Goal: Transaction & Acquisition: Book appointment/travel/reservation

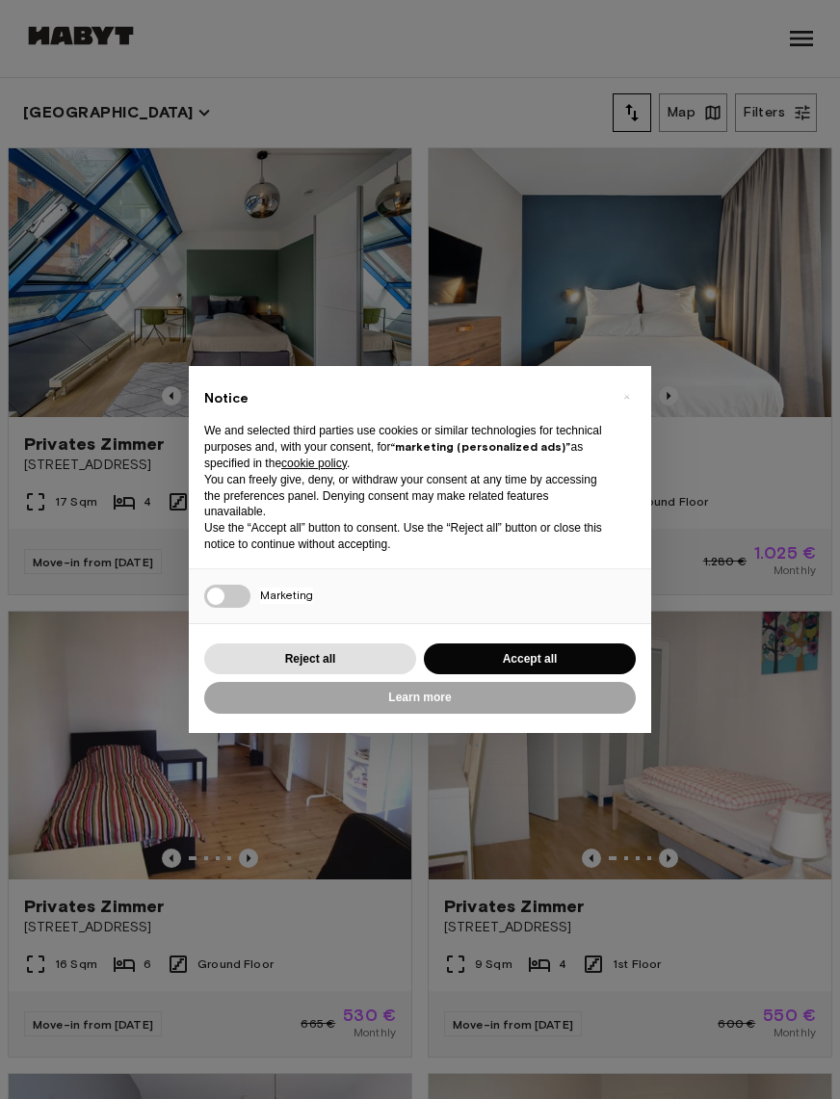
scroll to position [15, 0]
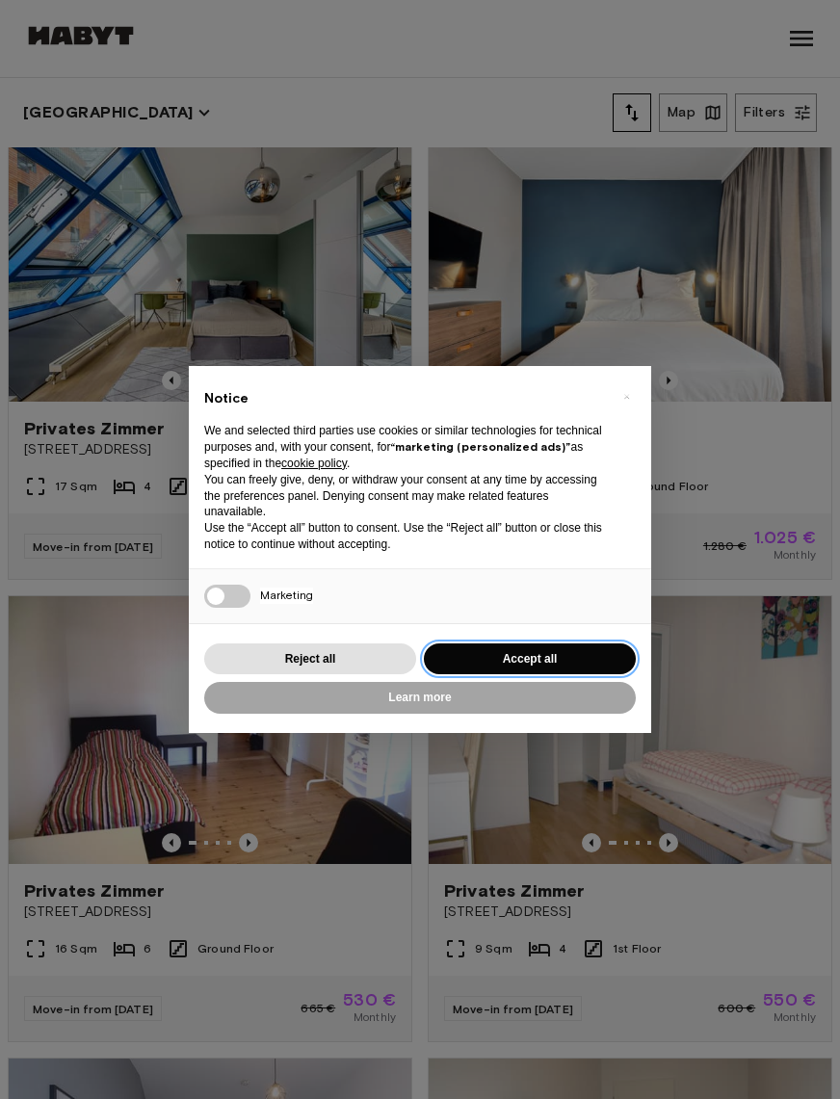
click at [542, 662] on button "Accept all" at bounding box center [530, 660] width 212 height 32
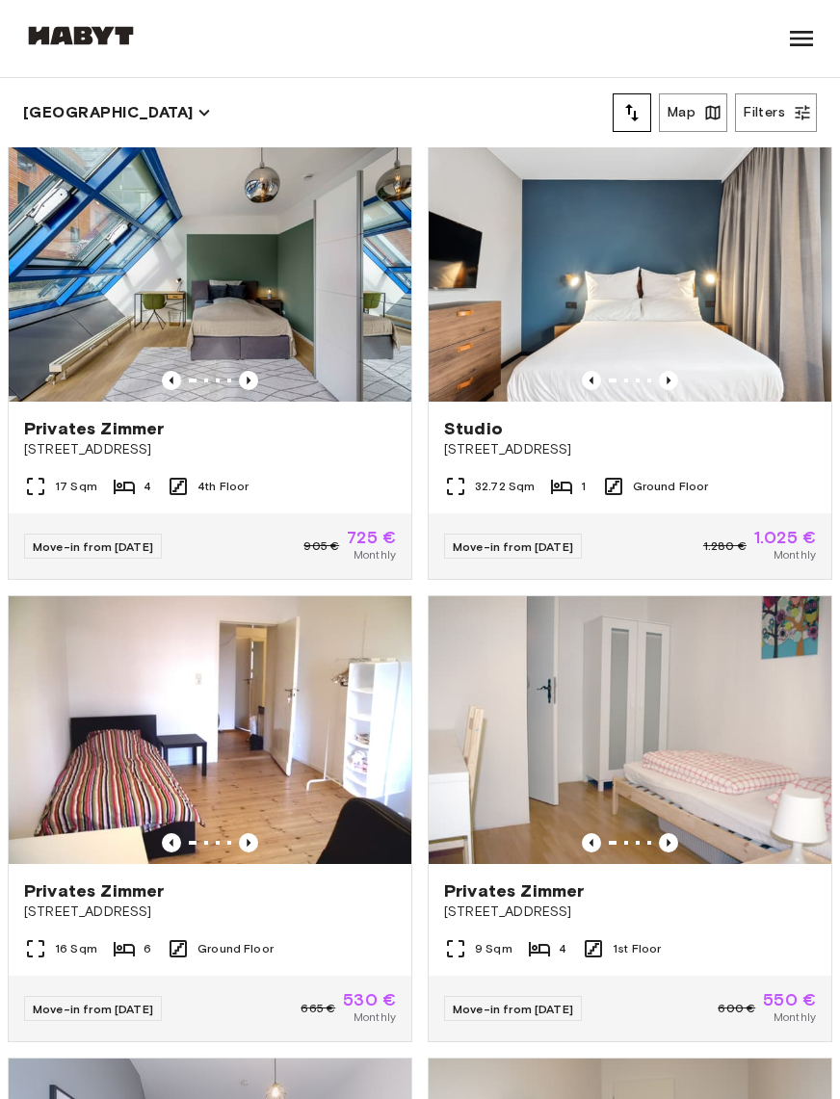
scroll to position [0, 0]
click at [320, 311] on img at bounding box center [210, 267] width 403 height 269
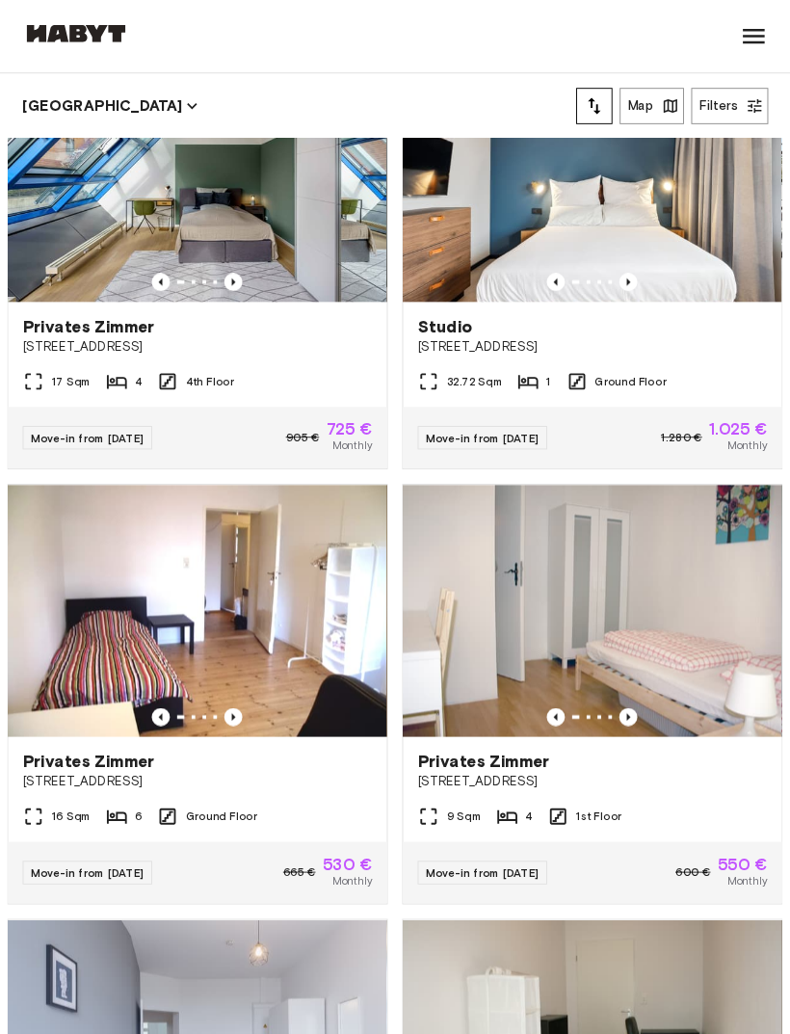
scroll to position [95, 0]
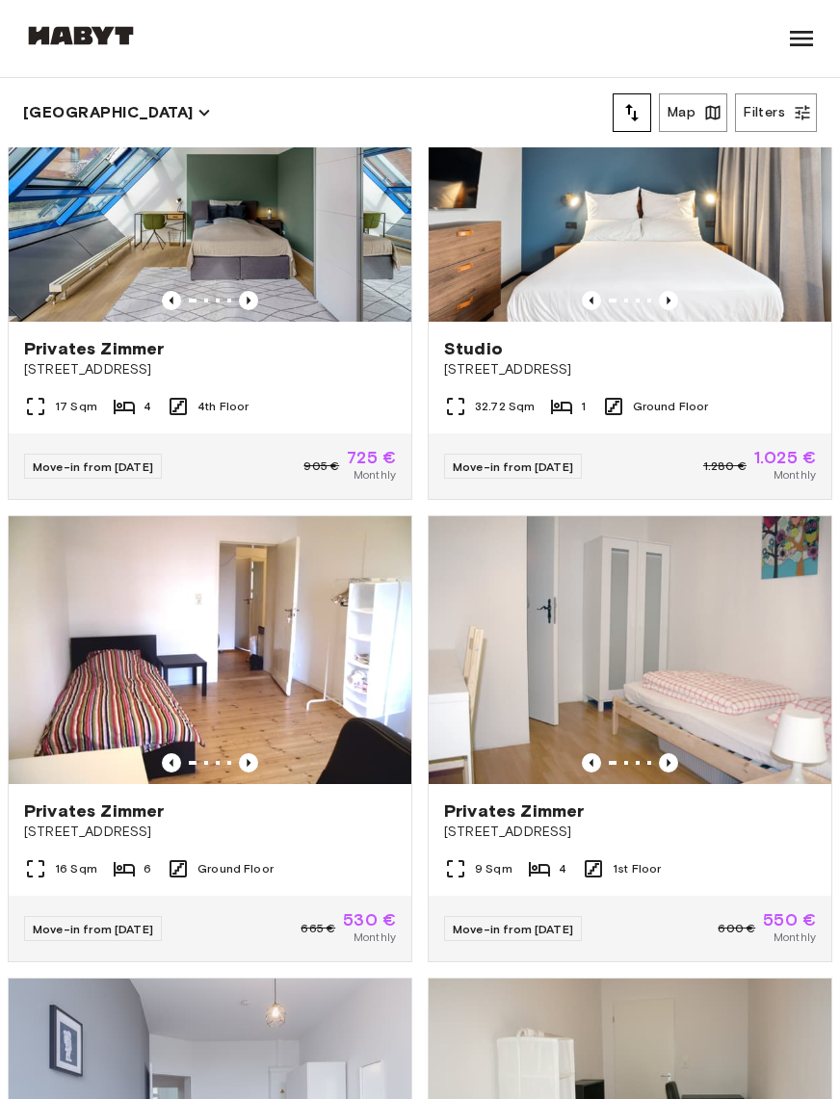
click at [662, 304] on icon "Previous image" at bounding box center [668, 300] width 19 height 19
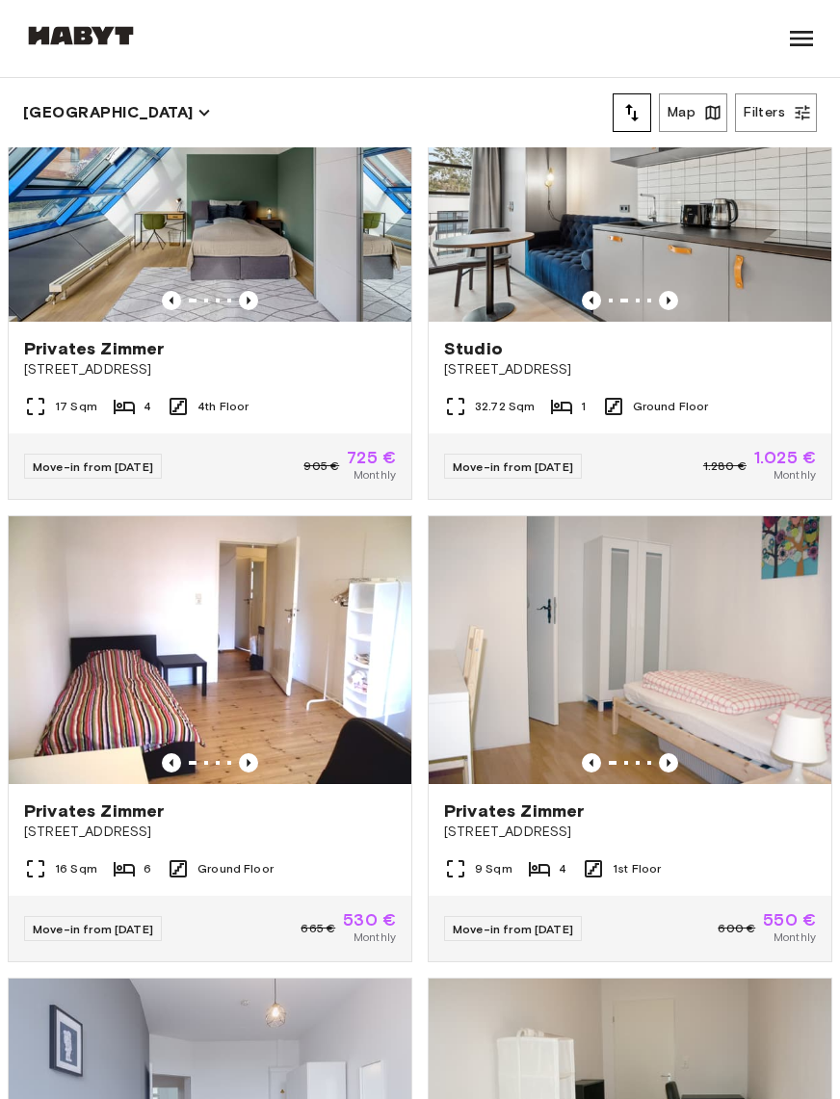
click at [665, 298] on icon "Previous image" at bounding box center [668, 300] width 19 height 19
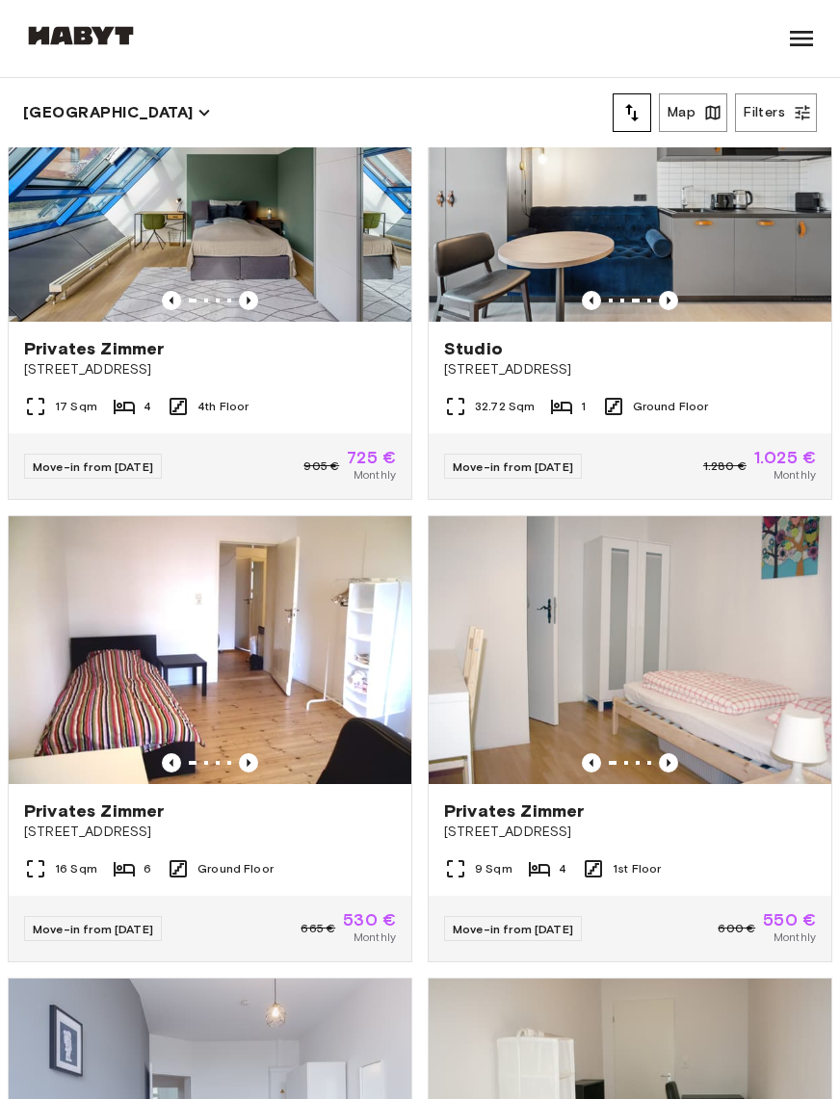
click at [678, 289] on img at bounding box center [630, 187] width 403 height 269
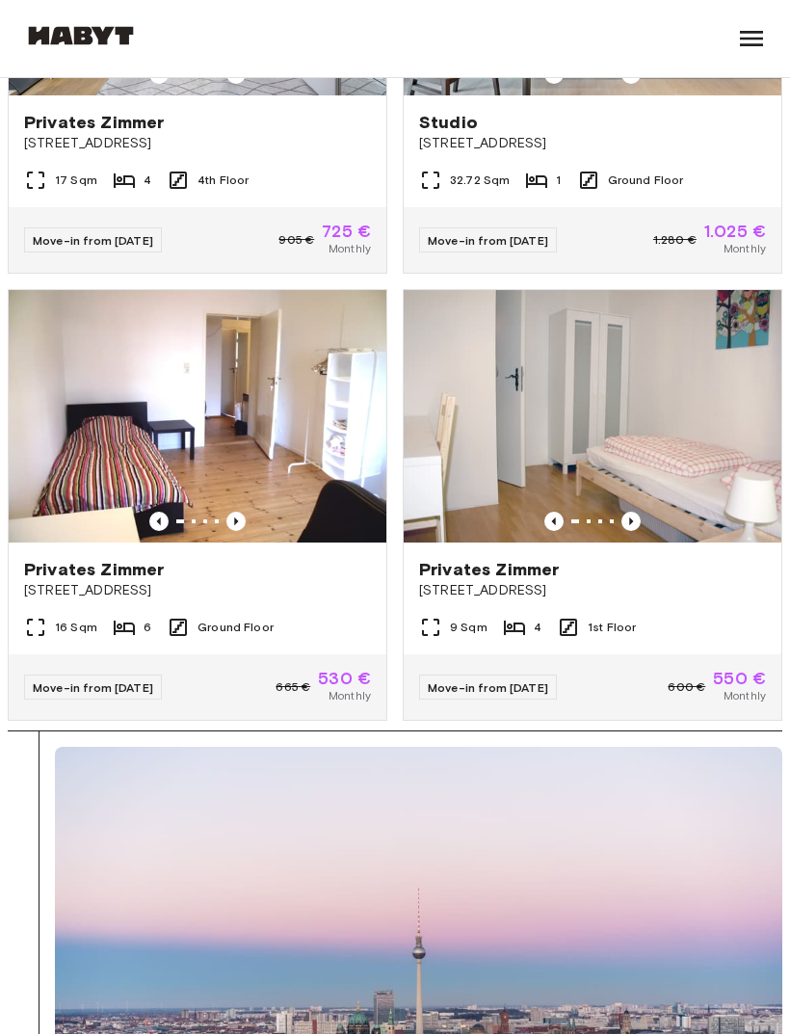
scroll to position [0, 0]
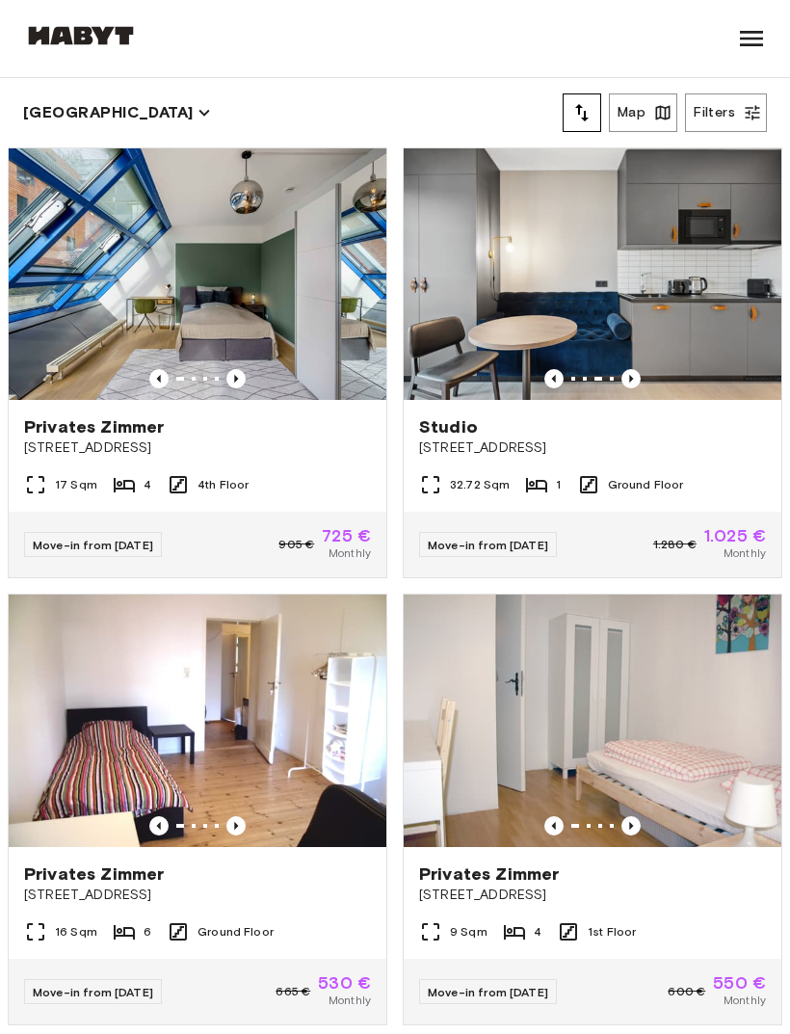
click at [245, 380] on icon "Previous image" at bounding box center [235, 378] width 19 height 19
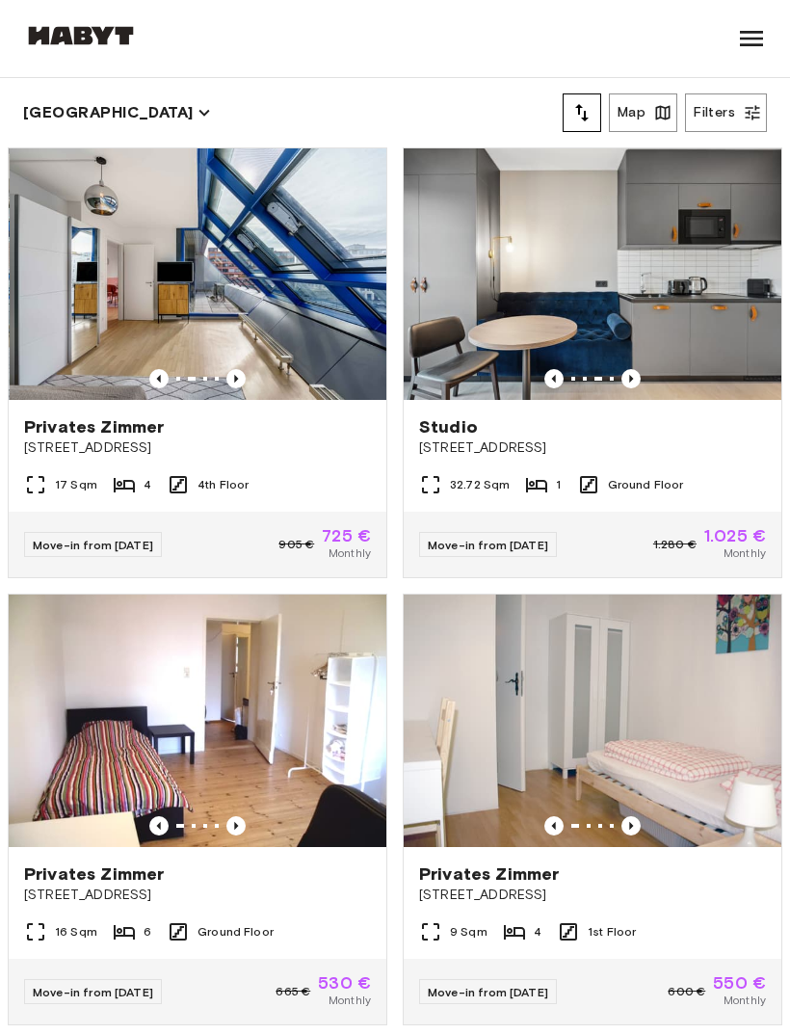
click at [245, 369] on icon "Previous image" at bounding box center [235, 378] width 19 height 19
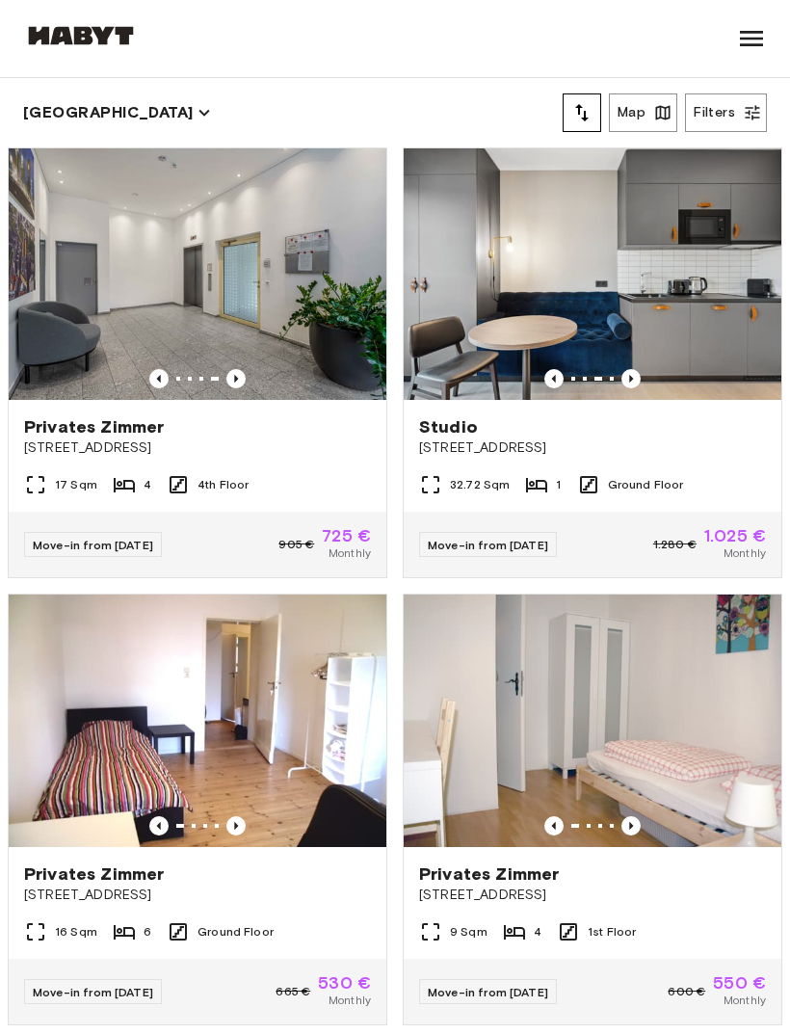
click at [152, 440] on span "[STREET_ADDRESS]" at bounding box center [197, 447] width 347 height 19
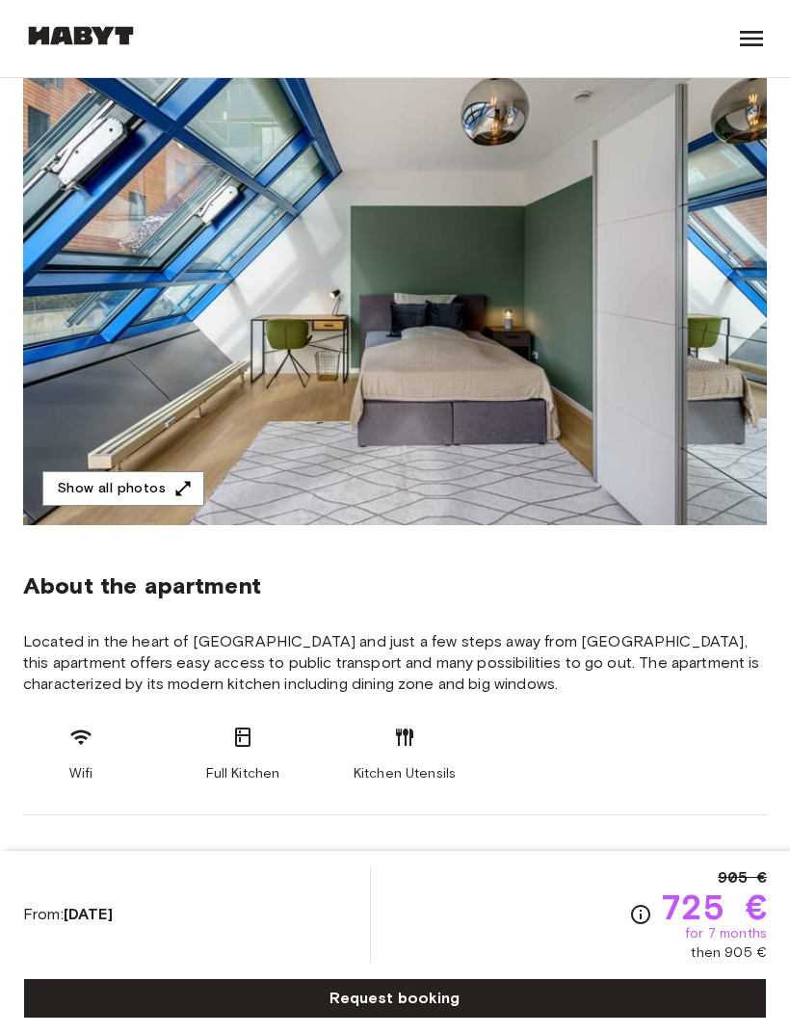
scroll to position [167, 0]
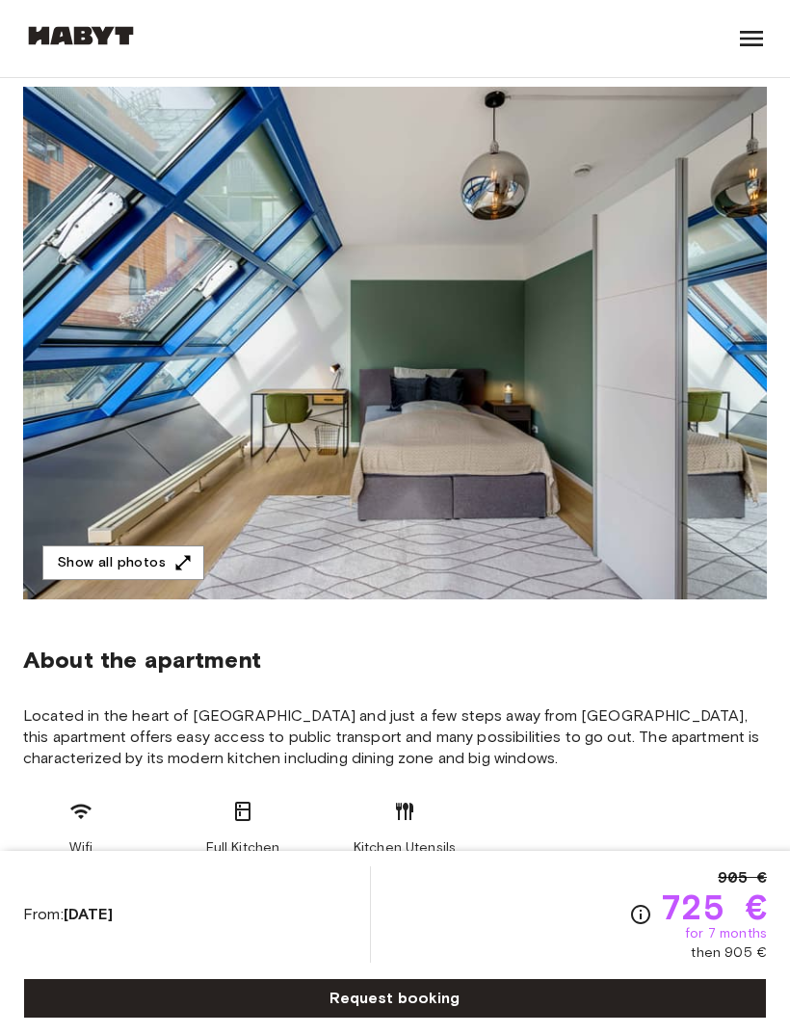
click at [560, 464] on img at bounding box center [395, 343] width 744 height 513
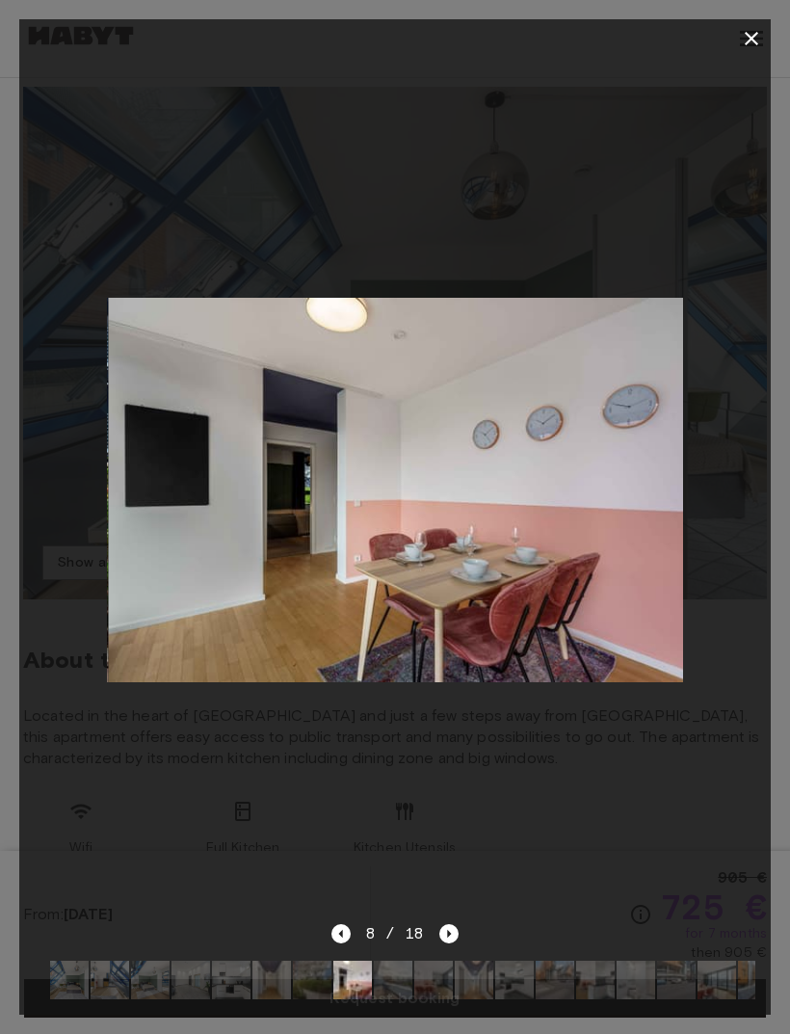
click at [757, 46] on icon "button" at bounding box center [751, 38] width 23 height 23
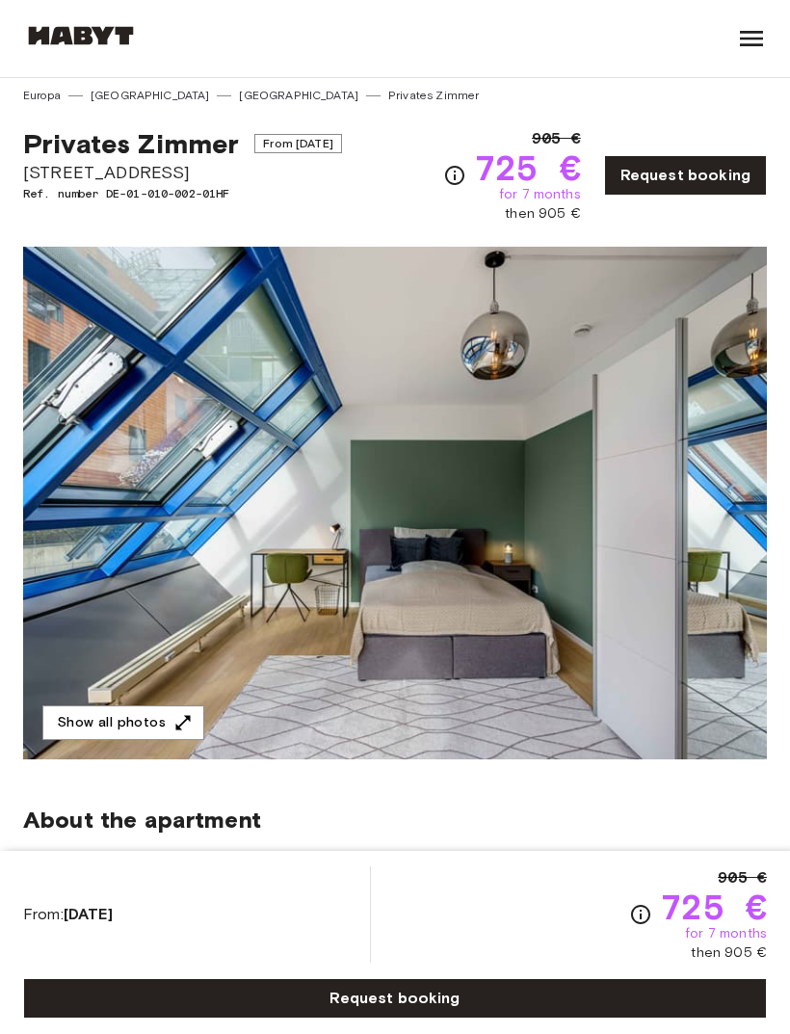
scroll to position [5, 0]
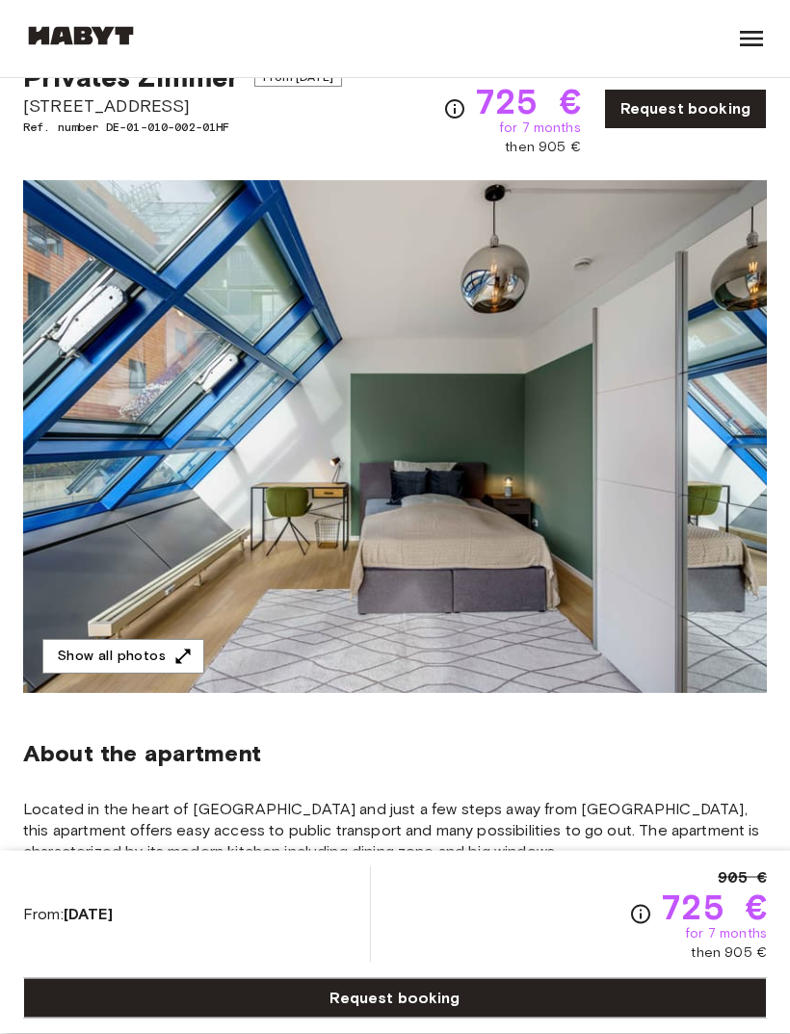
click at [156, 658] on button "Show all photos" at bounding box center [123, 658] width 162 height 36
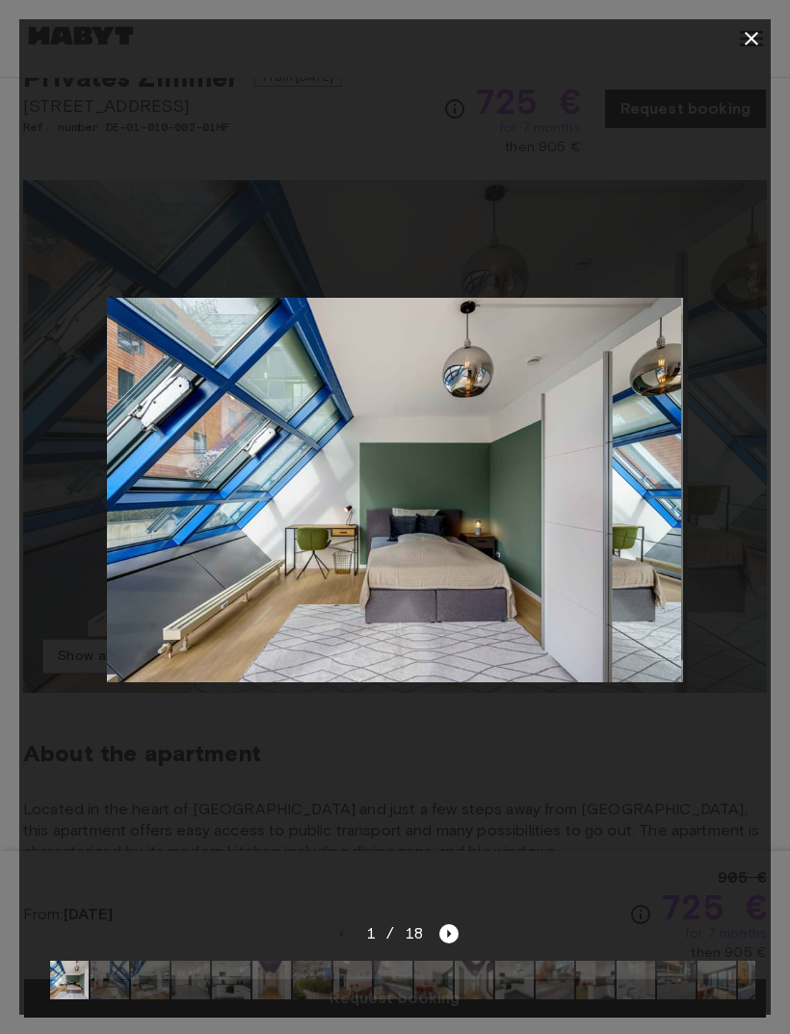
click at [742, 58] on div at bounding box center [394, 490] width 751 height 864
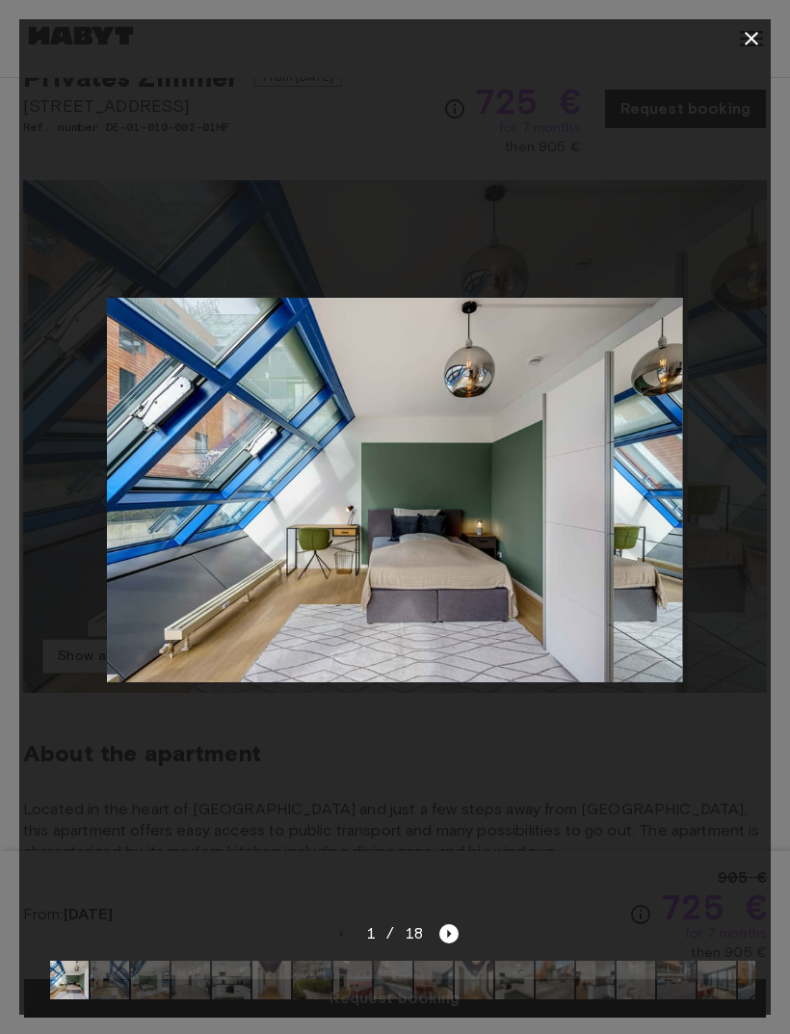
click at [751, 41] on icon "button" at bounding box center [751, 38] width 23 height 23
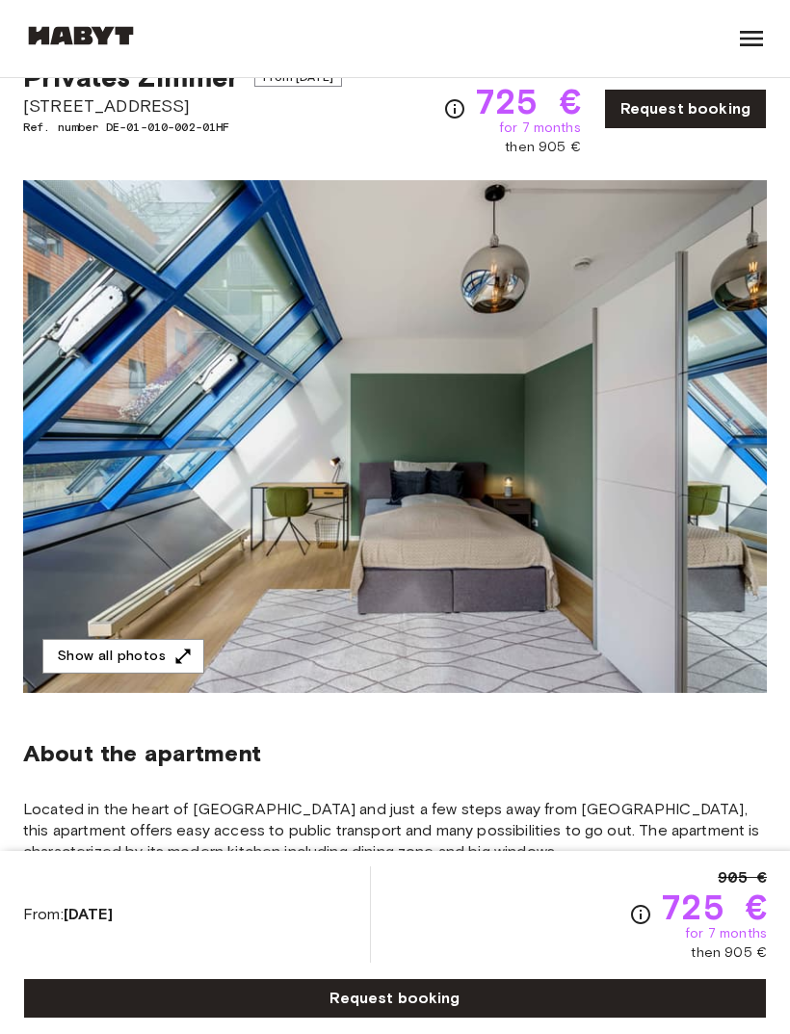
click at [672, 516] on img at bounding box center [395, 436] width 744 height 513
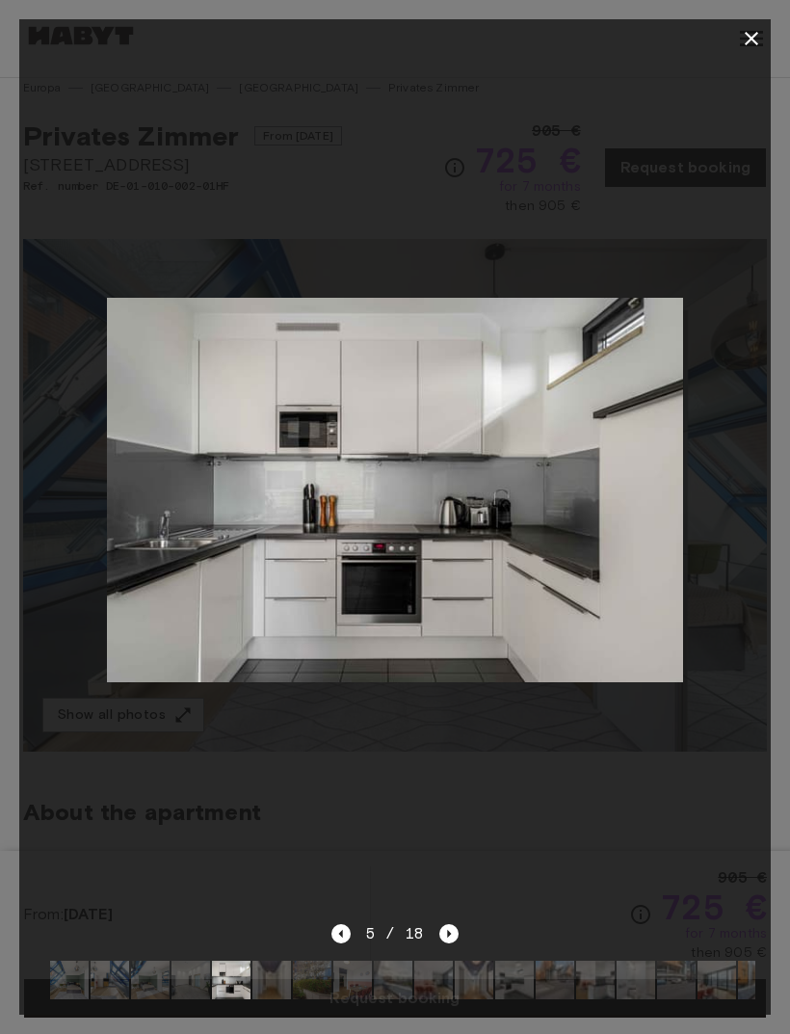
scroll to position [0, 0]
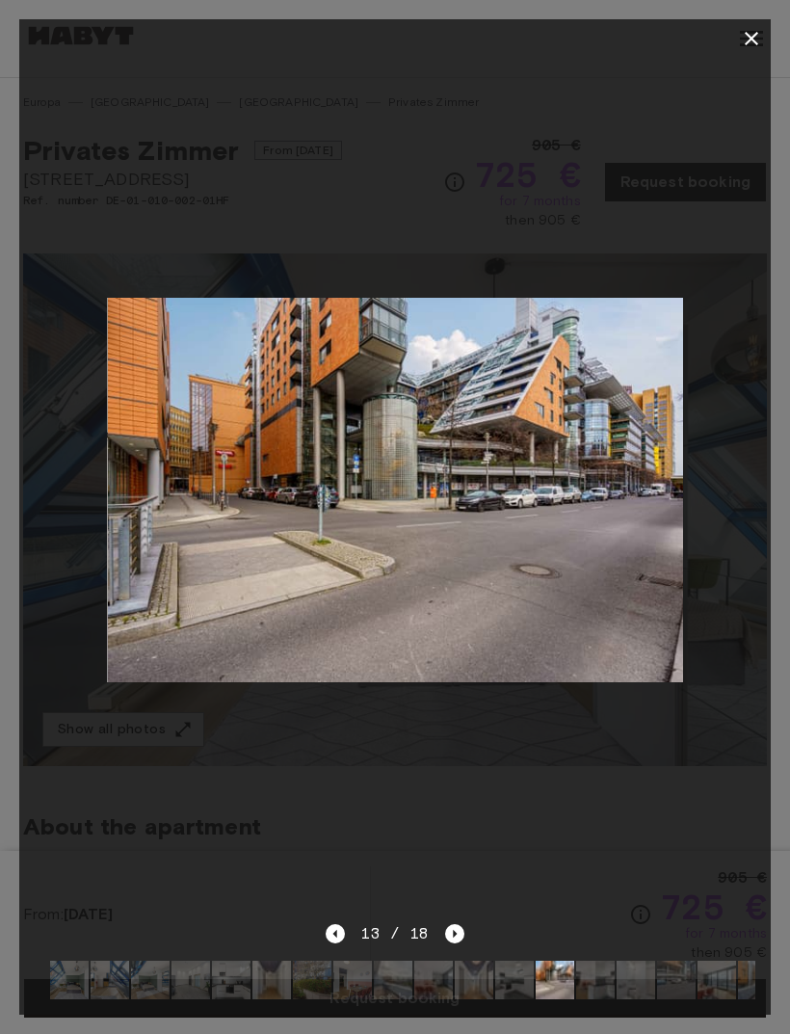
click at [743, 46] on icon "button" at bounding box center [751, 38] width 23 height 23
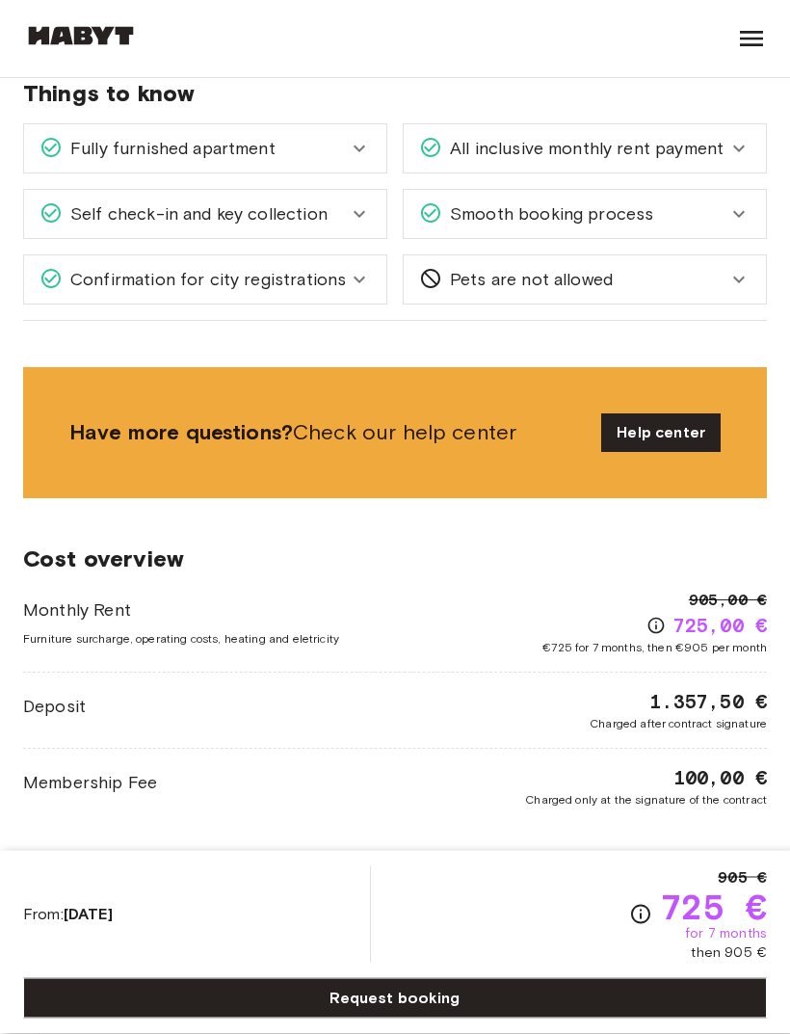
scroll to position [1450, 0]
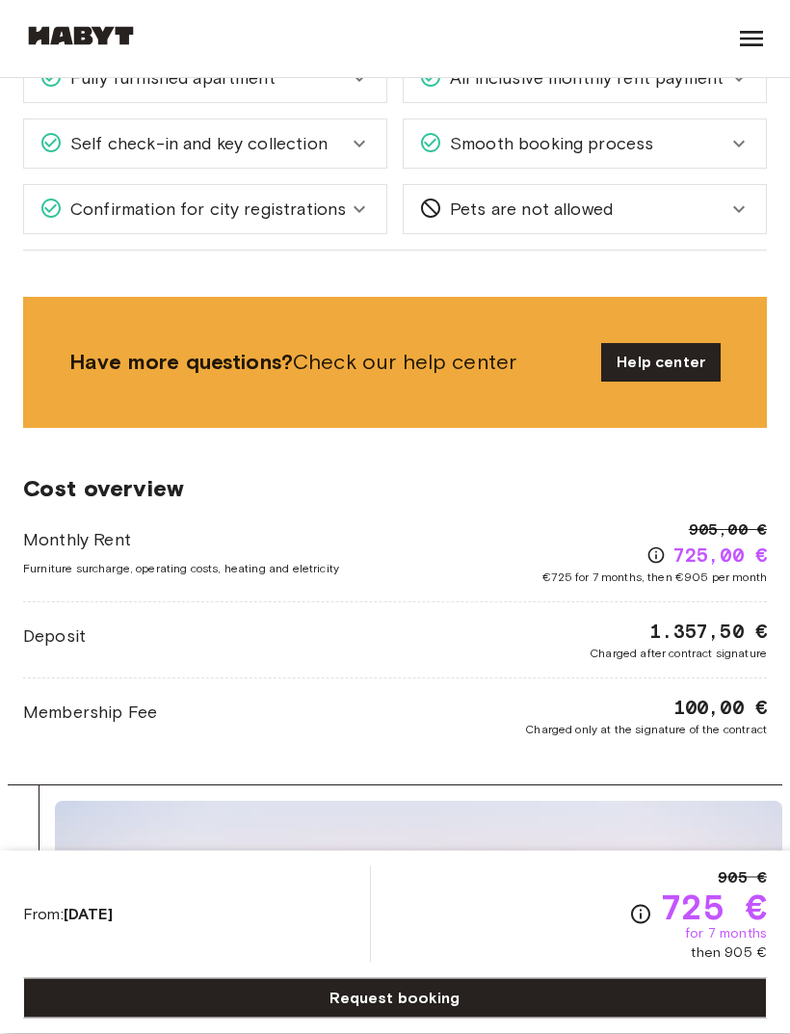
click at [656, 638] on span "1.357,50 €" at bounding box center [708, 631] width 118 height 27
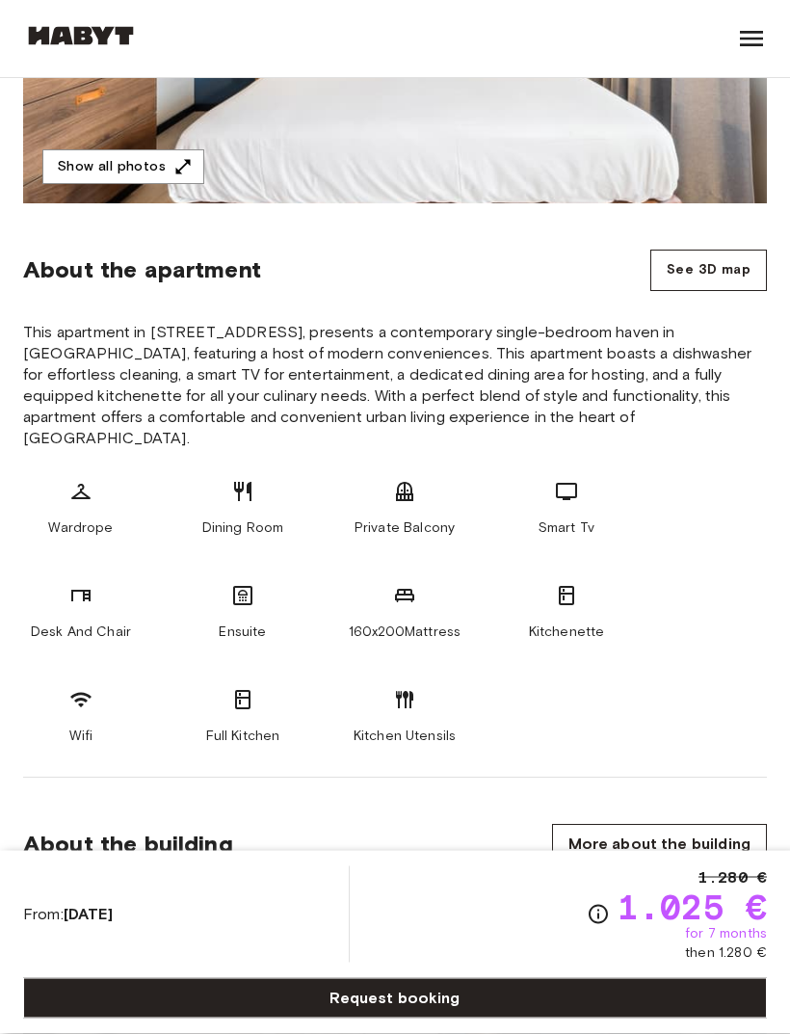
scroll to position [557, 0]
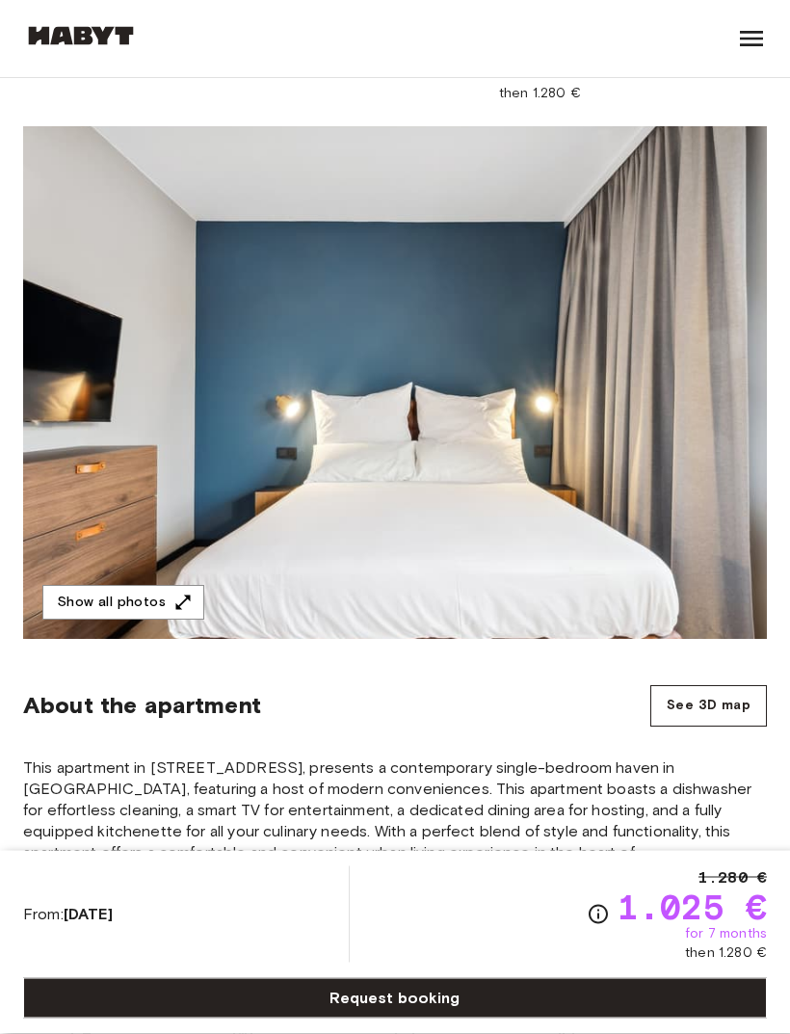
click at [187, 587] on button "Show all photos" at bounding box center [123, 604] width 162 height 36
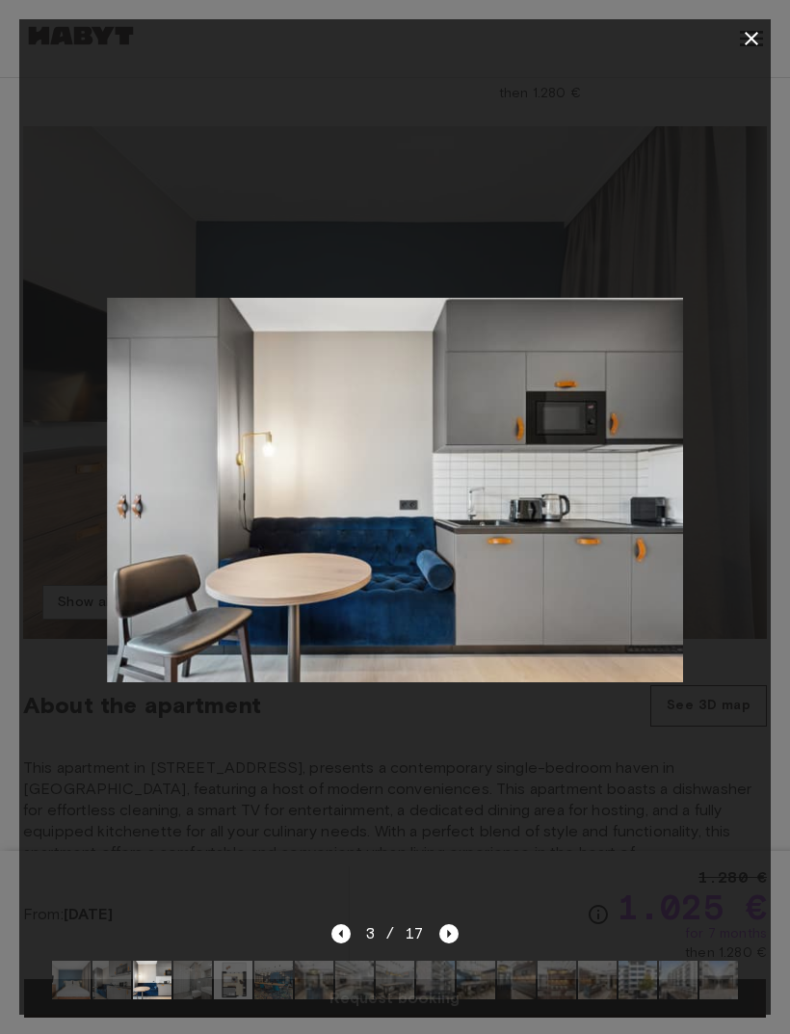
click at [747, 48] on icon "button" at bounding box center [751, 38] width 23 height 23
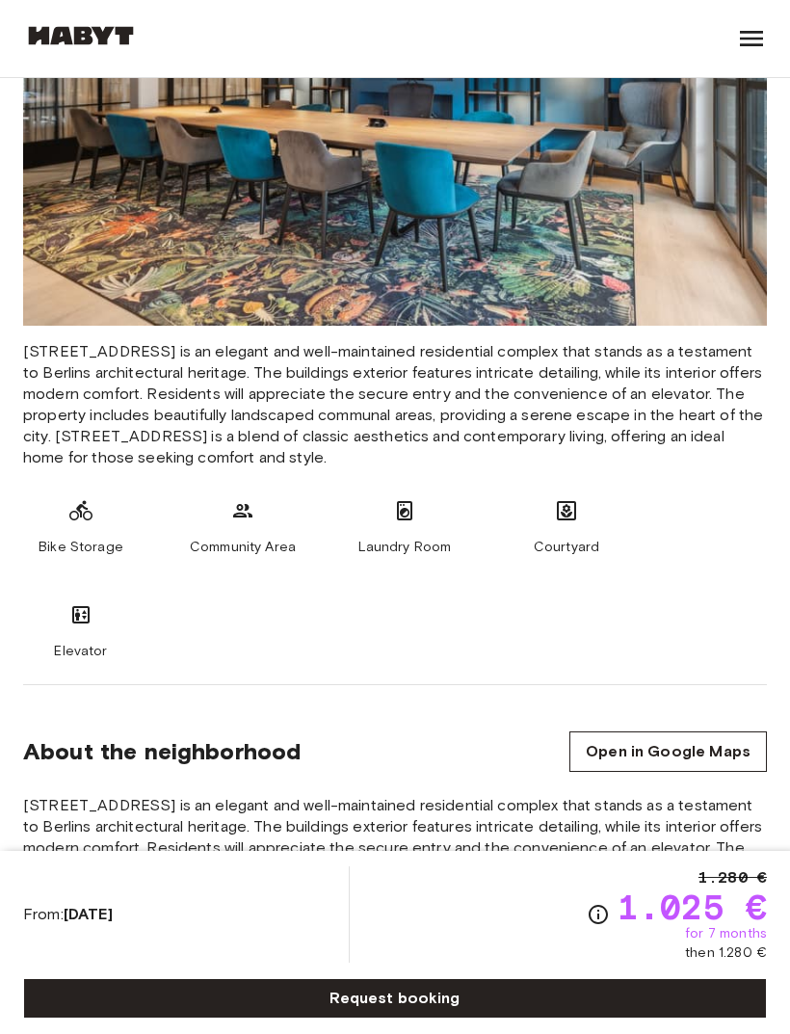
scroll to position [1956, 0]
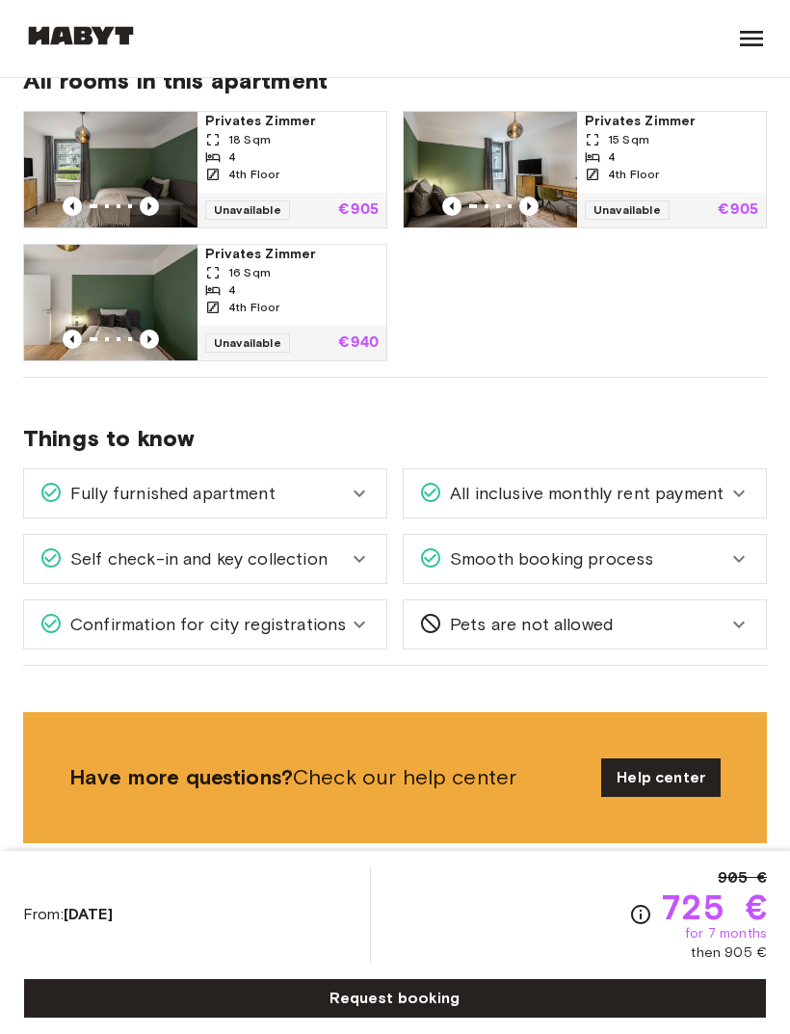
scroll to position [1040, 0]
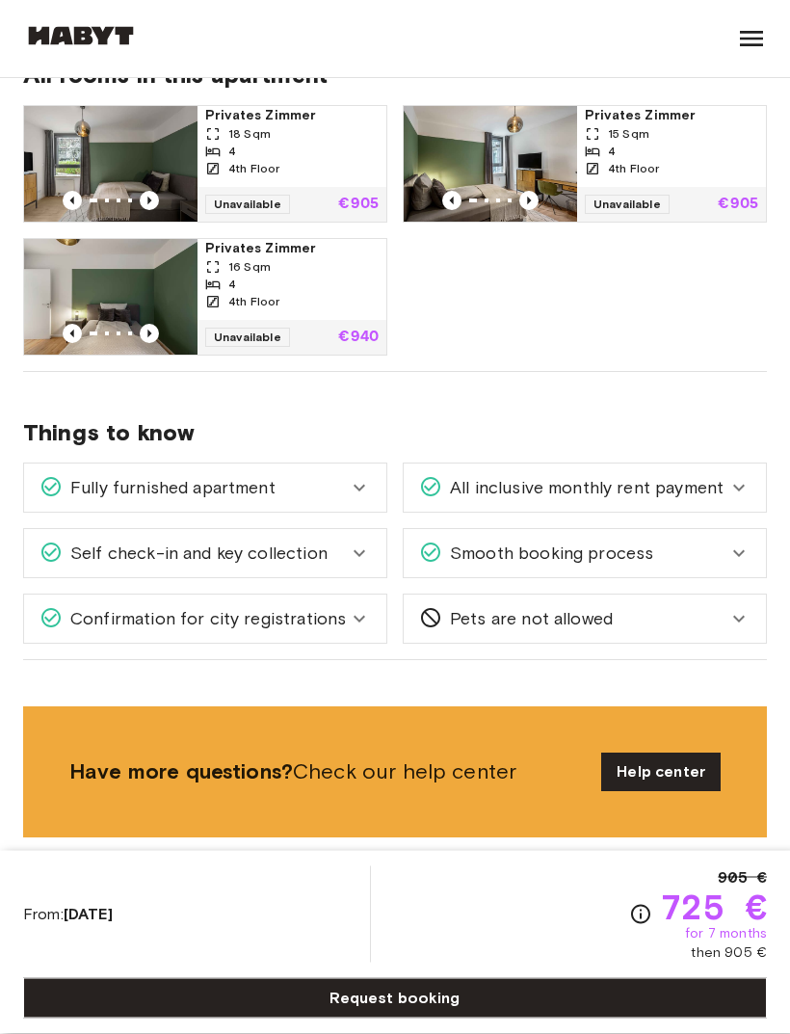
click at [754, 493] on div "All inclusive monthly rent payment" at bounding box center [585, 488] width 362 height 48
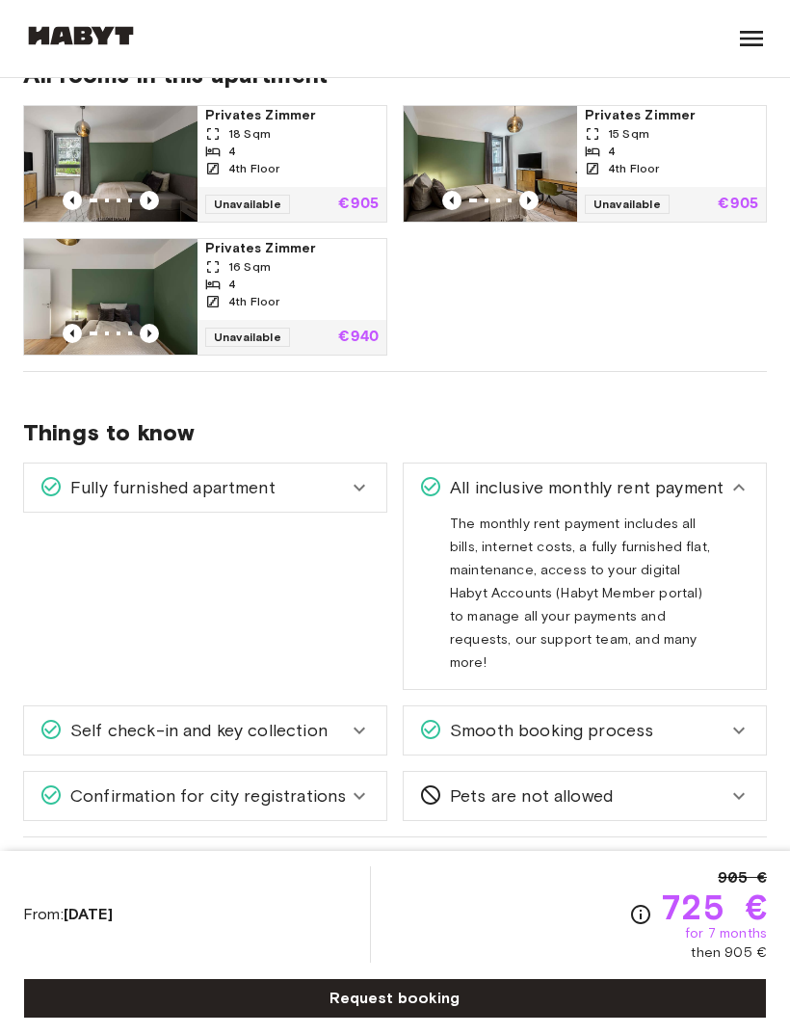
click at [751, 486] on div "All inclusive monthly rent payment" at bounding box center [585, 487] width 362 height 48
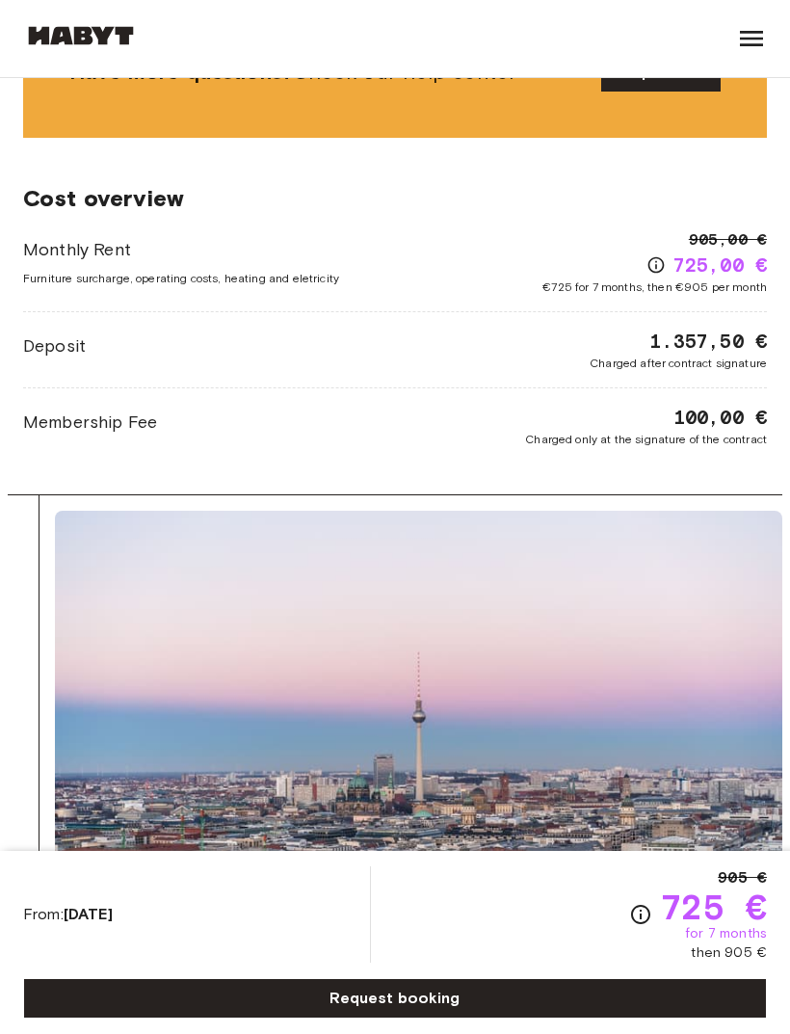
scroll to position [1595, 0]
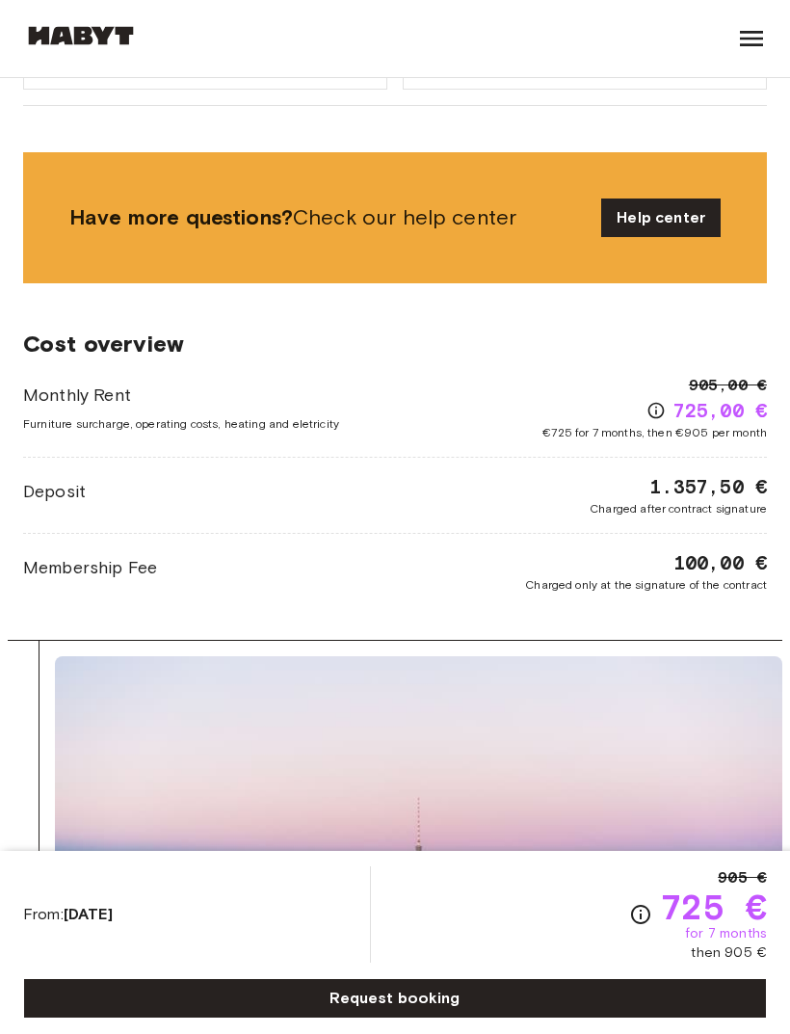
click at [653, 407] on icon "Check cost overview for full price breakdown. Please note that discounts apply …" at bounding box center [655, 410] width 19 height 19
click at [649, 414] on icon "Check cost overview for full price breakdown. Please note that discounts apply …" at bounding box center [655, 410] width 19 height 19
click at [650, 412] on icon "Check cost overview for full price breakdown. Please note that discounts apply …" at bounding box center [655, 410] width 19 height 19
click at [661, 412] on icon "Check cost overview for full price breakdown. Please note that discounts apply …" at bounding box center [655, 410] width 19 height 19
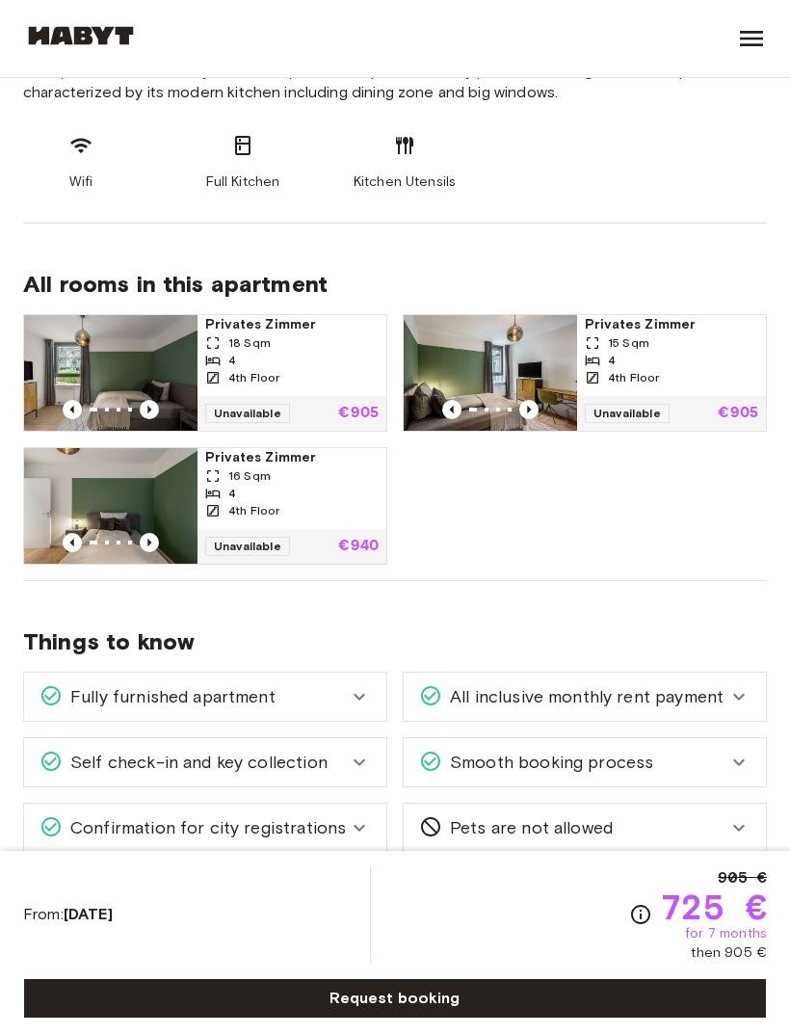
scroll to position [834, 0]
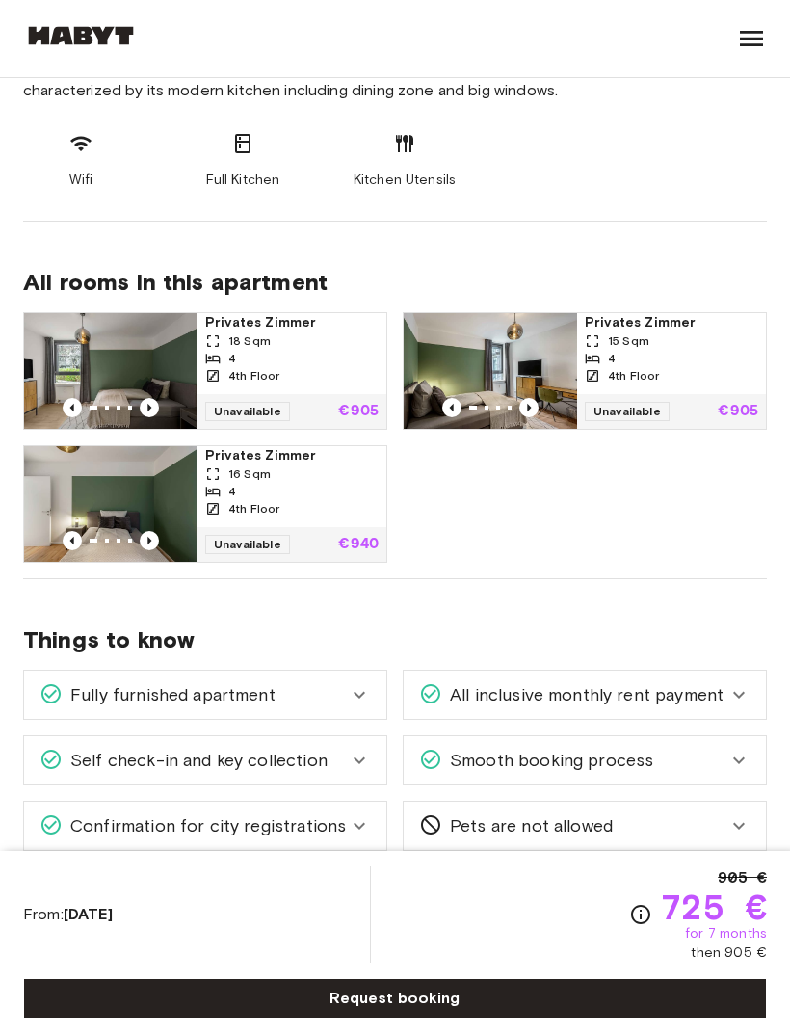
click at [673, 174] on div "Wifi Full Kitchen Kitchen Utensils" at bounding box center [395, 161] width 744 height 58
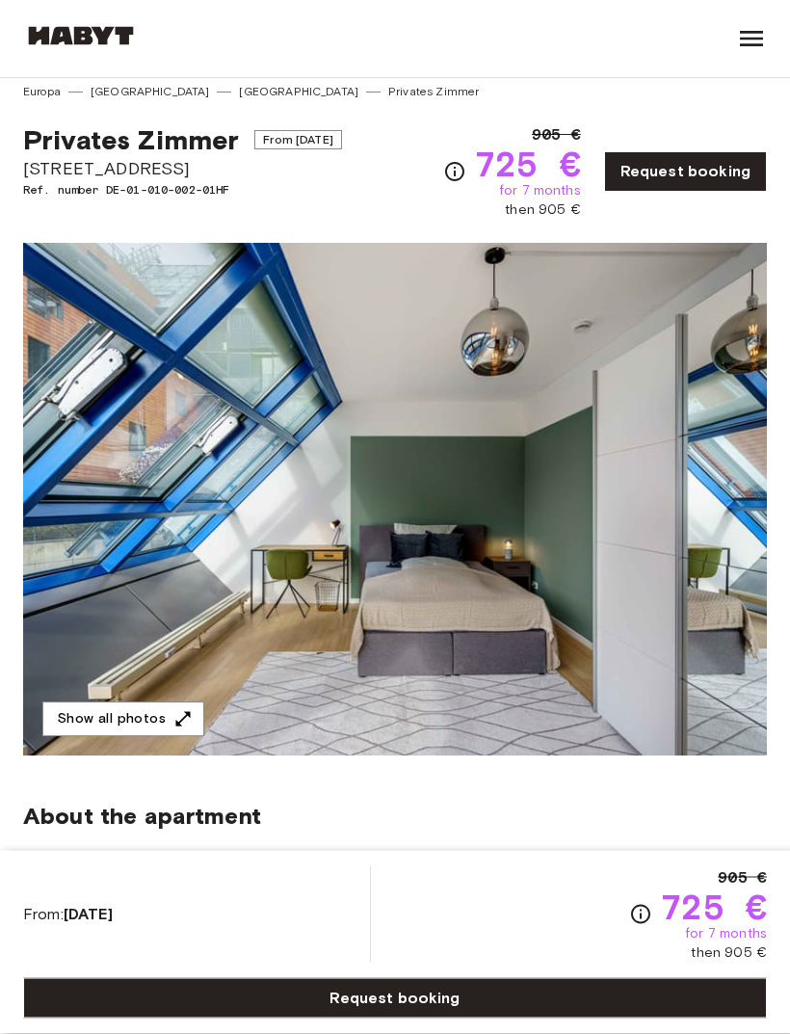
scroll to position [23, 0]
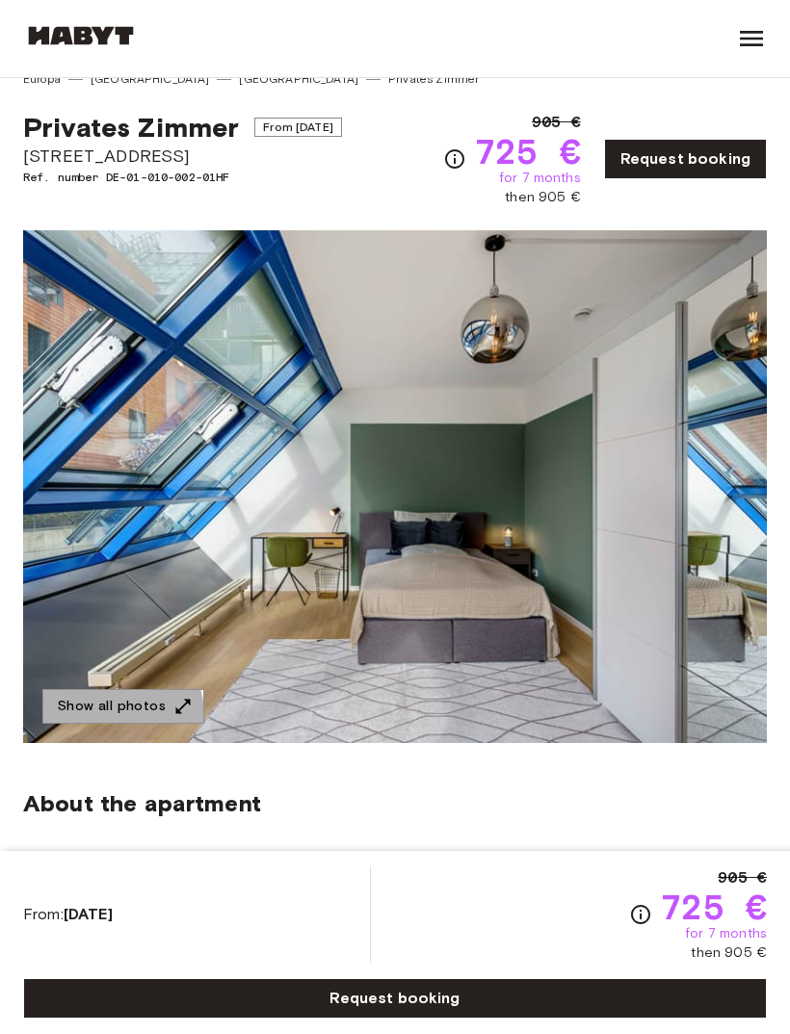
click at [121, 715] on button "Show all photos" at bounding box center [123, 707] width 162 height 36
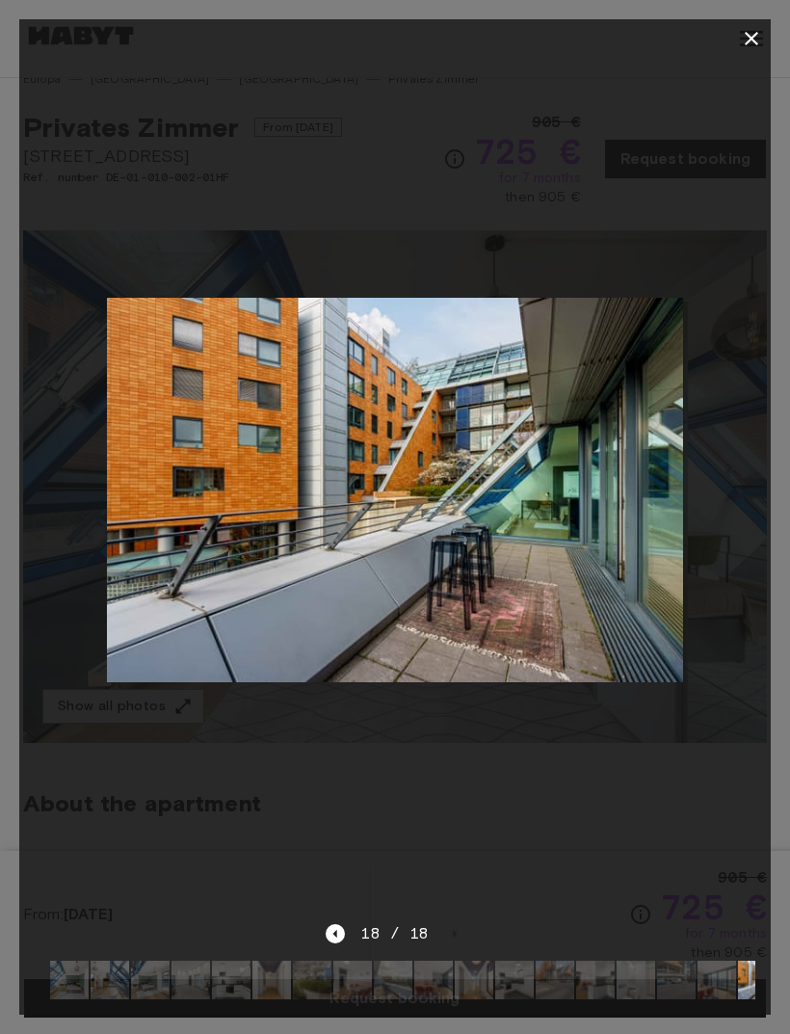
click at [740, 49] on icon "button" at bounding box center [751, 38] width 23 height 23
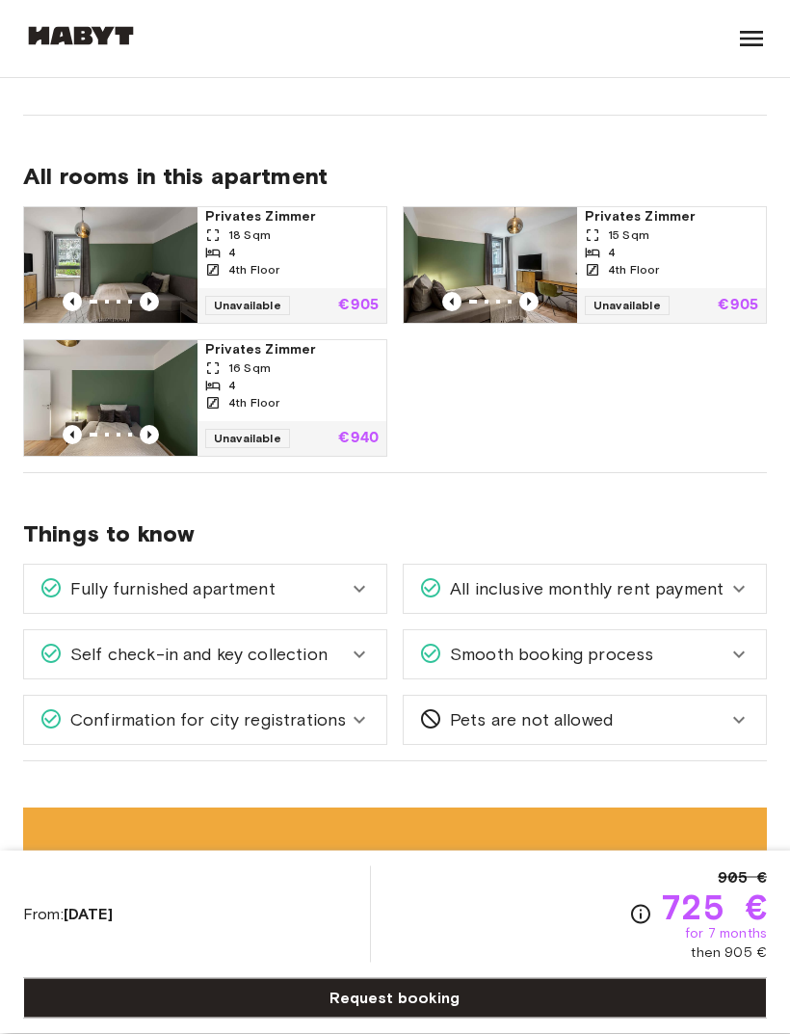
scroll to position [938, 0]
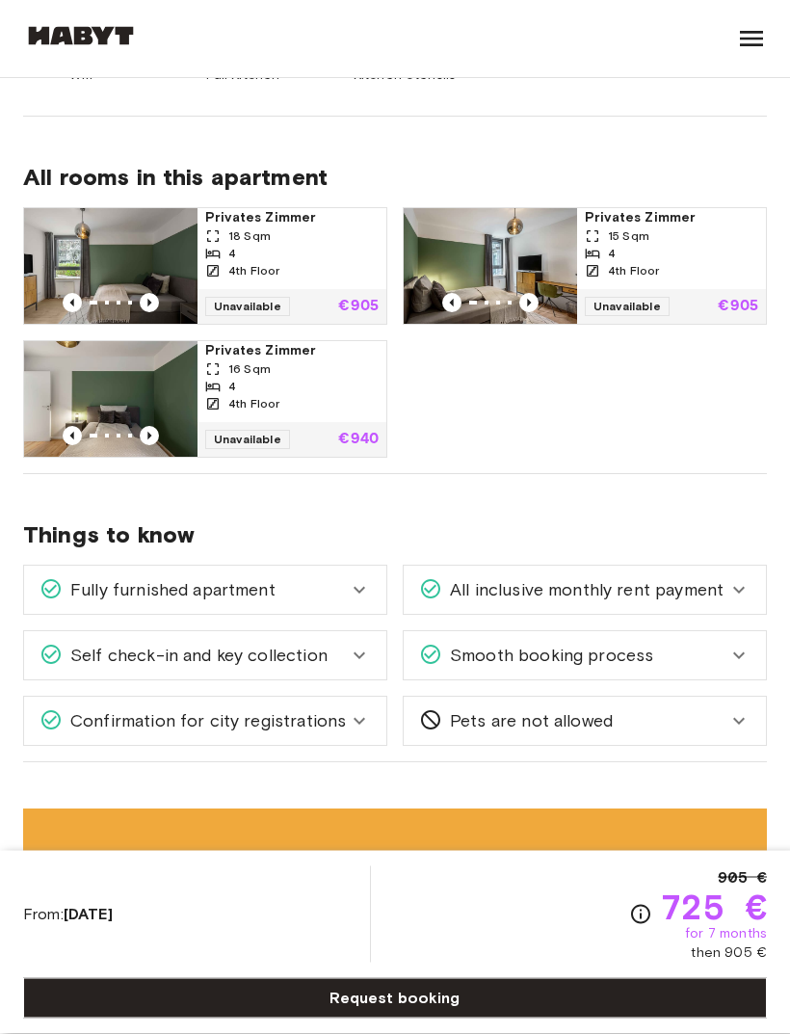
click at [350, 581] on icon at bounding box center [359, 590] width 23 height 23
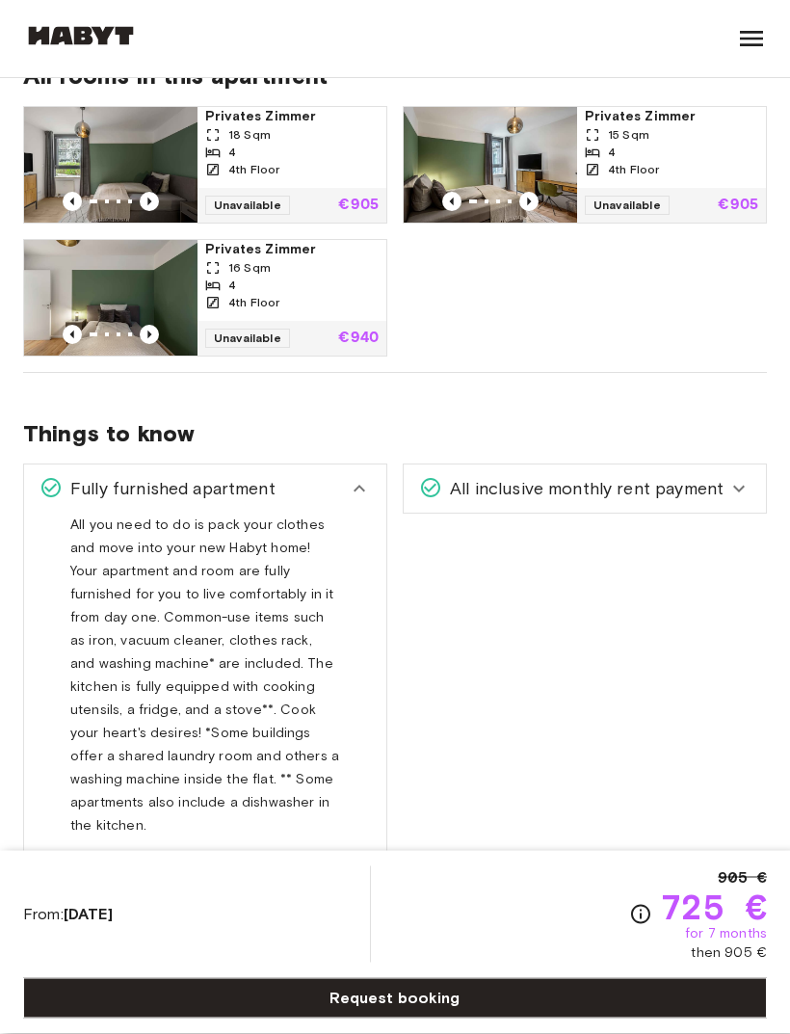
scroll to position [1040, 0]
click at [364, 487] on icon at bounding box center [359, 488] width 23 height 23
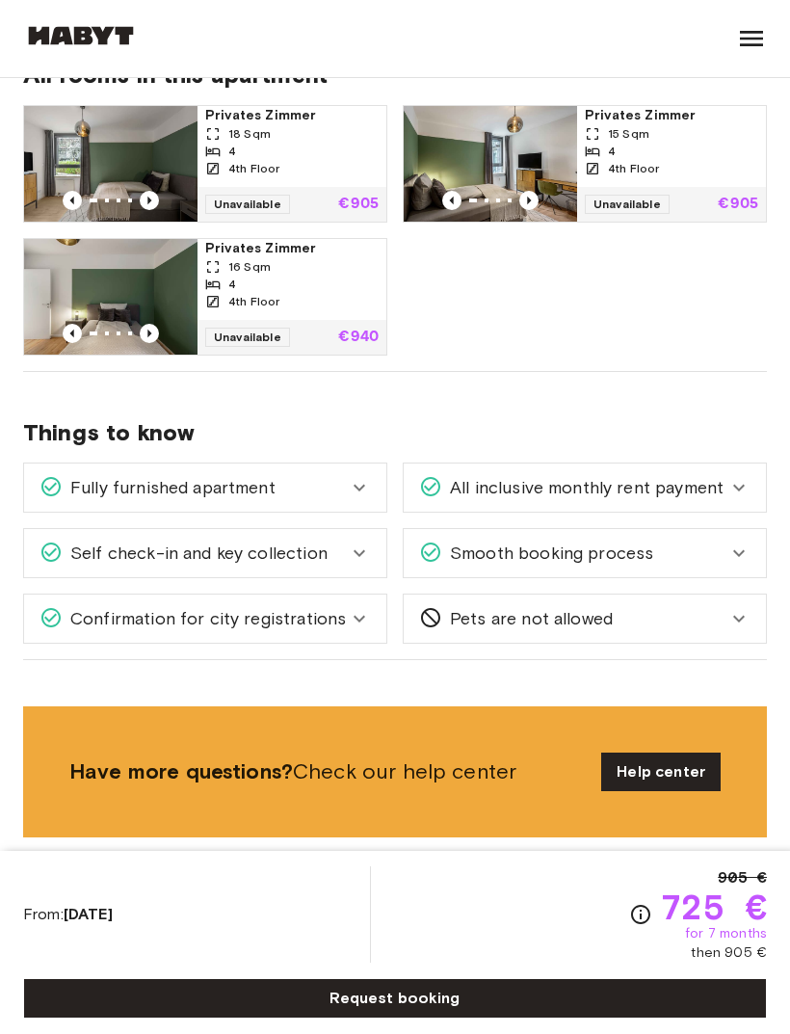
click at [726, 490] on div "All inclusive monthly rent payment" at bounding box center [573, 487] width 308 height 25
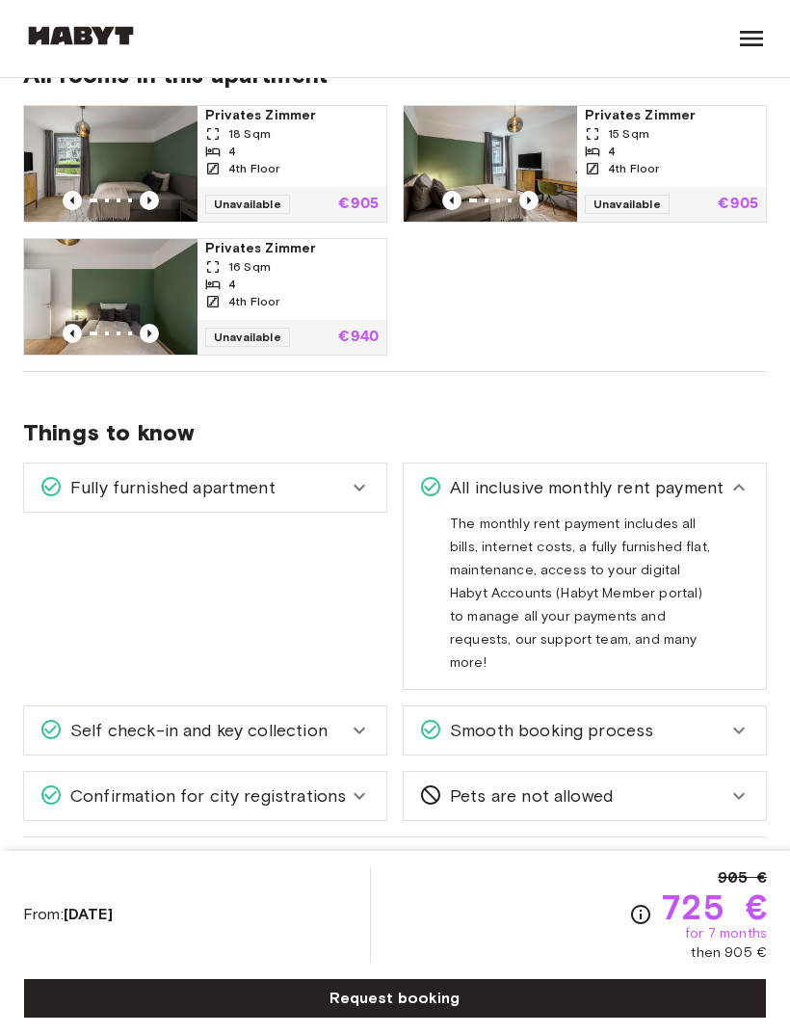
click at [757, 463] on div "All inclusive monthly rent payment" at bounding box center [585, 487] width 362 height 48
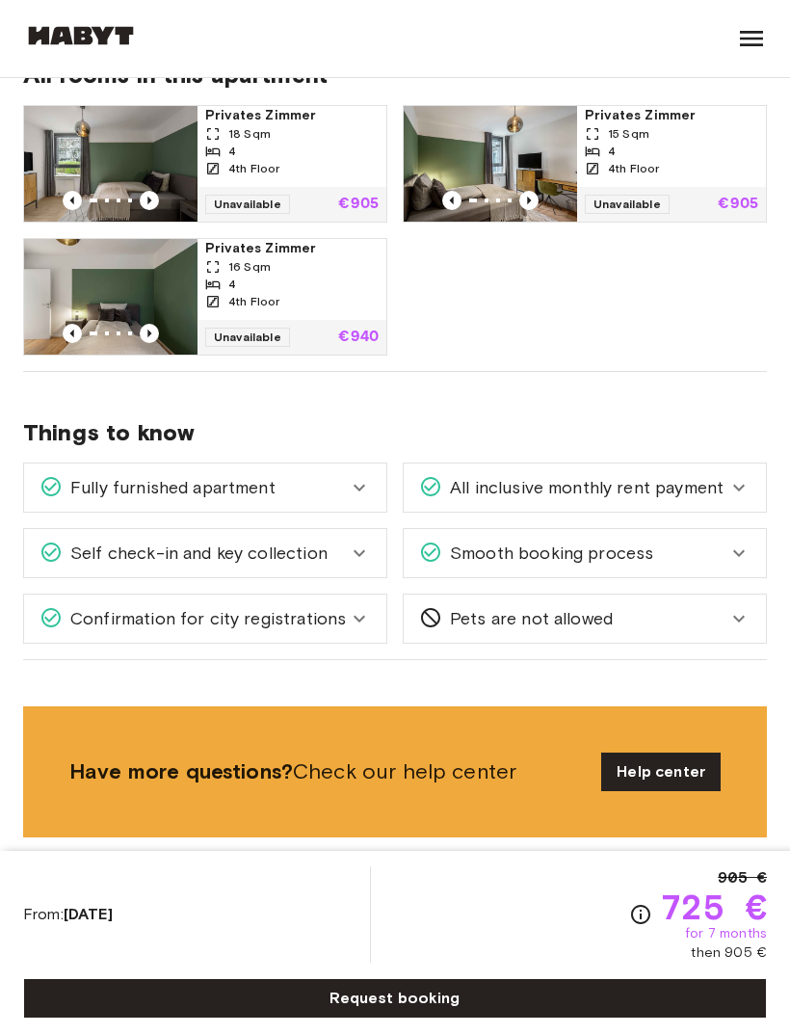
click at [728, 558] on icon at bounding box center [738, 552] width 23 height 23
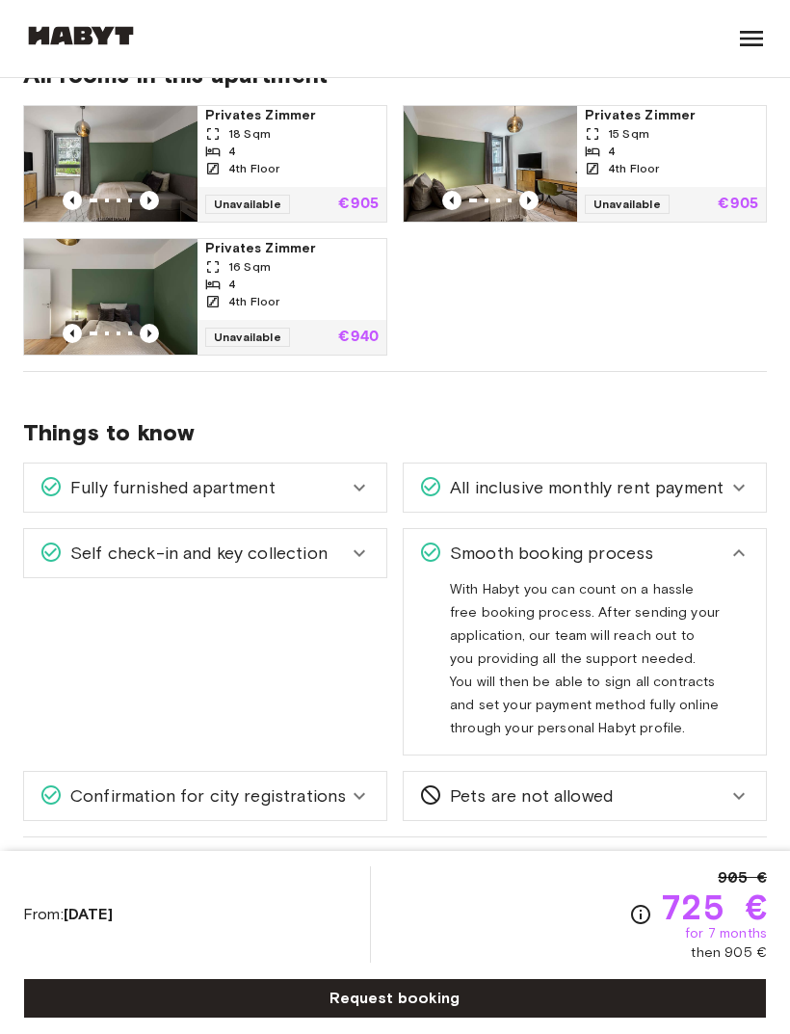
click at [757, 543] on div "Smooth booking process" at bounding box center [585, 553] width 362 height 48
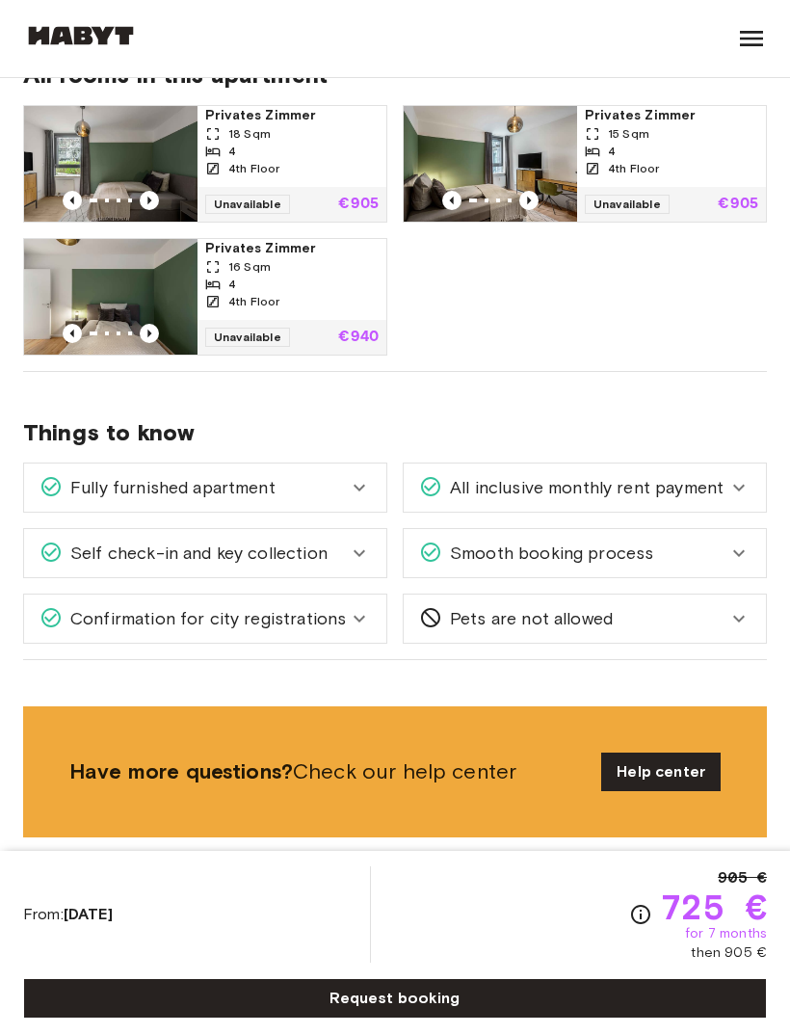
click at [338, 615] on div "Confirmation for city registrations" at bounding box center [193, 618] width 308 height 25
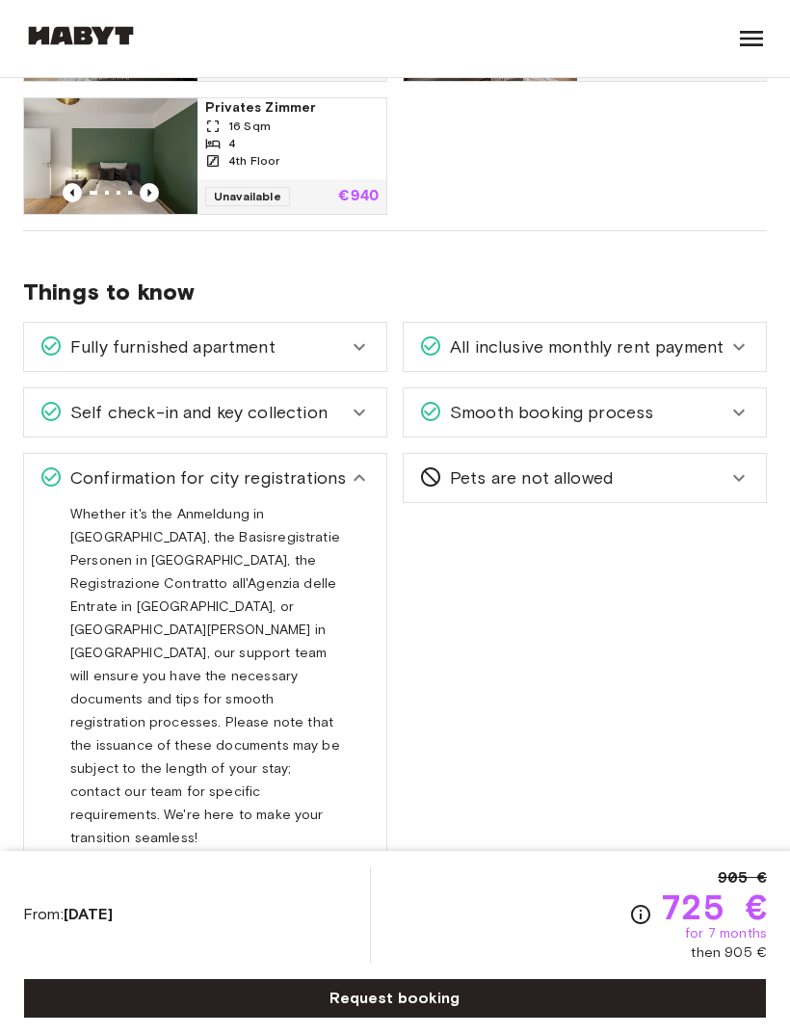
scroll to position [1183, 0]
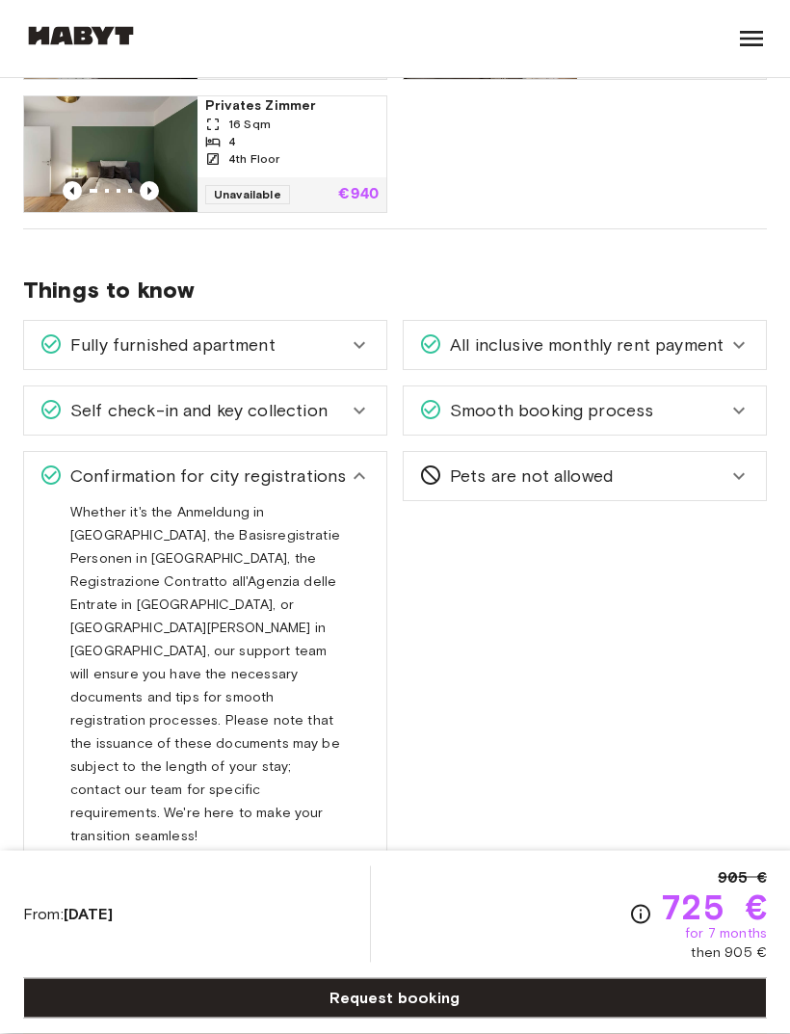
click at [348, 485] on div "Confirmation for city registrations" at bounding box center [205, 477] width 362 height 48
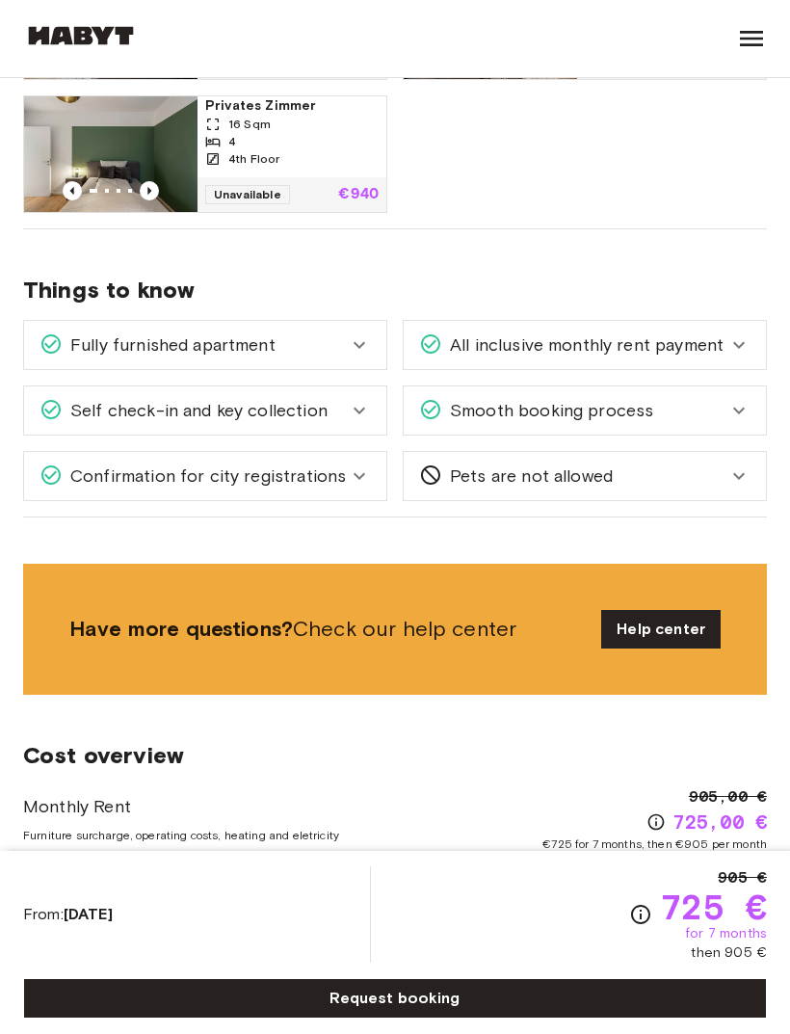
click at [363, 417] on icon at bounding box center [359, 410] width 23 height 23
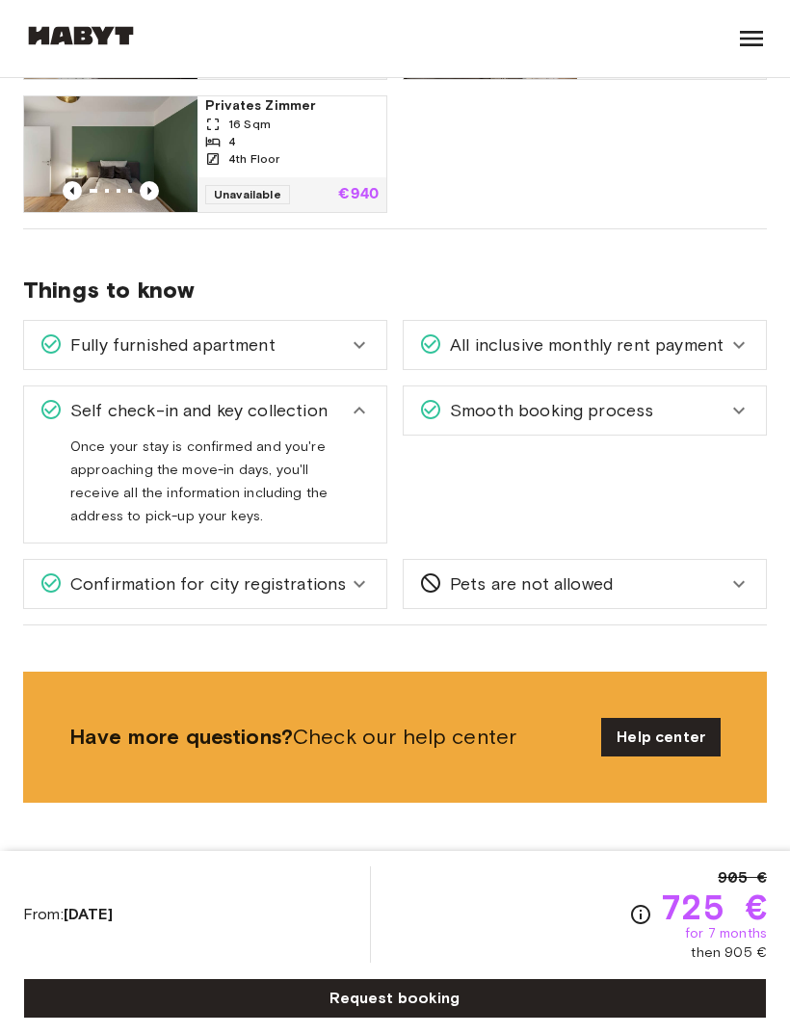
click at [332, 392] on div "Self check-in and key collection" at bounding box center [205, 410] width 362 height 48
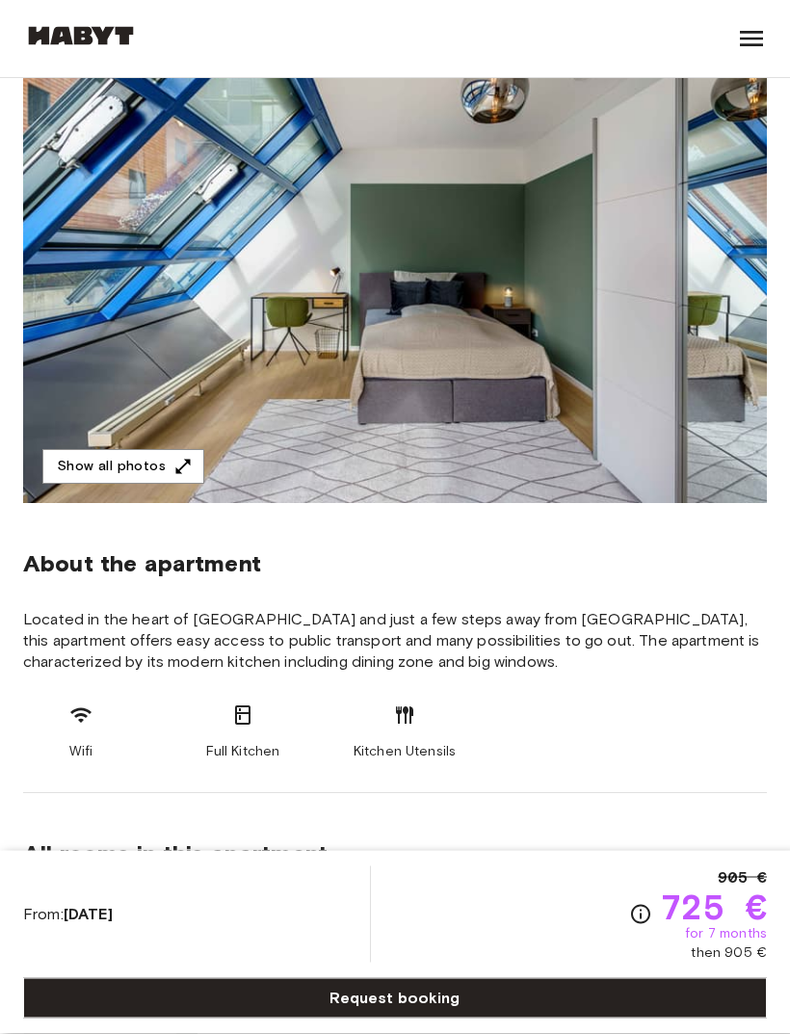
scroll to position [262, 0]
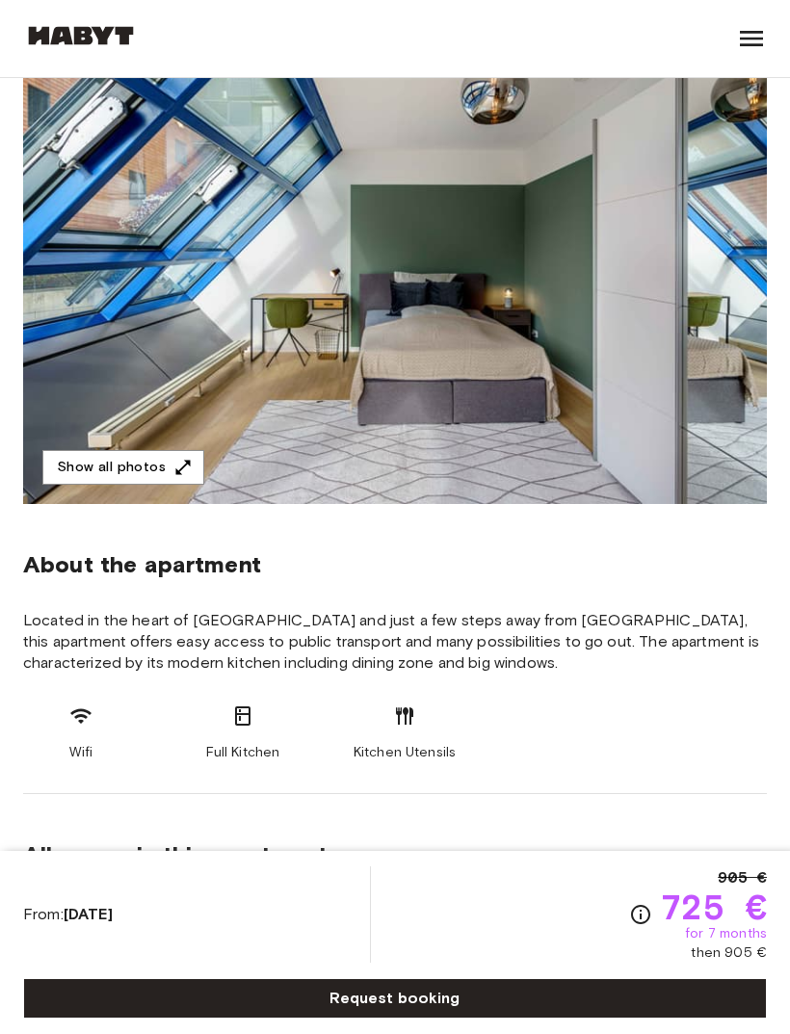
click at [609, 408] on img at bounding box center [395, 247] width 744 height 513
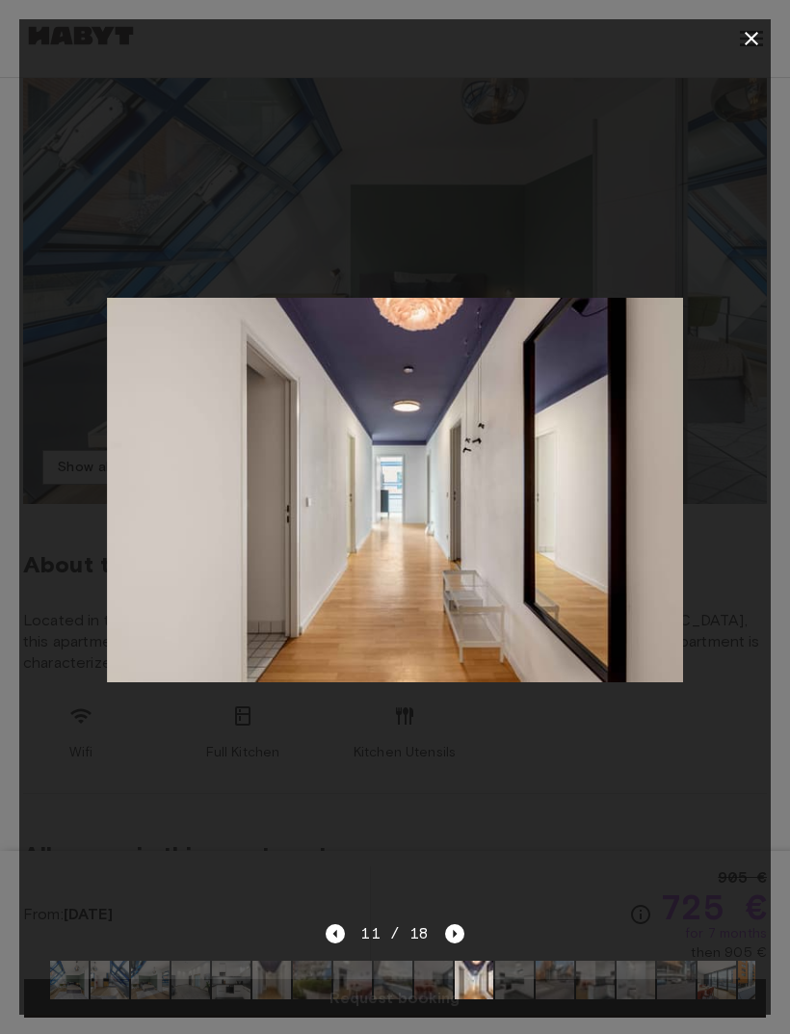
click at [738, 39] on button "button" at bounding box center [751, 38] width 39 height 39
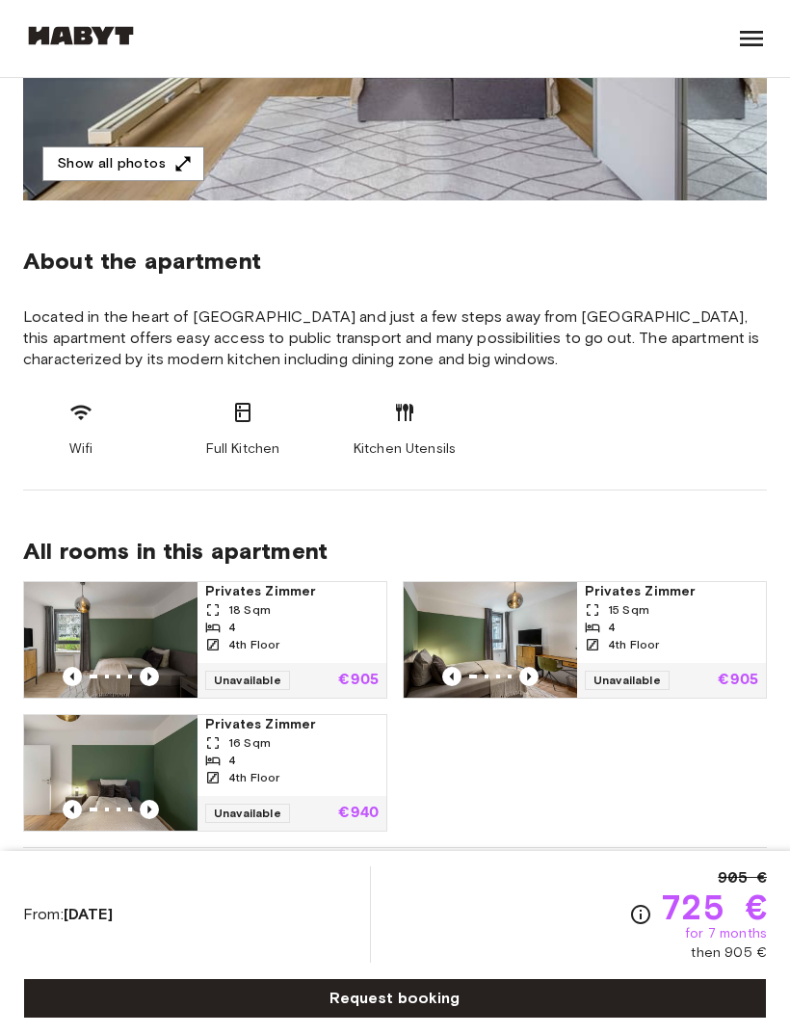
scroll to position [989, 0]
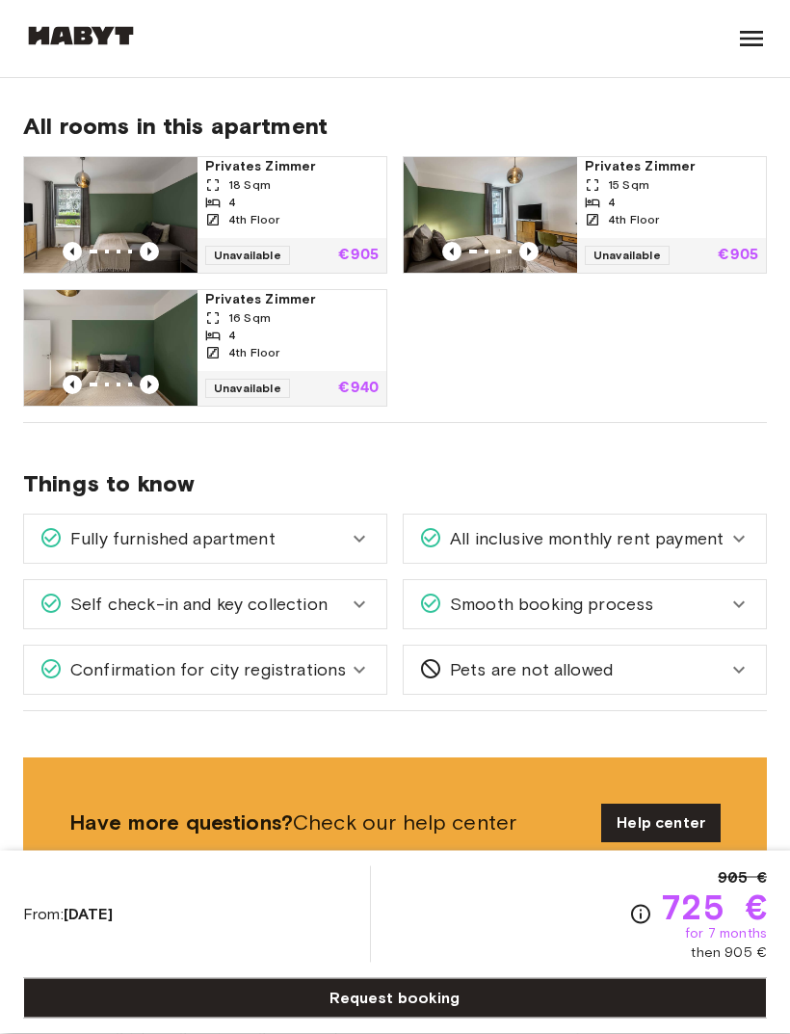
click at [488, 1018] on link "Request booking" at bounding box center [395, 998] width 744 height 40
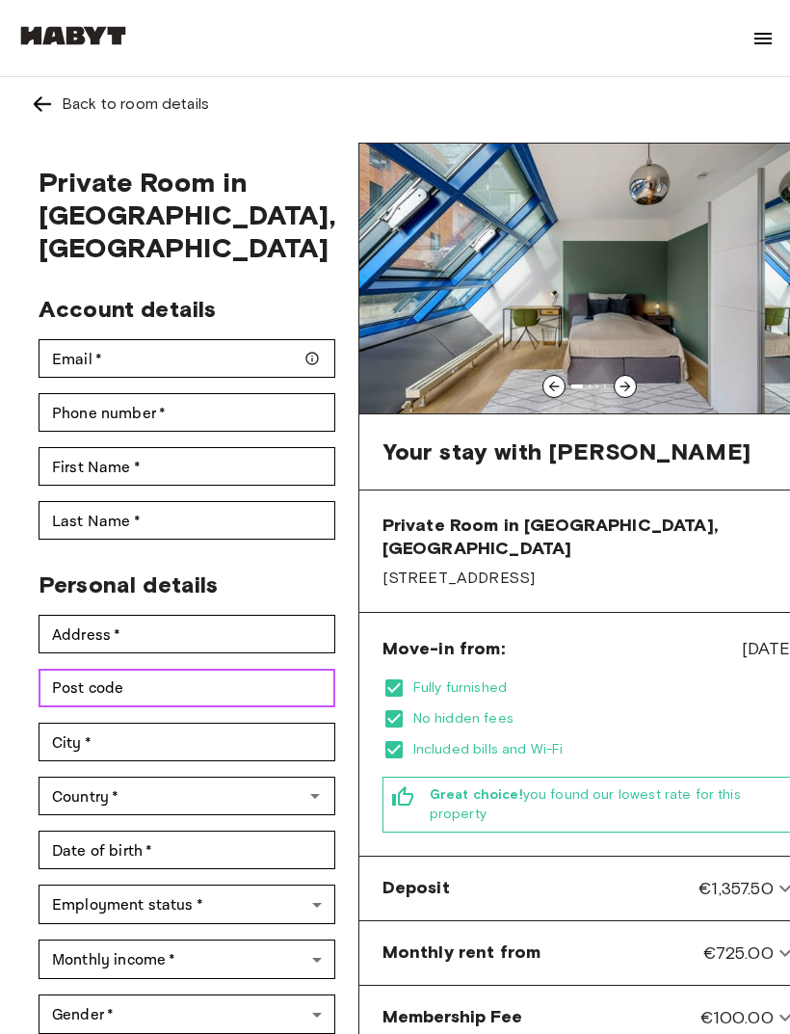
click at [268, 669] on input "Post code" at bounding box center [187, 688] width 297 height 39
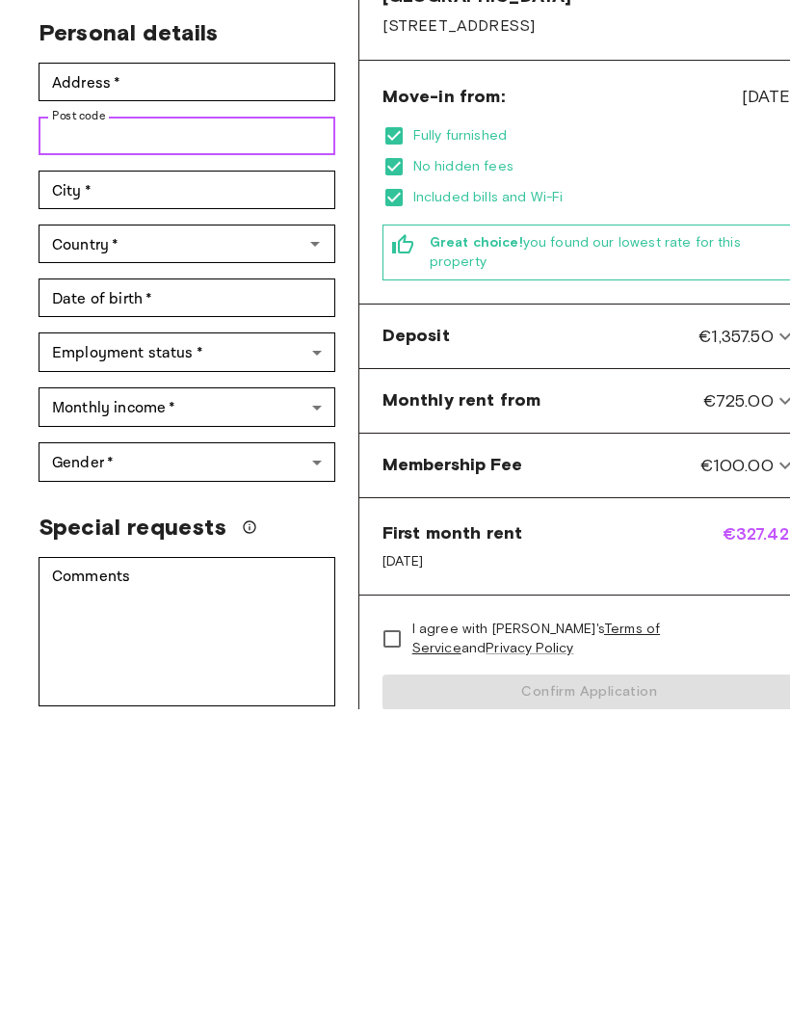
scroll to position [228, 0]
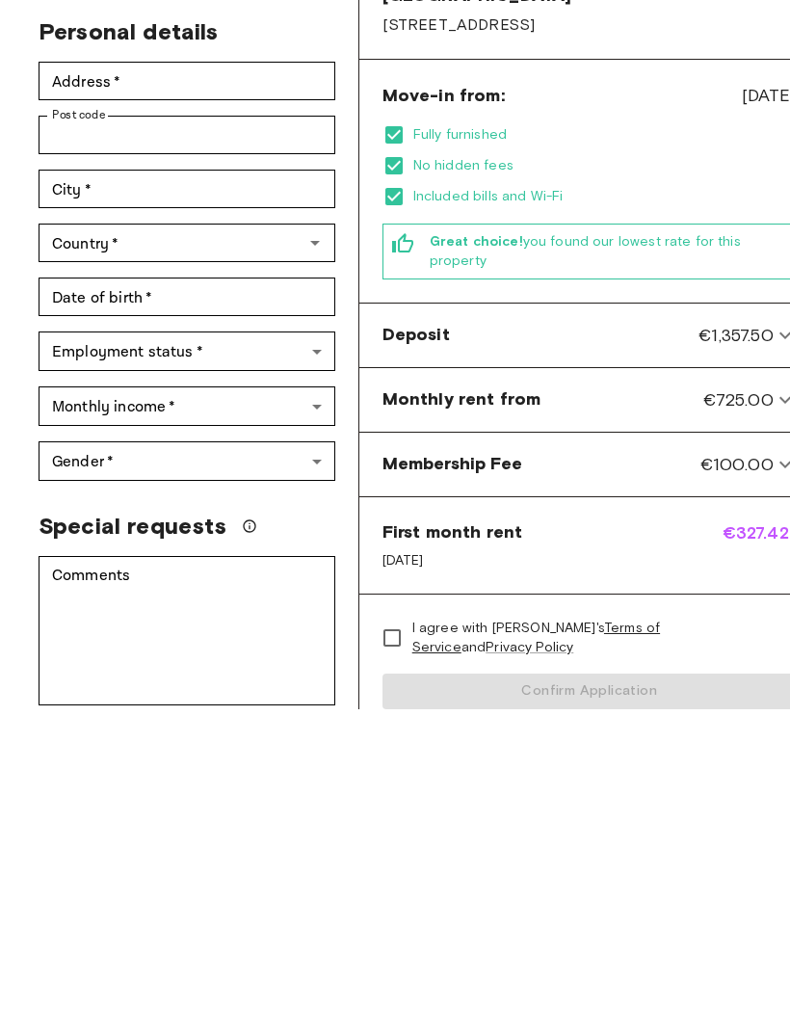
click at [774, 648] on icon at bounding box center [785, 659] width 23 height 23
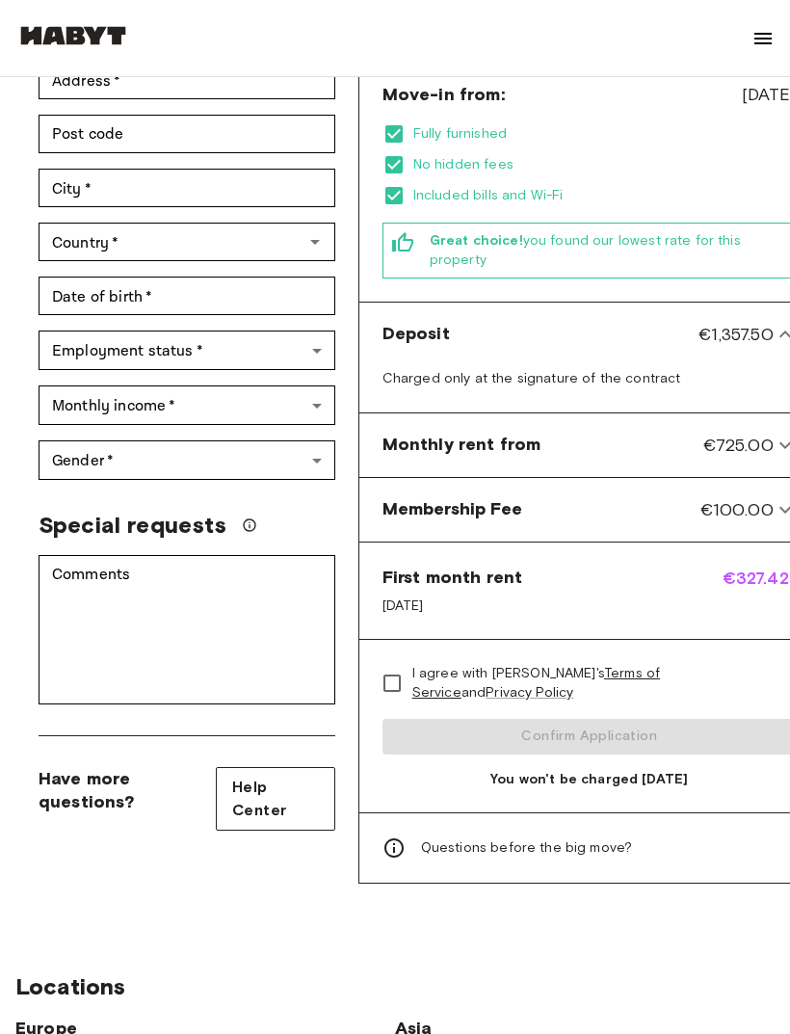
click at [774, 323] on icon at bounding box center [785, 334] width 23 height 23
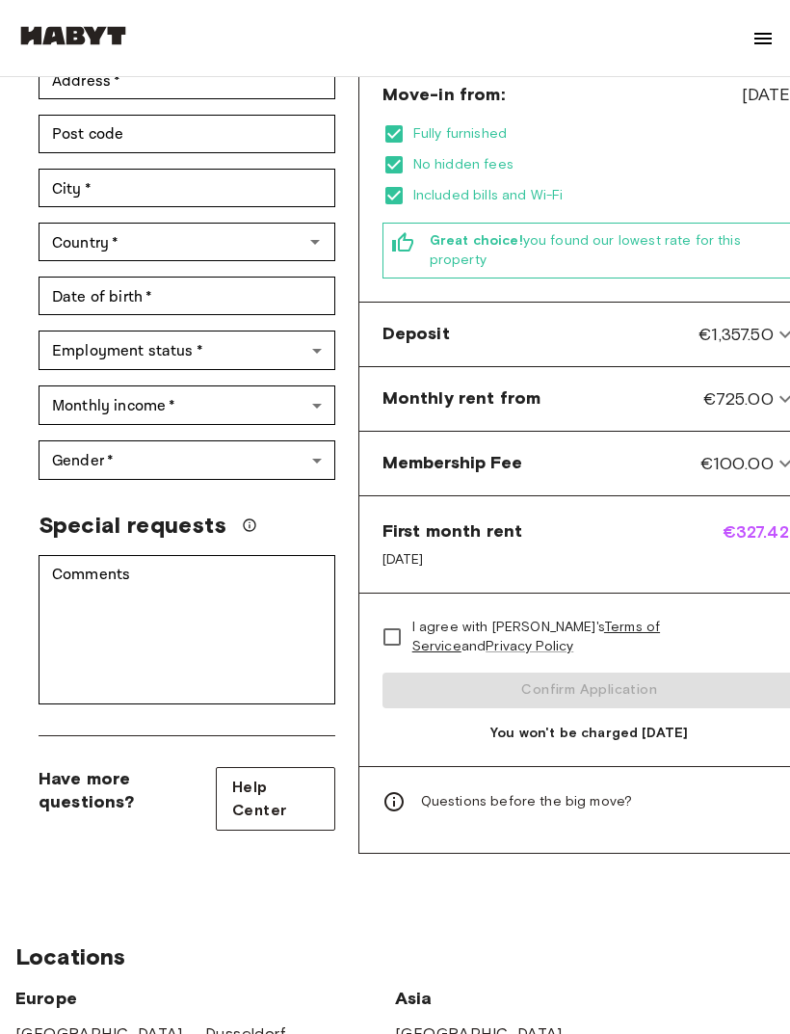
click at [779, 396] on icon at bounding box center [785, 399] width 12 height 7
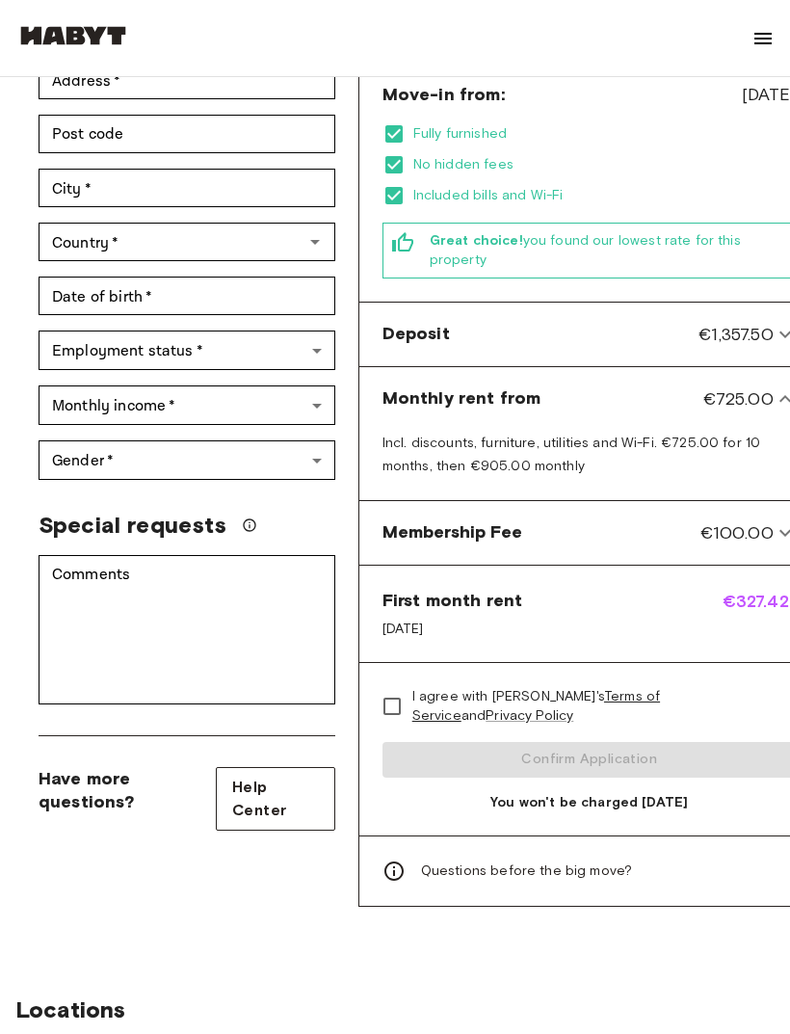
click at [774, 387] on icon at bounding box center [785, 398] width 23 height 23
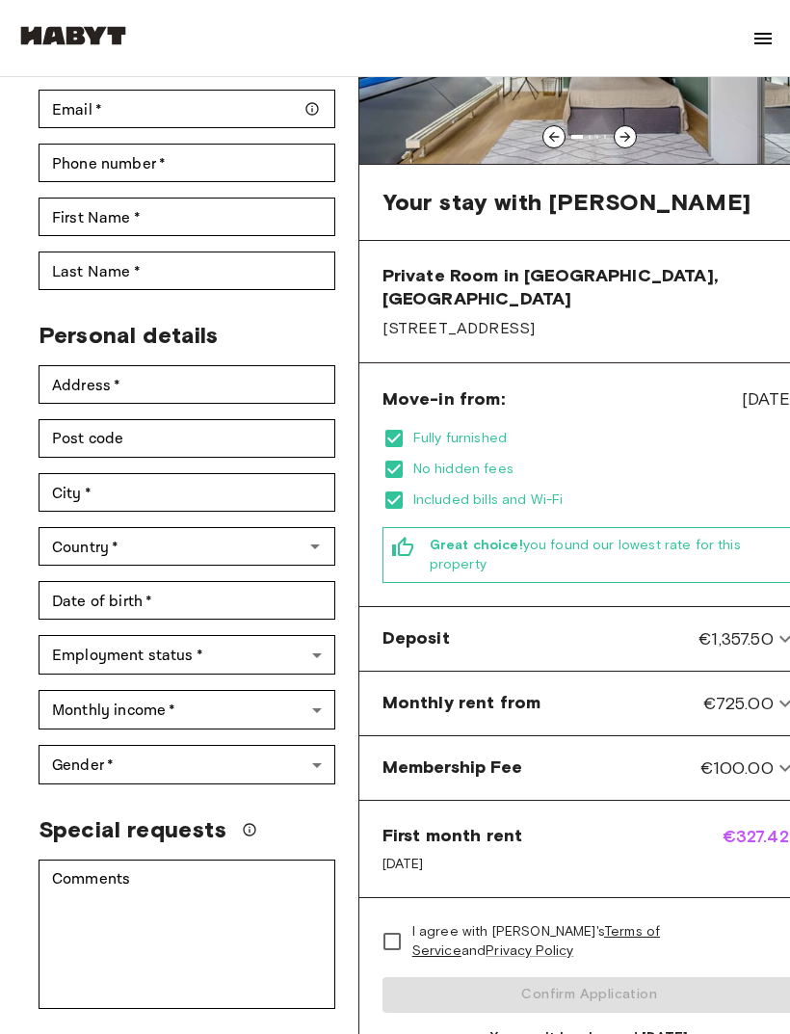
scroll to position [251, 0]
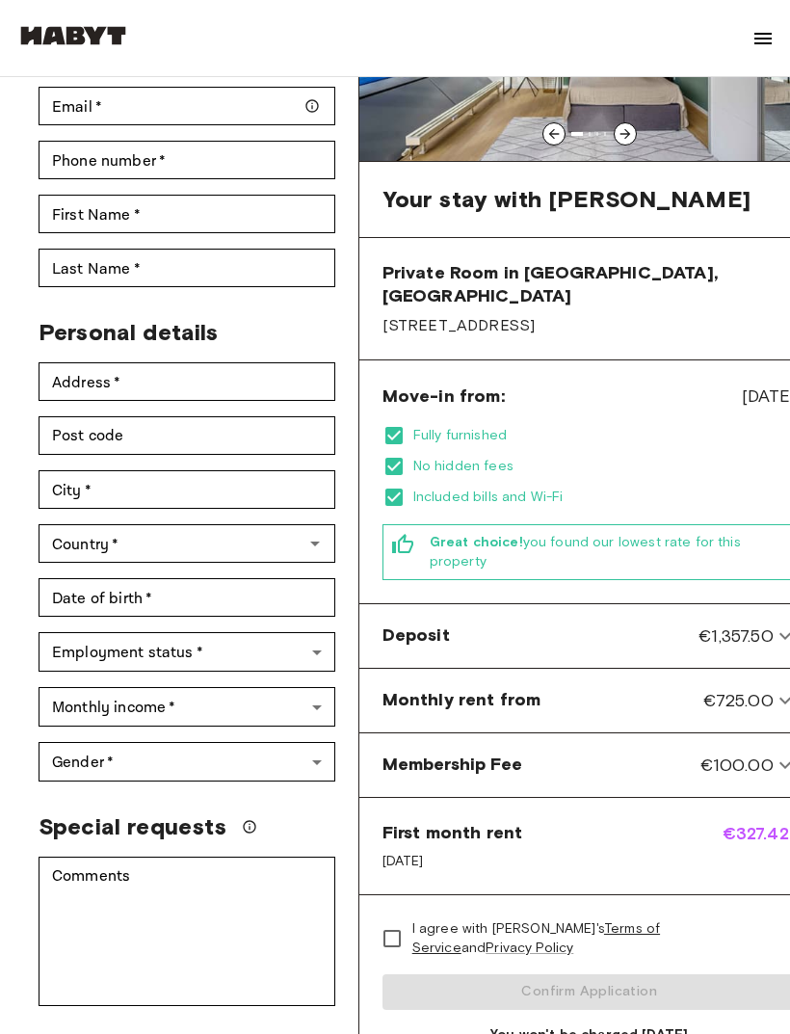
click at [253, 623] on body "About Habyt For Business For Landlords Blog Get in Touch Log in Back to room de…" at bounding box center [395, 1025] width 790 height 2553
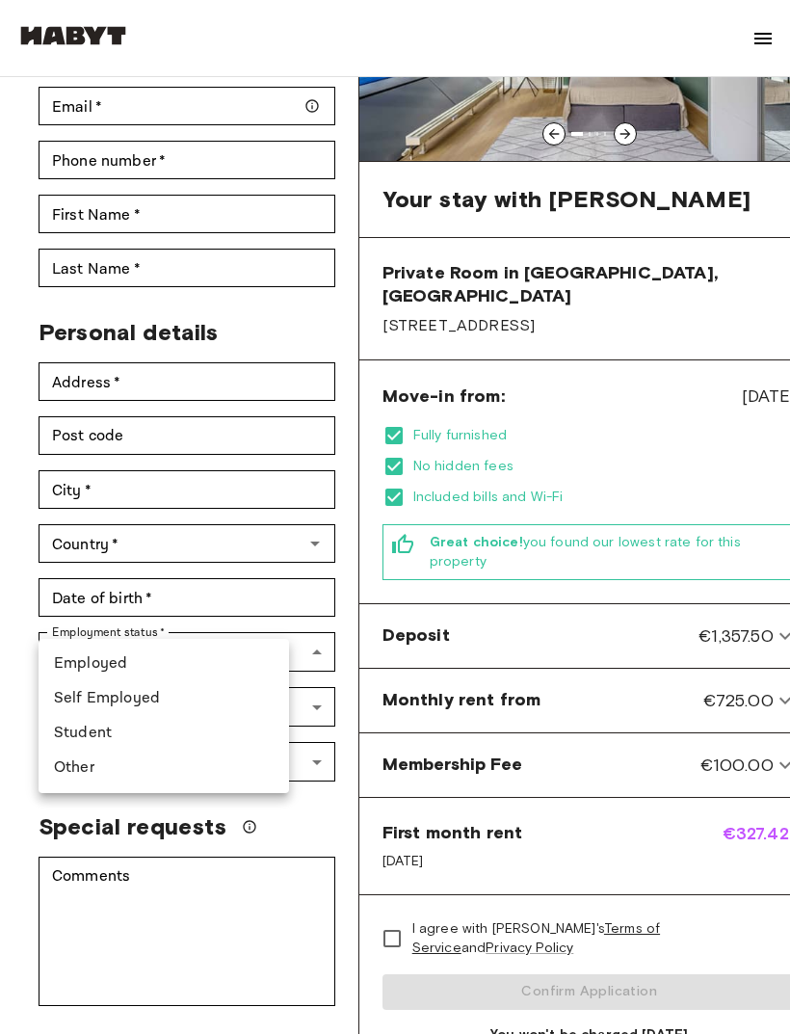
click at [163, 729] on li "Student" at bounding box center [164, 733] width 250 height 35
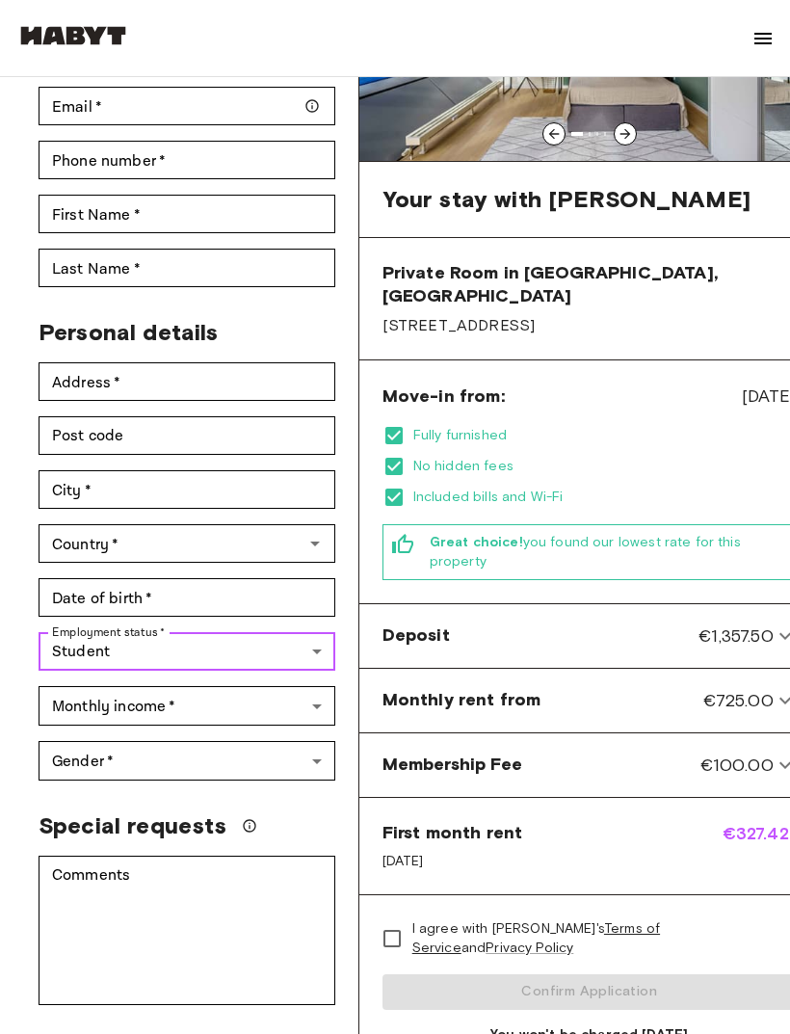
type input "*******"
click at [258, 674] on body "About Habyt For Business For Landlords Blog Get in Touch Log in Back to room de…" at bounding box center [395, 1024] width 790 height 2552
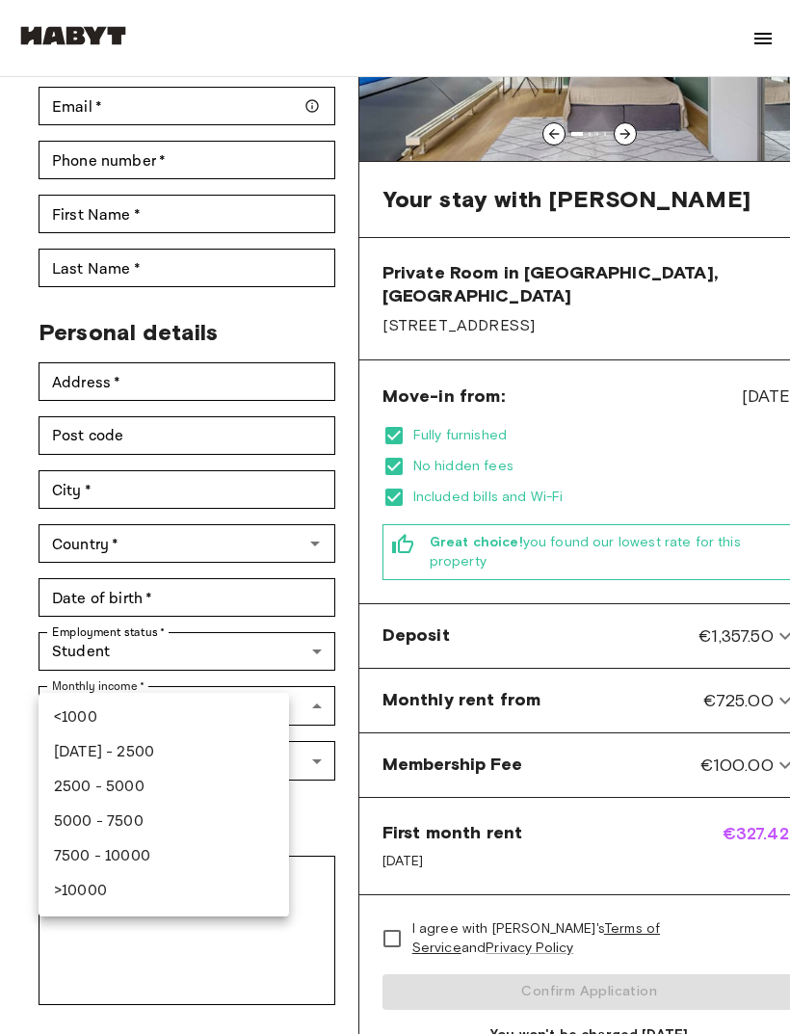
click at [189, 701] on li "<1000" at bounding box center [164, 717] width 250 height 35
type input "******"
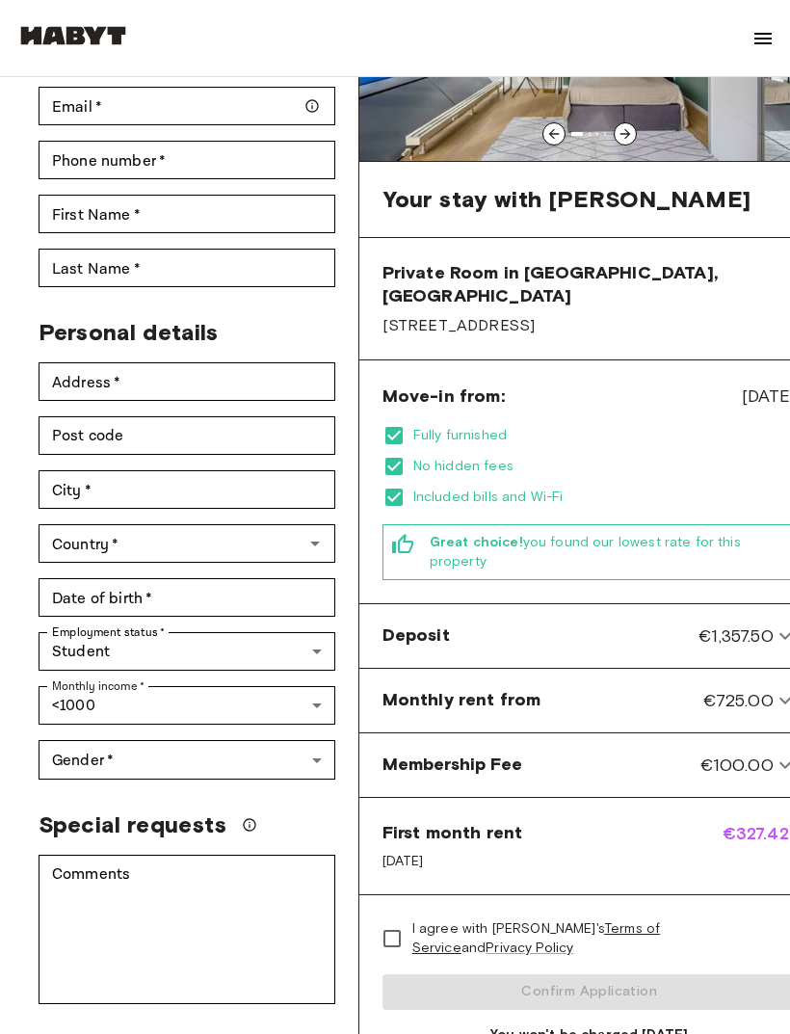
click at [223, 738] on body "About Habyt For Business For Landlords Blog Get in Touch Log in Back to room de…" at bounding box center [395, 1023] width 790 height 2551
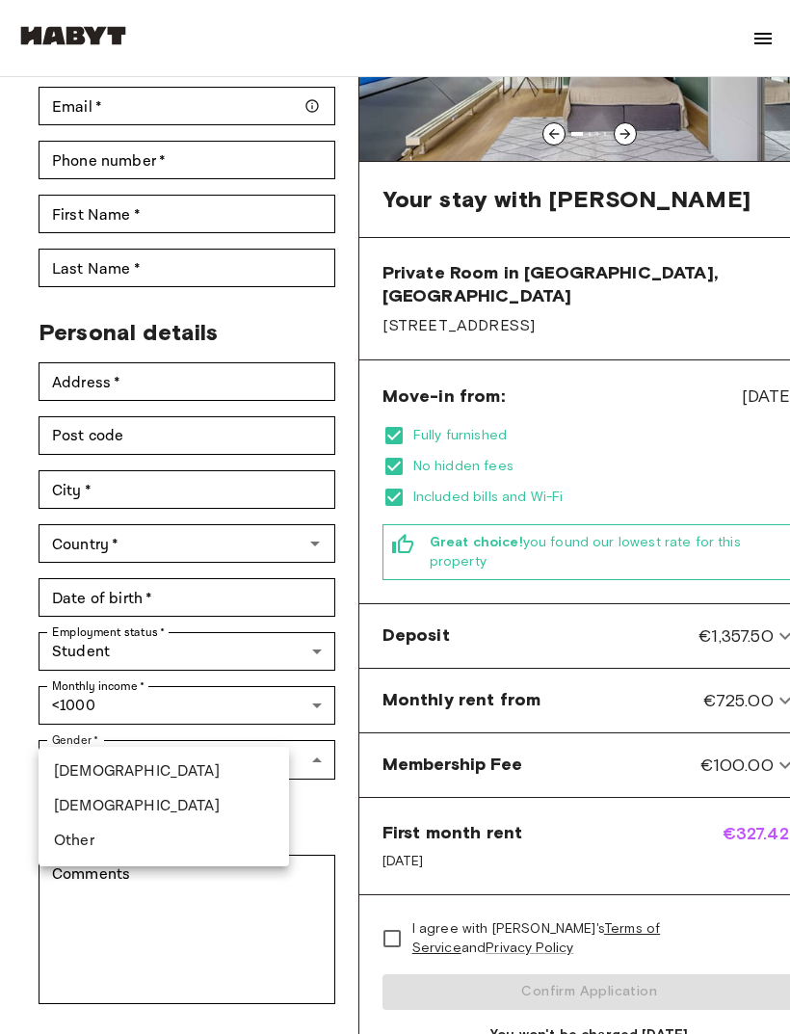
click at [161, 813] on li "Female" at bounding box center [164, 806] width 250 height 35
type input "******"
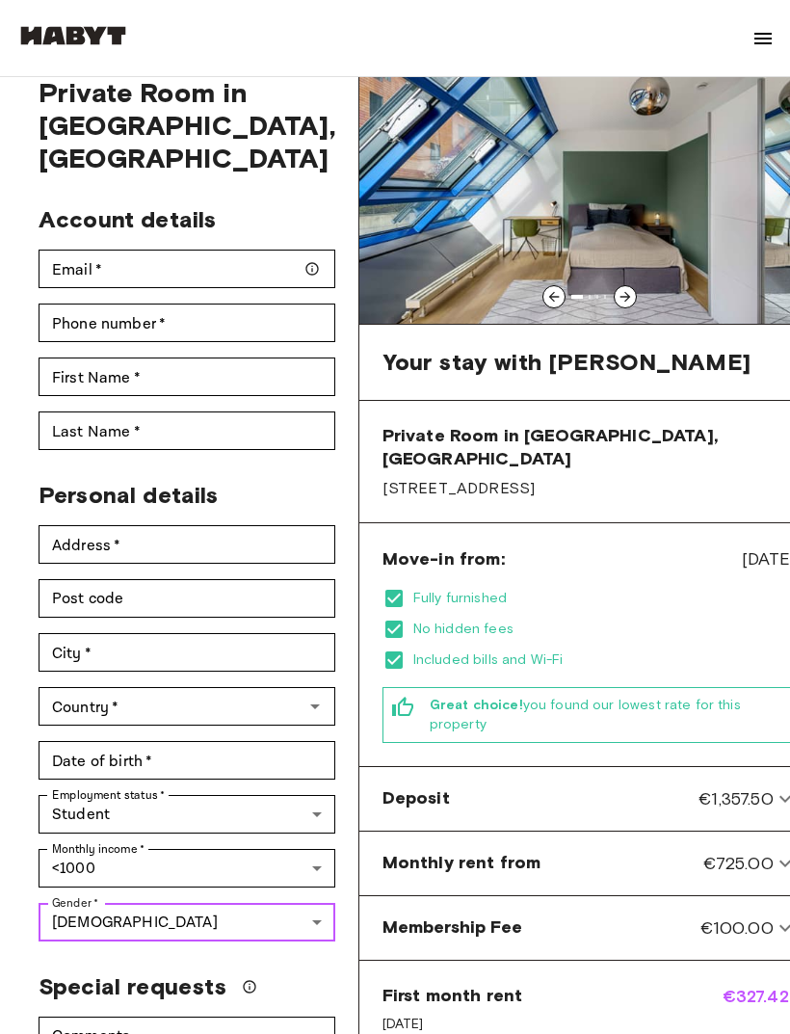
scroll to position [91, 0]
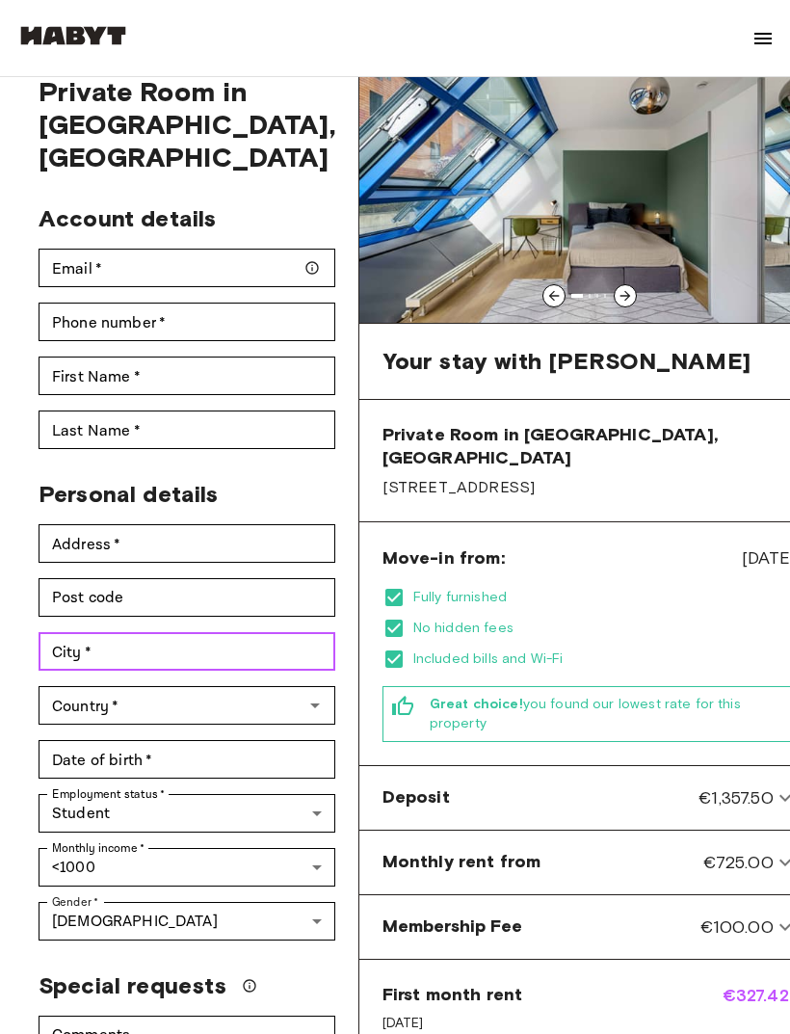
click at [186, 632] on input "City   *" at bounding box center [187, 651] width 297 height 39
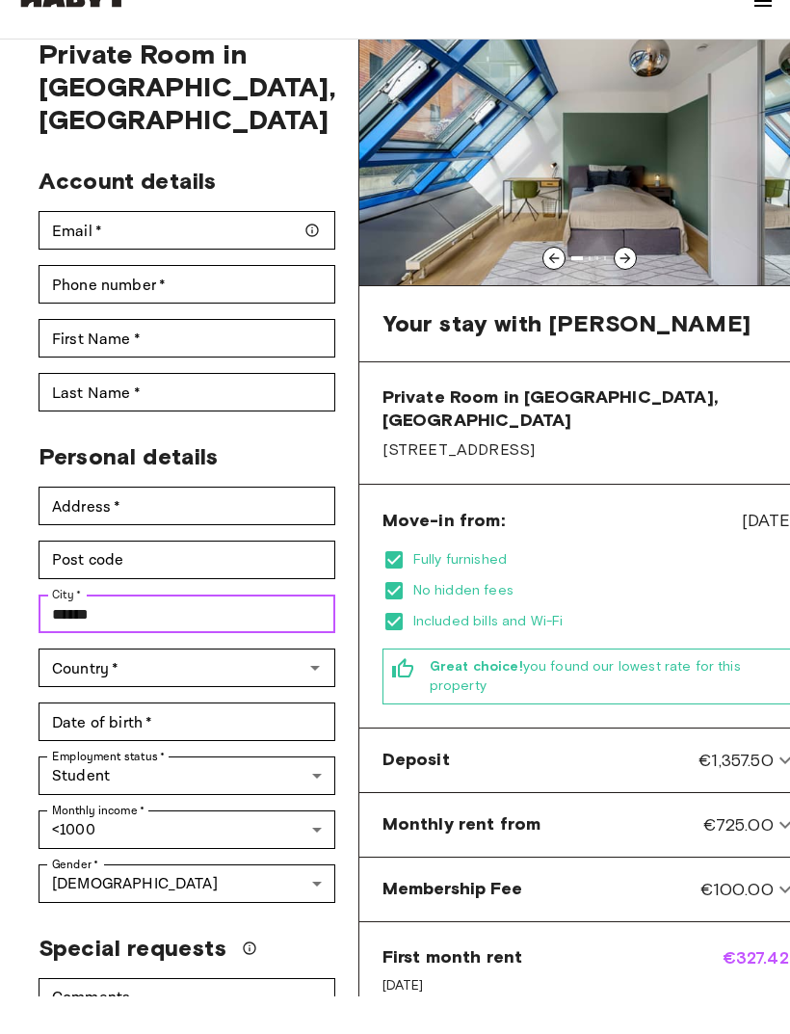
type input "******"
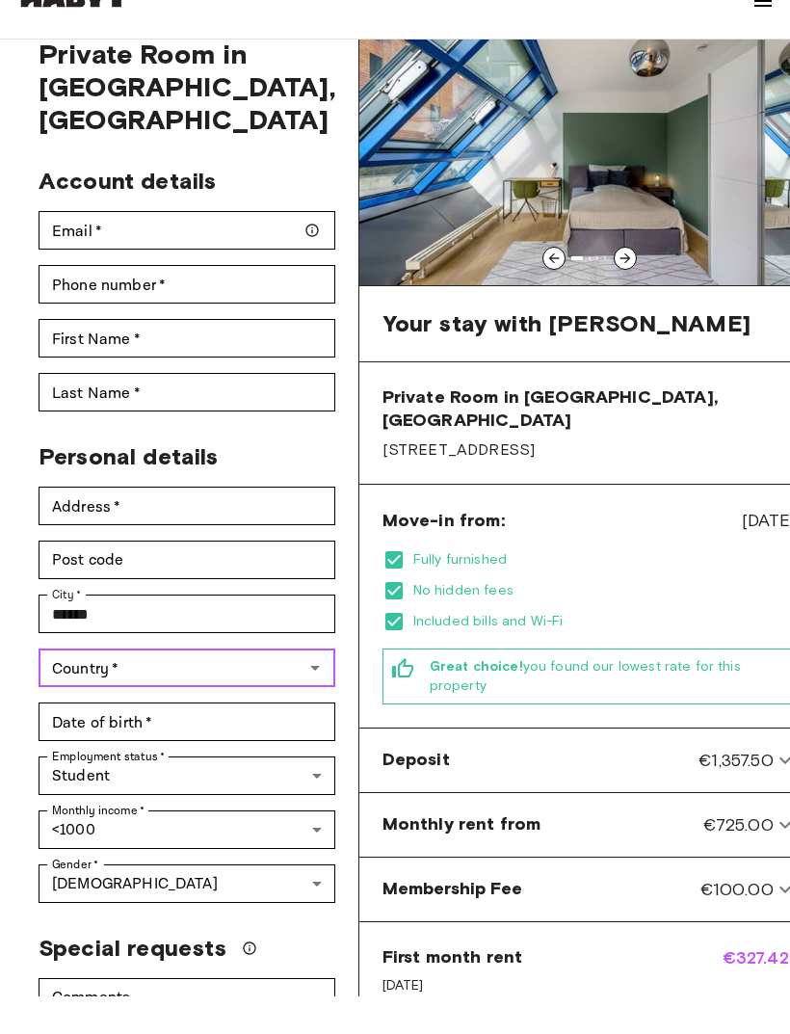
click at [200, 692] on input "Country   *" at bounding box center [170, 705] width 253 height 27
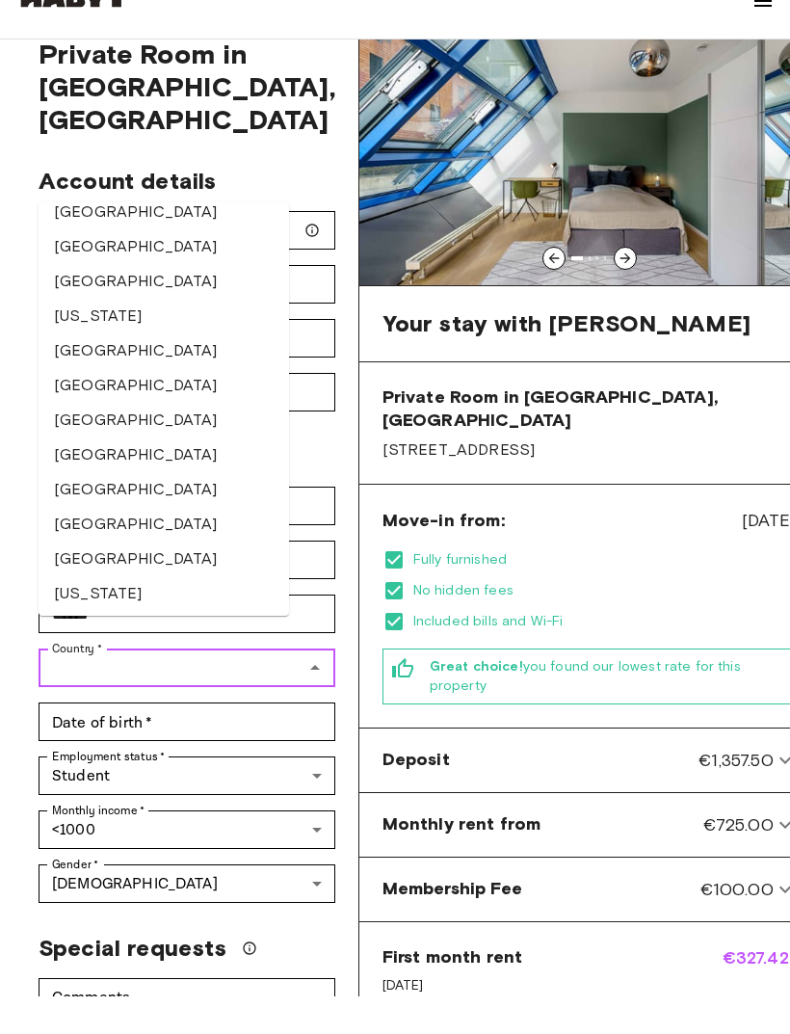
scroll to position [2640, 0]
click at [728, 695] on span "Great choice! you found our lowest rate for this property" at bounding box center [609, 714] width 358 height 39
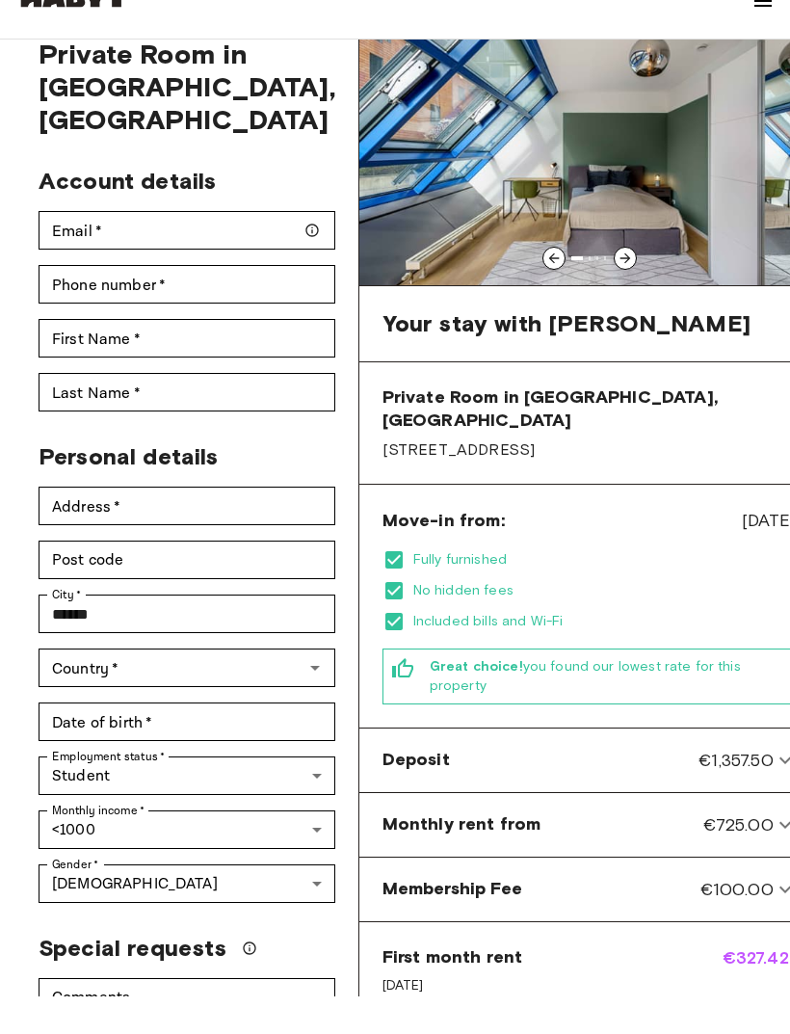
scroll to position [128, 0]
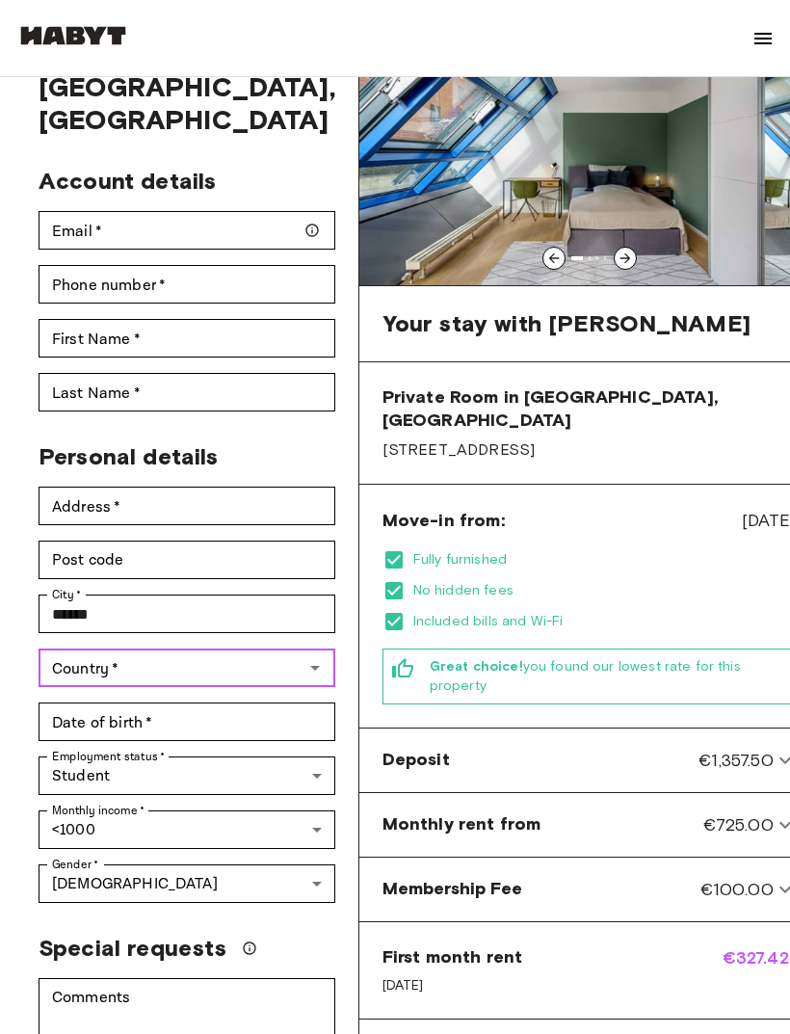
click at [187, 654] on input "Country   *" at bounding box center [170, 667] width 253 height 27
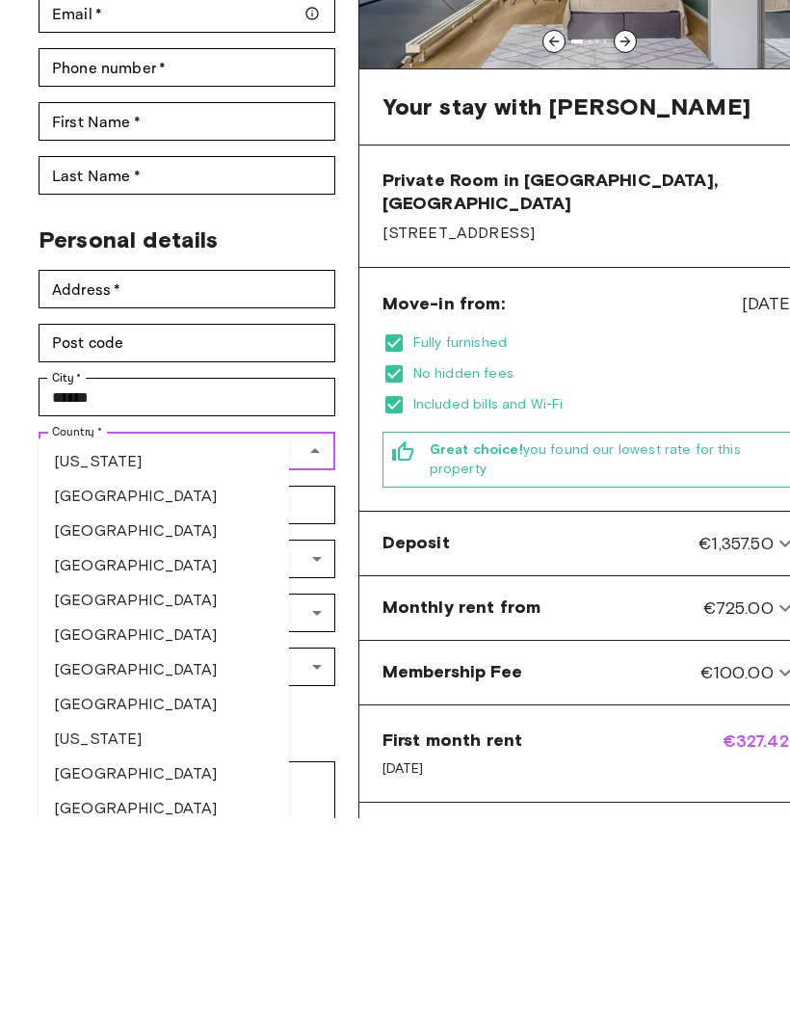
scroll to position [2723, 0]
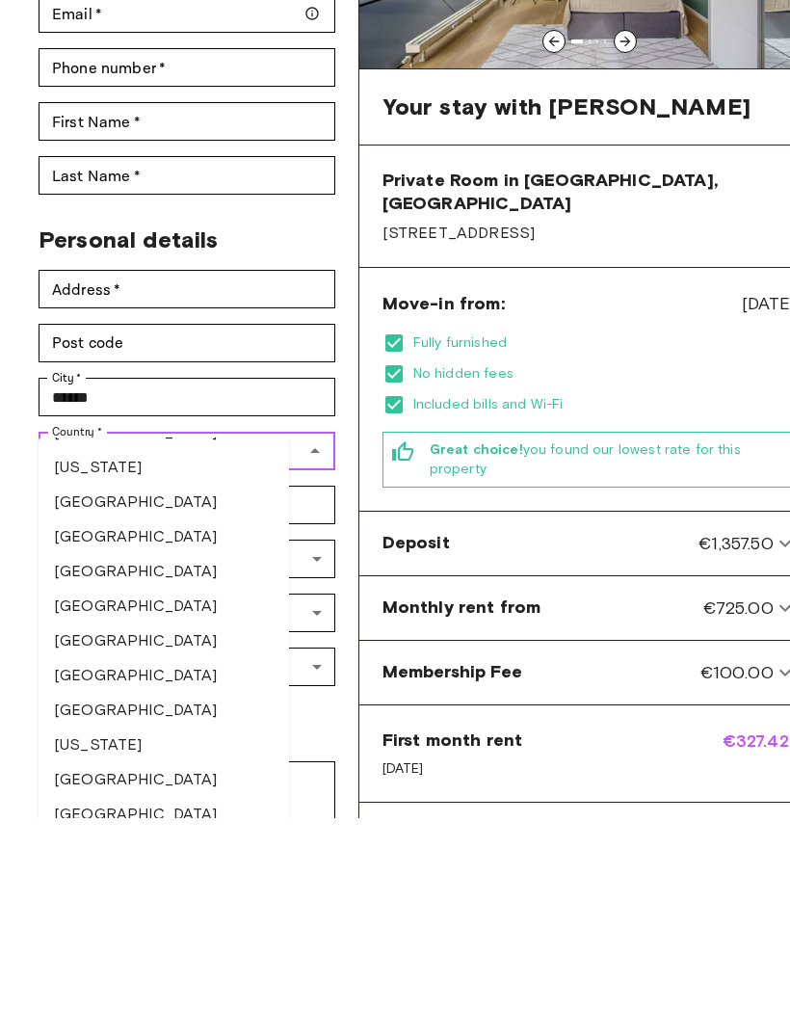
click at [127, 701] on li "Germany" at bounding box center [164, 718] width 250 height 35
type input "*******"
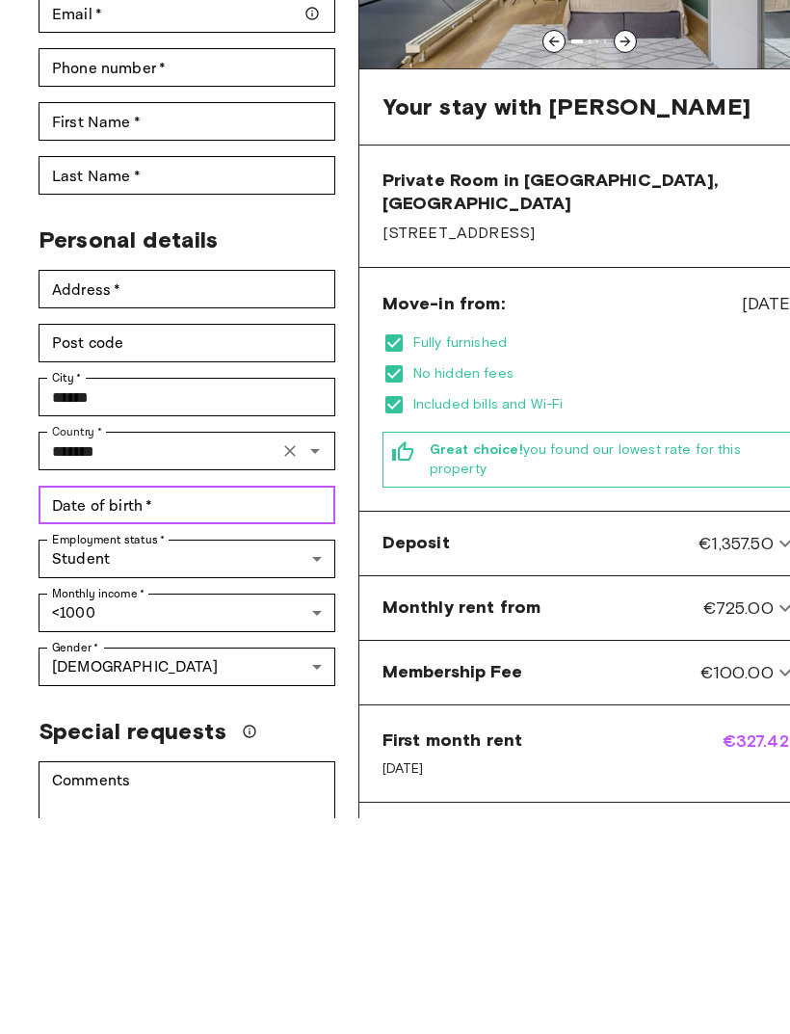
click at [197, 702] on input "Date of birth   *" at bounding box center [187, 721] width 297 height 39
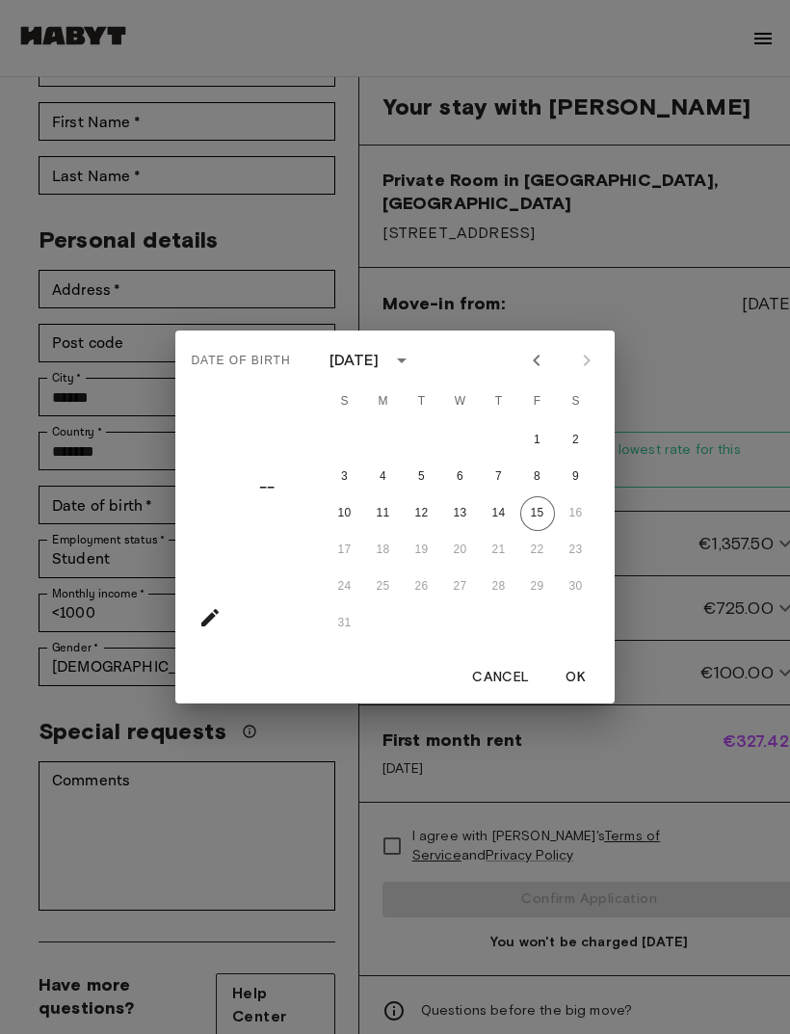
click at [337, 641] on div "31" at bounding box center [460, 623] width 308 height 35
click at [346, 641] on div "31" at bounding box center [460, 623] width 308 height 35
click at [465, 375] on div "August 2025" at bounding box center [460, 360] width 308 height 29
click at [385, 372] on div "August 2025" at bounding box center [357, 360] width 56 height 23
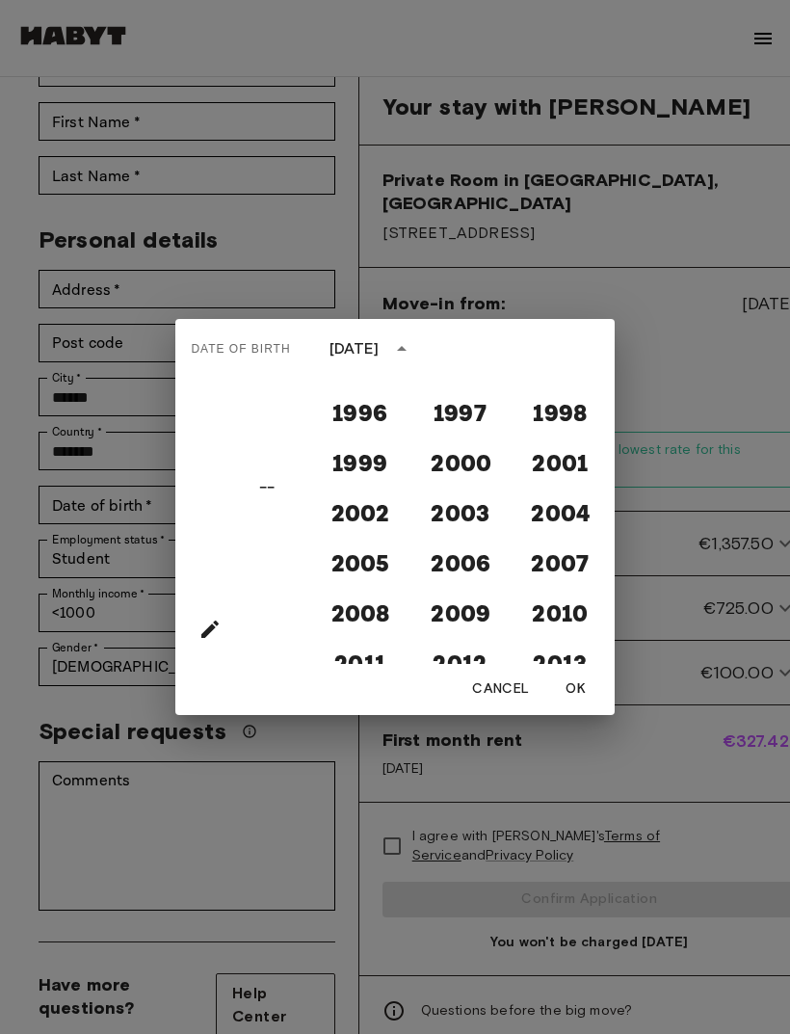
scroll to position [1601, 0]
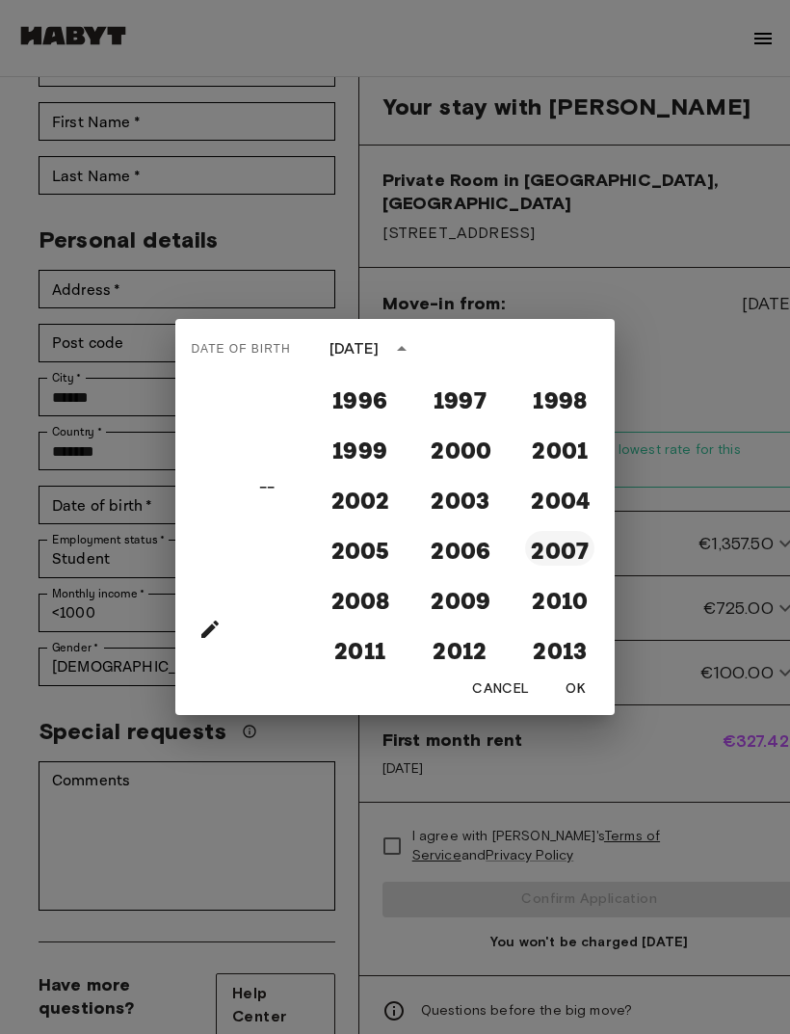
click at [555, 565] on button "2007" at bounding box center [559, 548] width 69 height 35
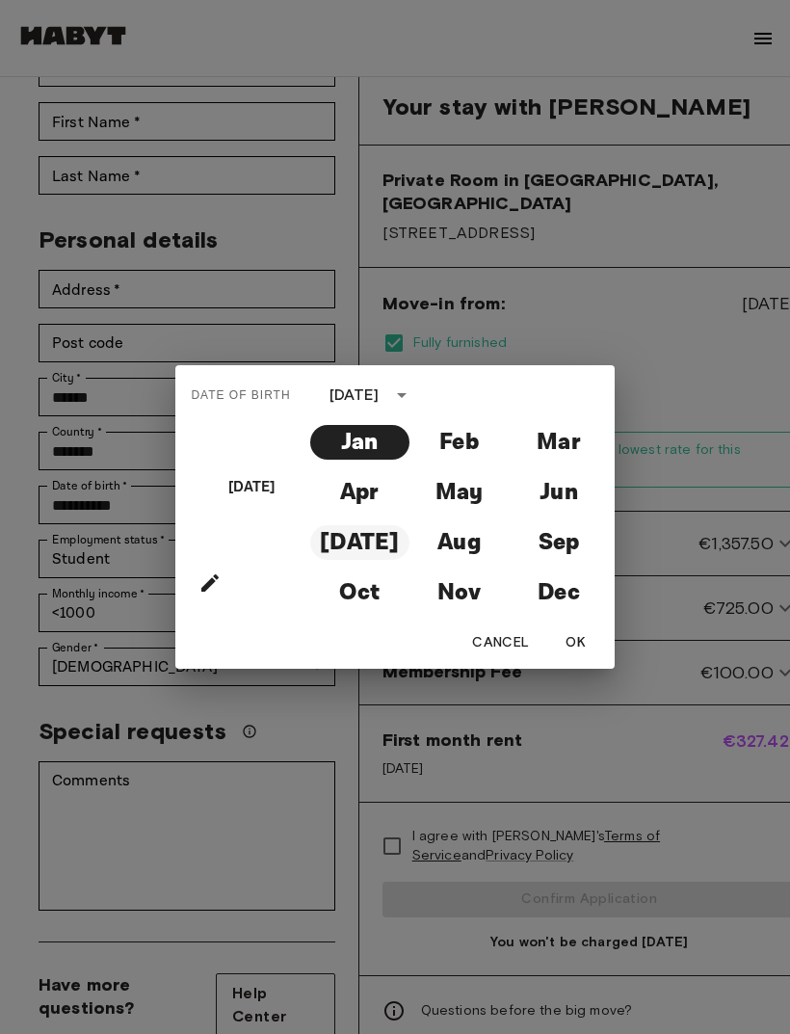
click at [366, 560] on button "Jul" at bounding box center [359, 542] width 99 height 35
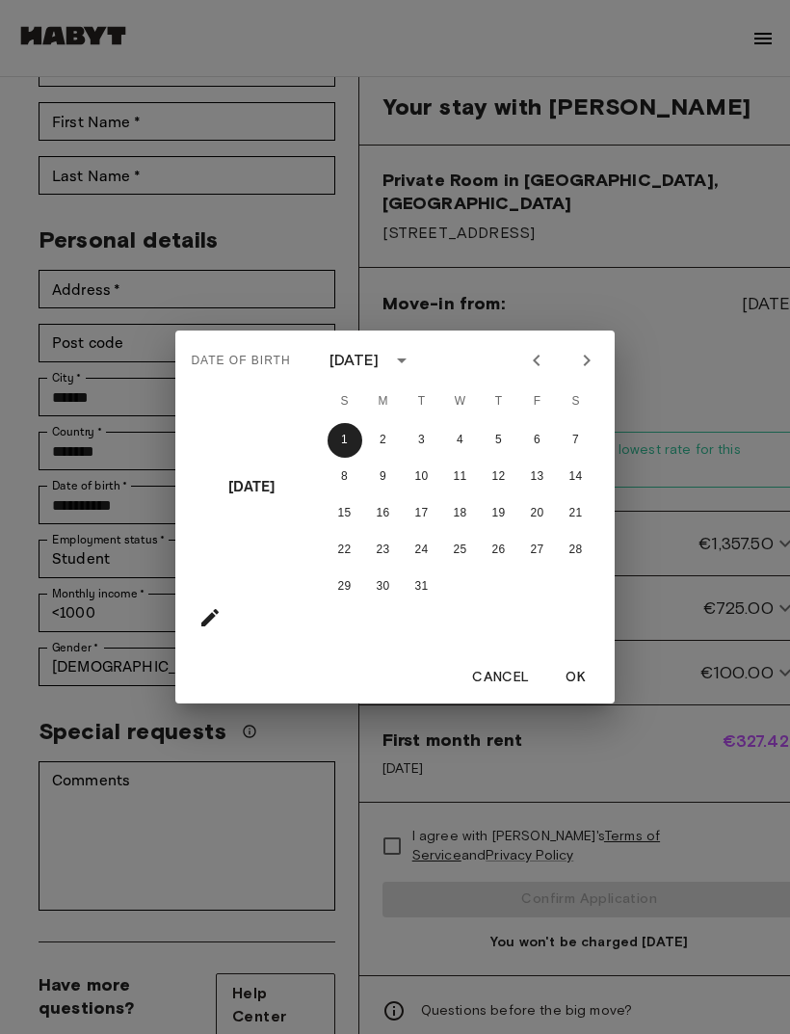
click at [407, 606] on div "1 2 3 4 5 6 7 8 9 10 11 12 13 14 15 16 17 18 19 20 21 22 23 24 25 26 27 28 29 3…" at bounding box center [460, 513] width 308 height 185
click at [409, 604] on button "31" at bounding box center [422, 586] width 35 height 35
type input "**********"
click at [565, 696] on button "OK" at bounding box center [576, 678] width 62 height 36
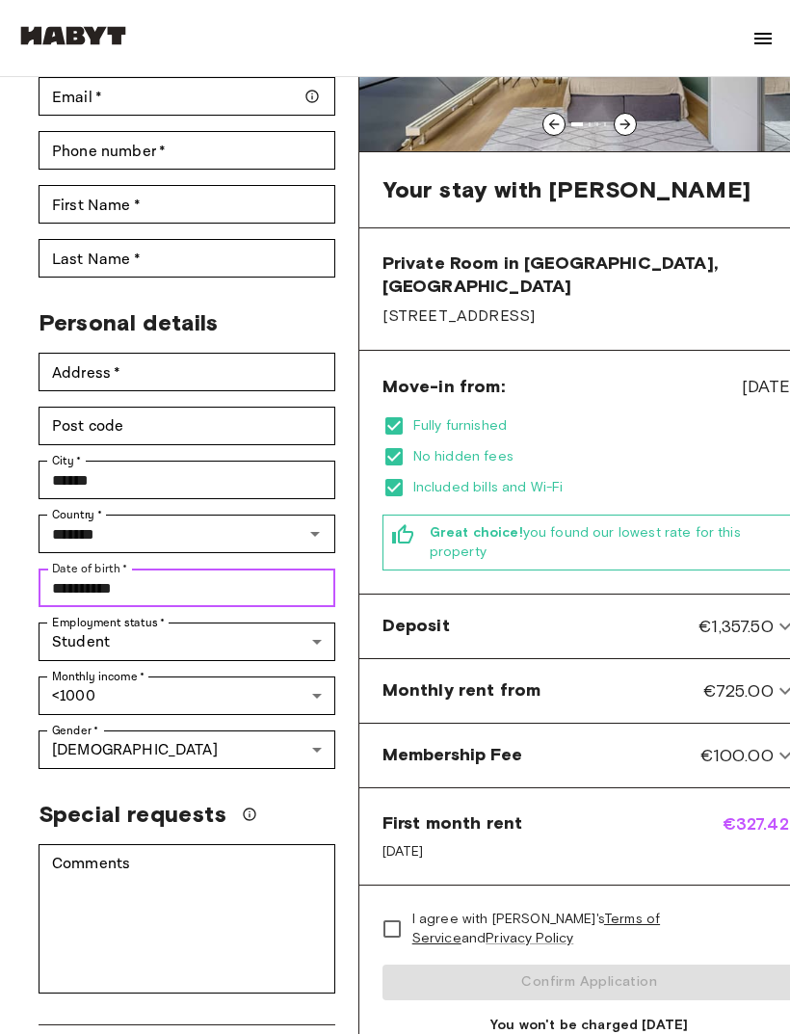
scroll to position [224, 0]
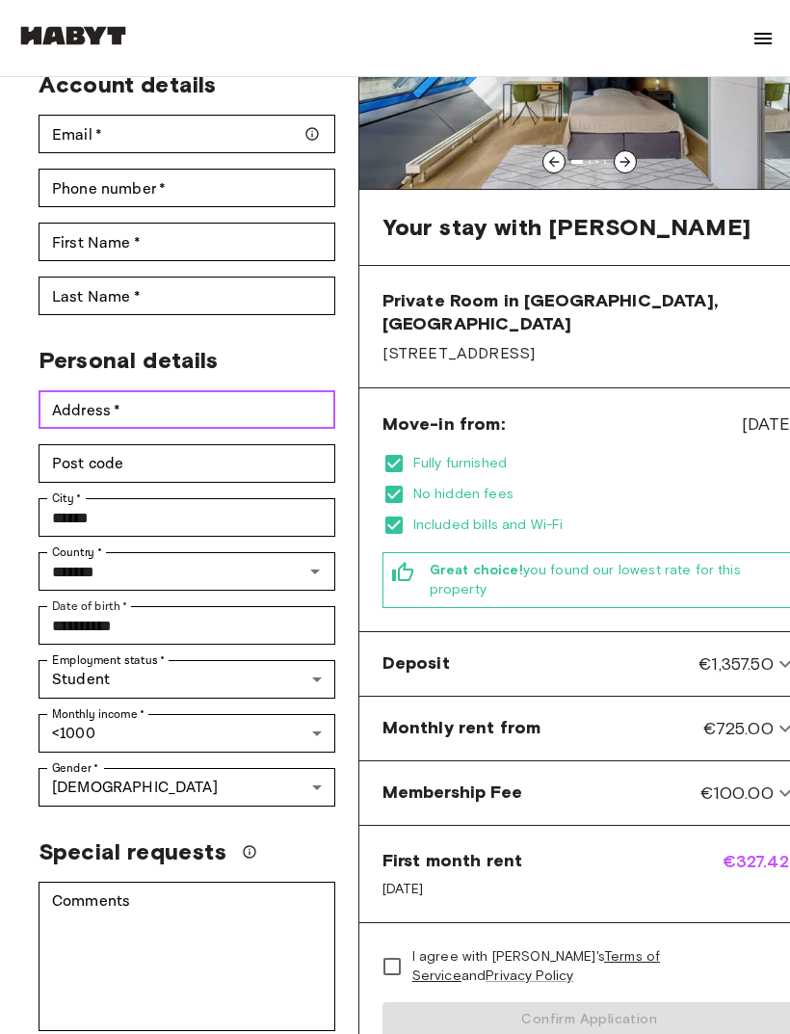
click at [203, 390] on input "Address   *" at bounding box center [187, 409] width 297 height 39
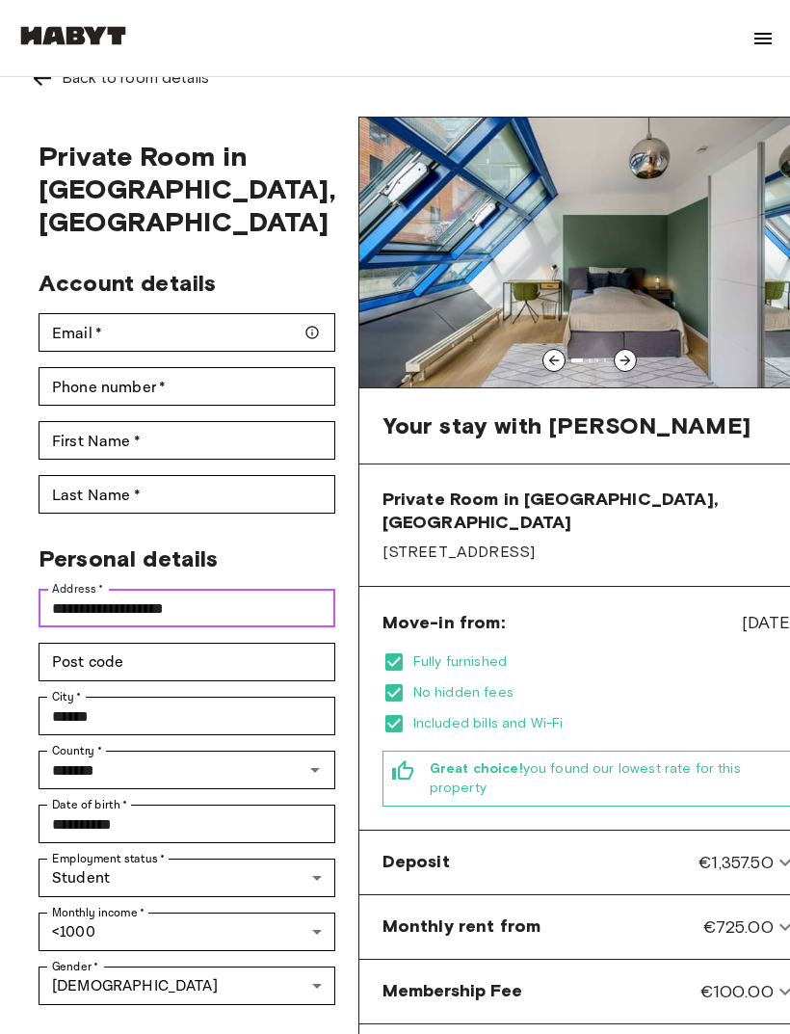
scroll to position [0, 0]
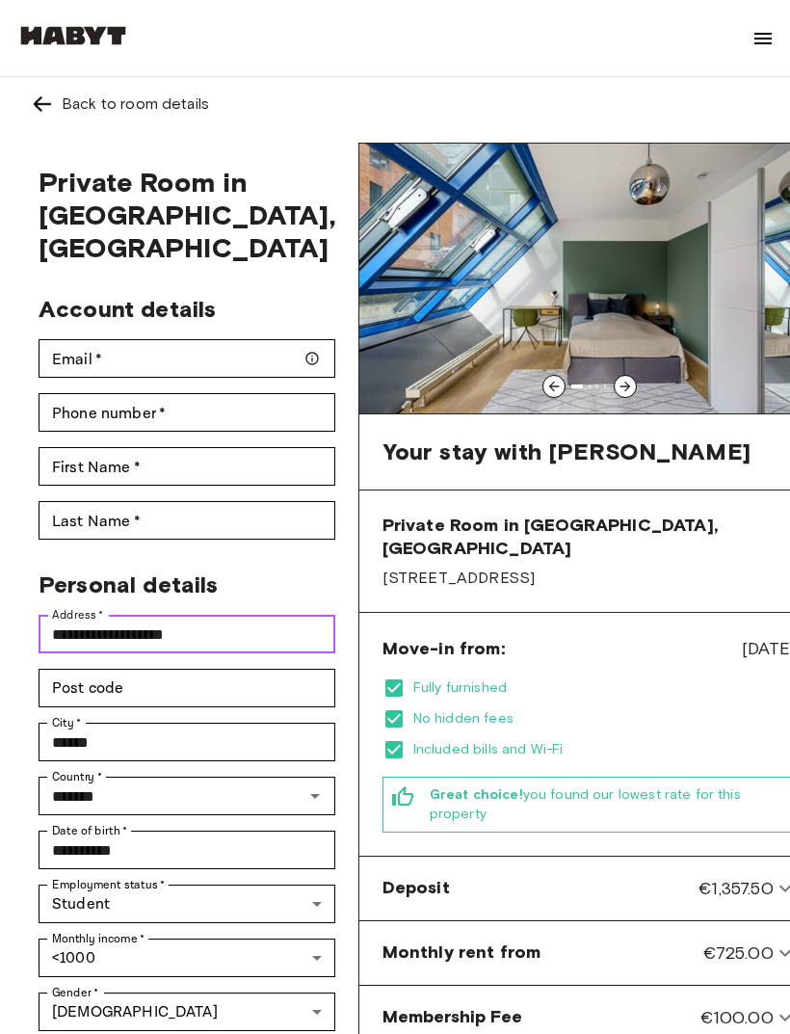
type input "**********"
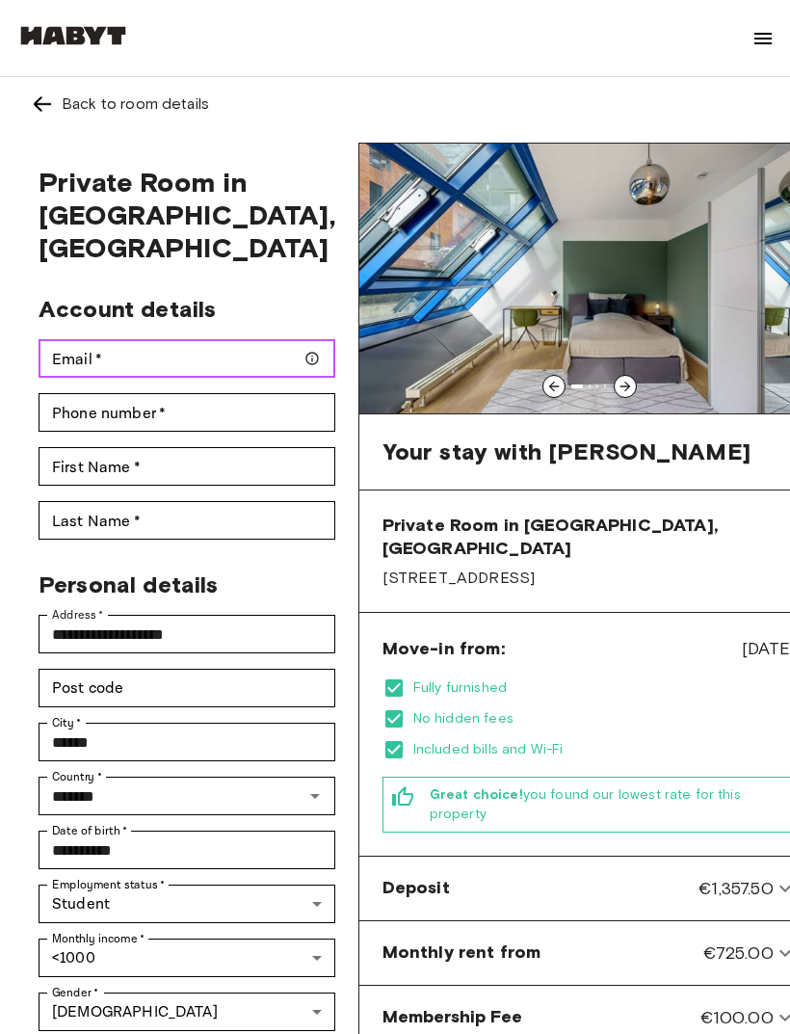
click at [225, 339] on input "Email   *" at bounding box center [187, 358] width 297 height 39
type input "**********"
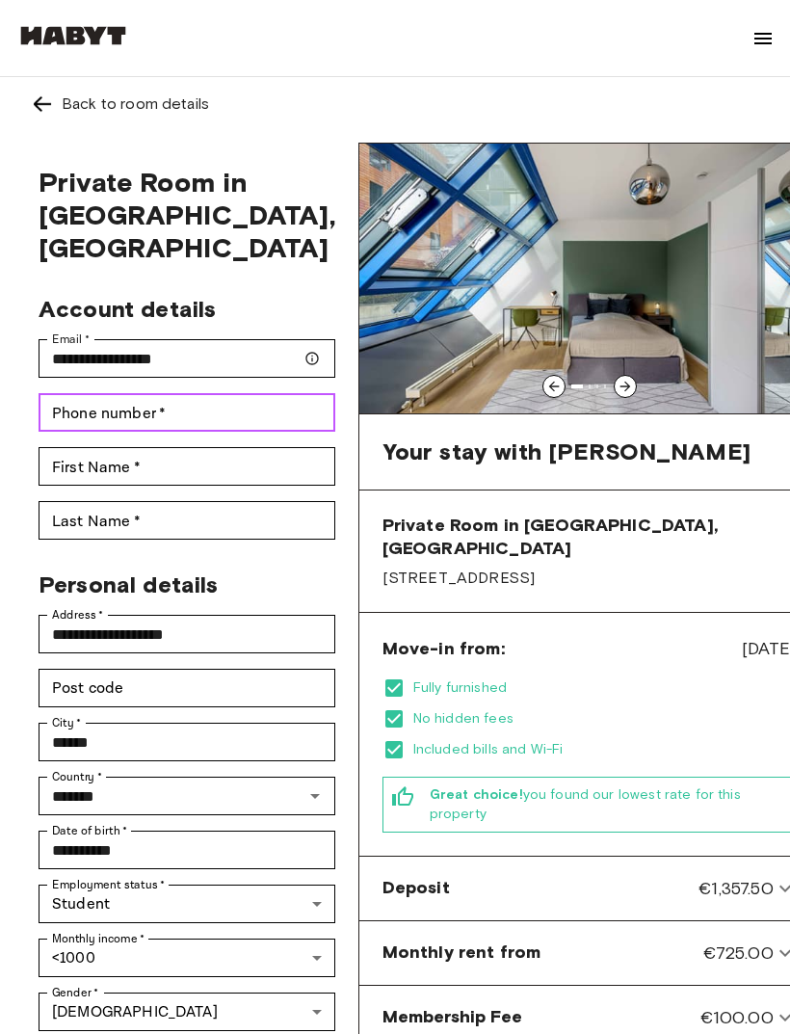
click at [174, 393] on input "Phone number   *" at bounding box center [187, 412] width 297 height 39
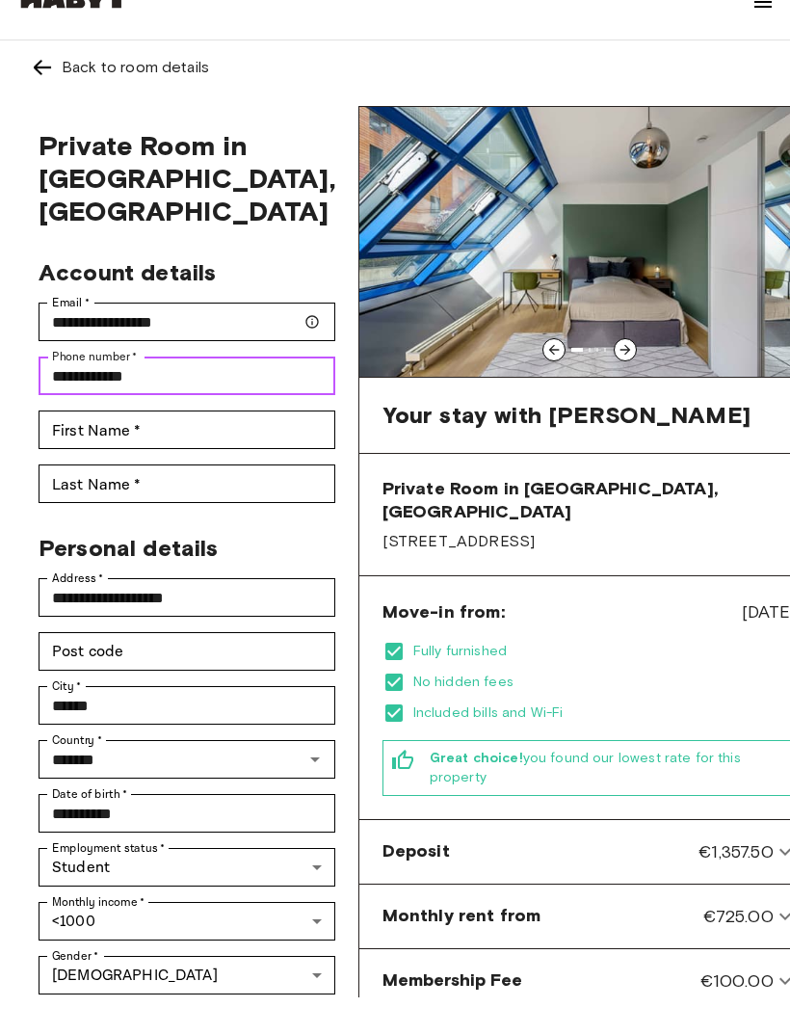
type input "**********"
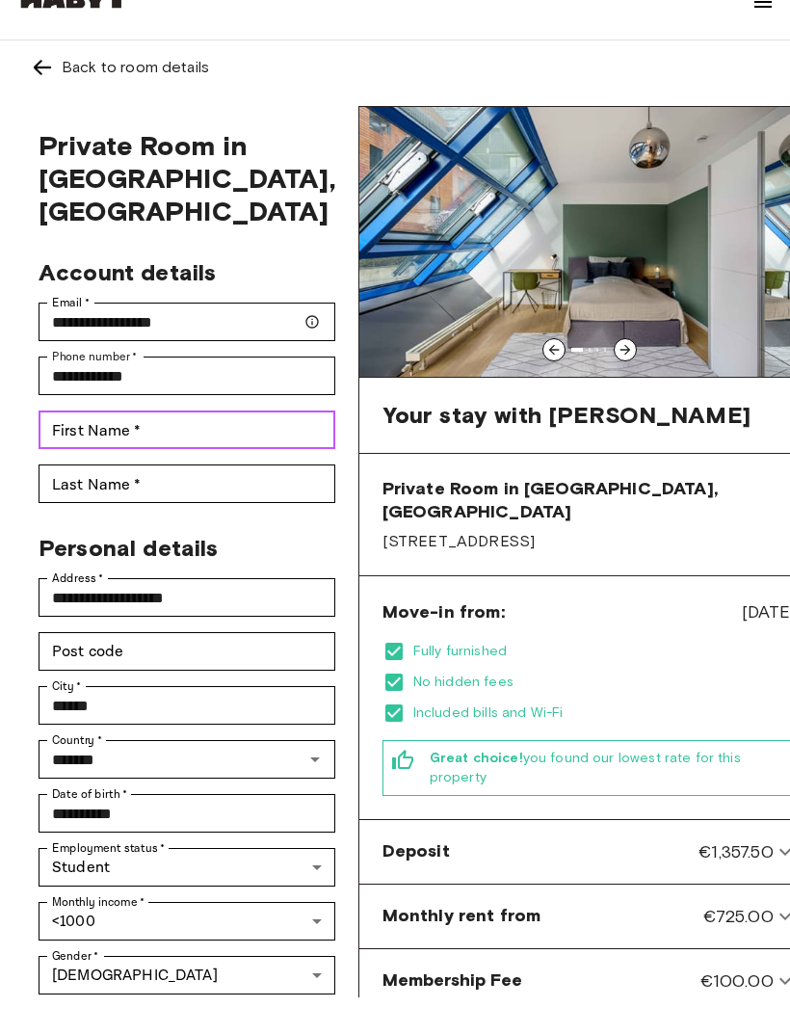
click at [242, 447] on input "First Name   *" at bounding box center [187, 466] width 297 height 39
type input "****"
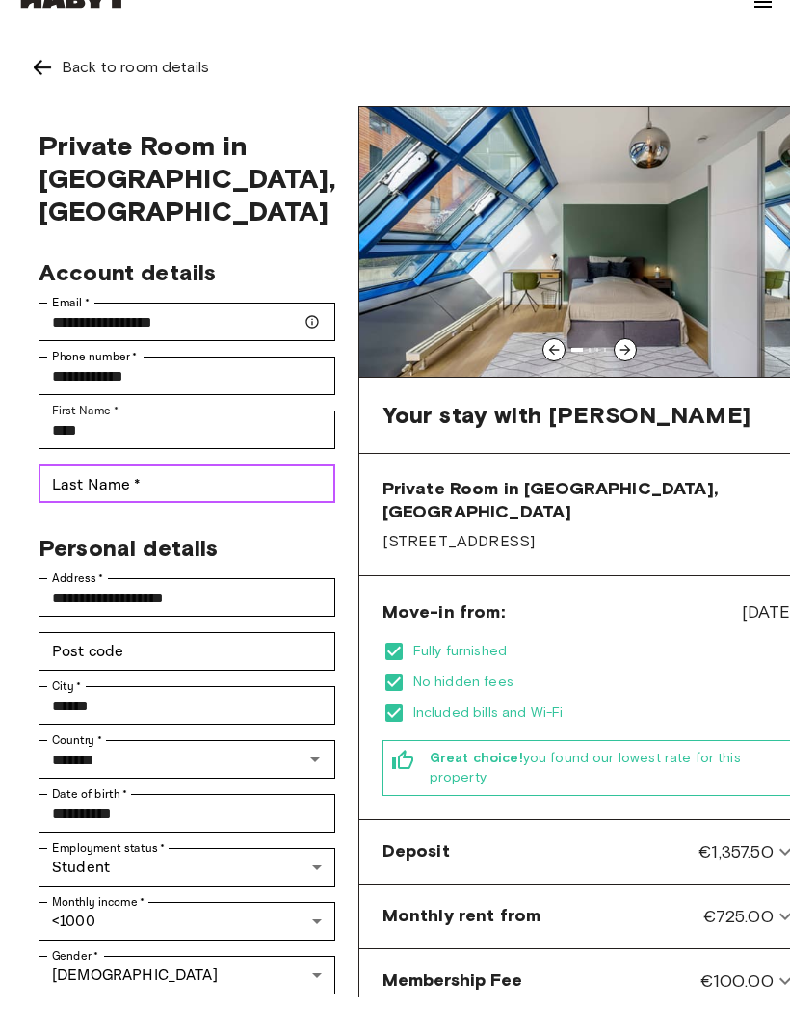
click at [214, 501] on input "Last Name   *" at bounding box center [187, 520] width 297 height 39
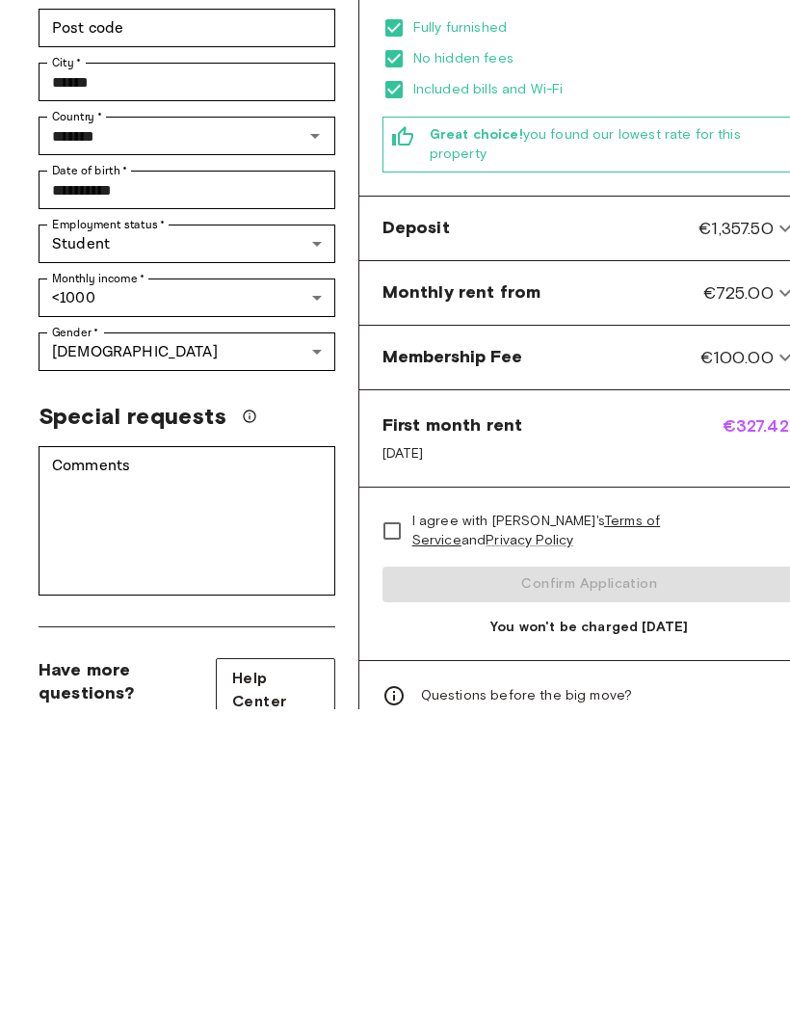
scroll to position [349, 0]
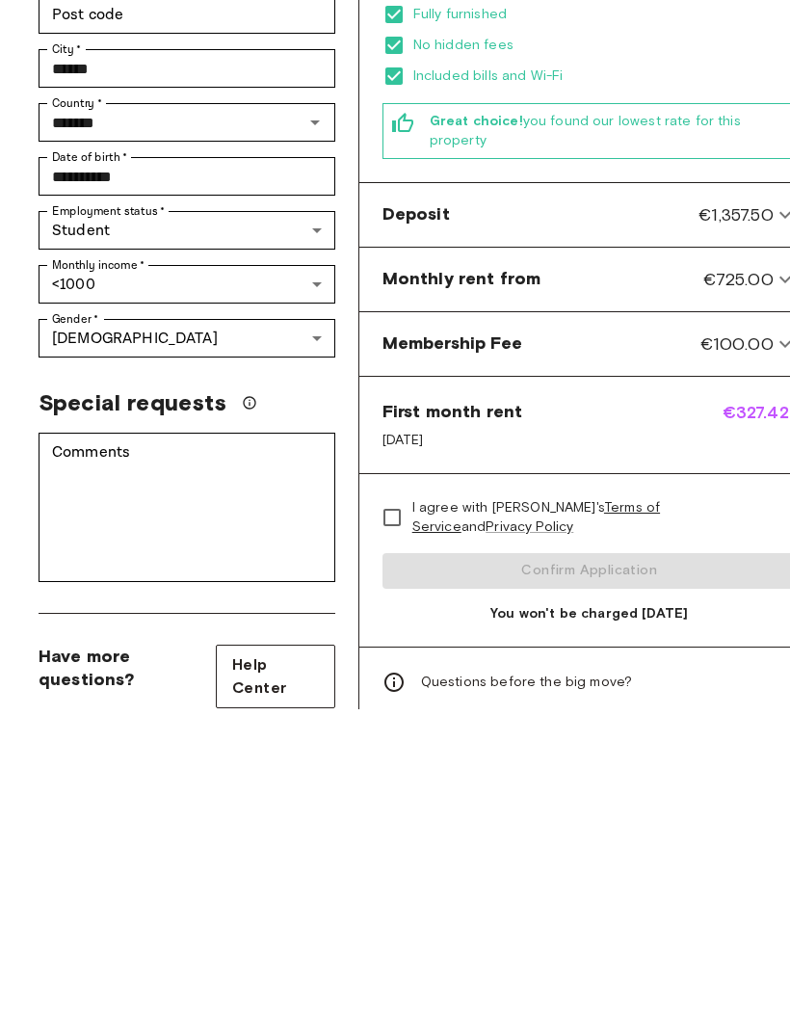
type input "*********"
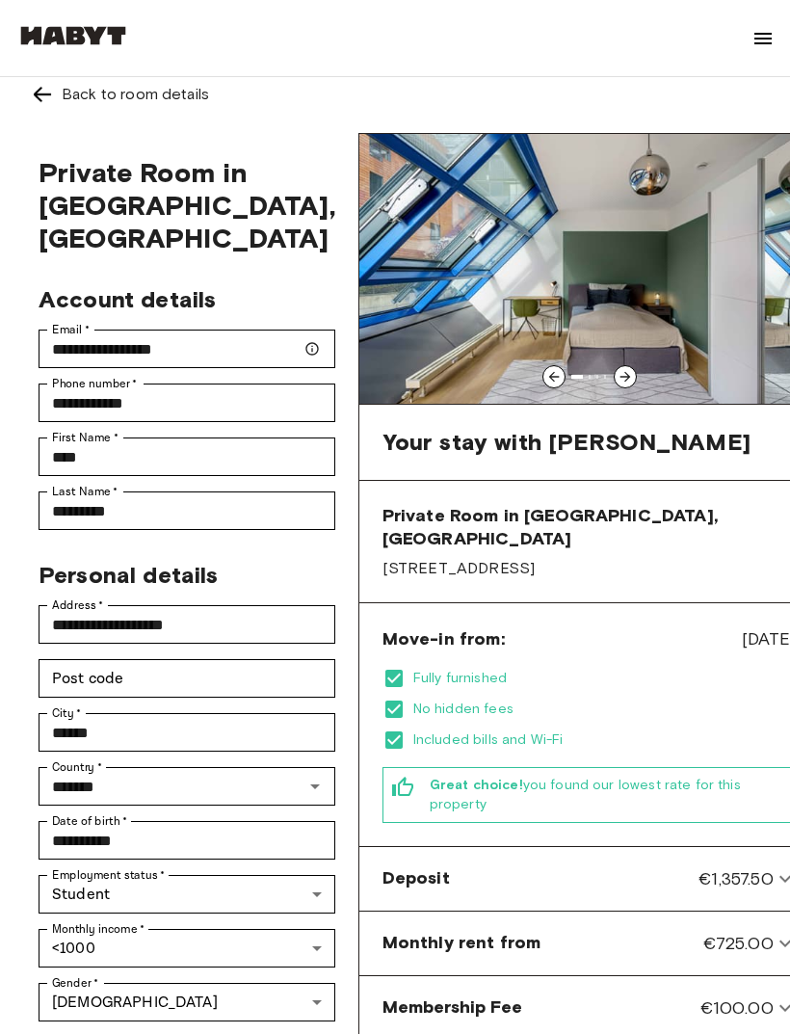
scroll to position [0, 0]
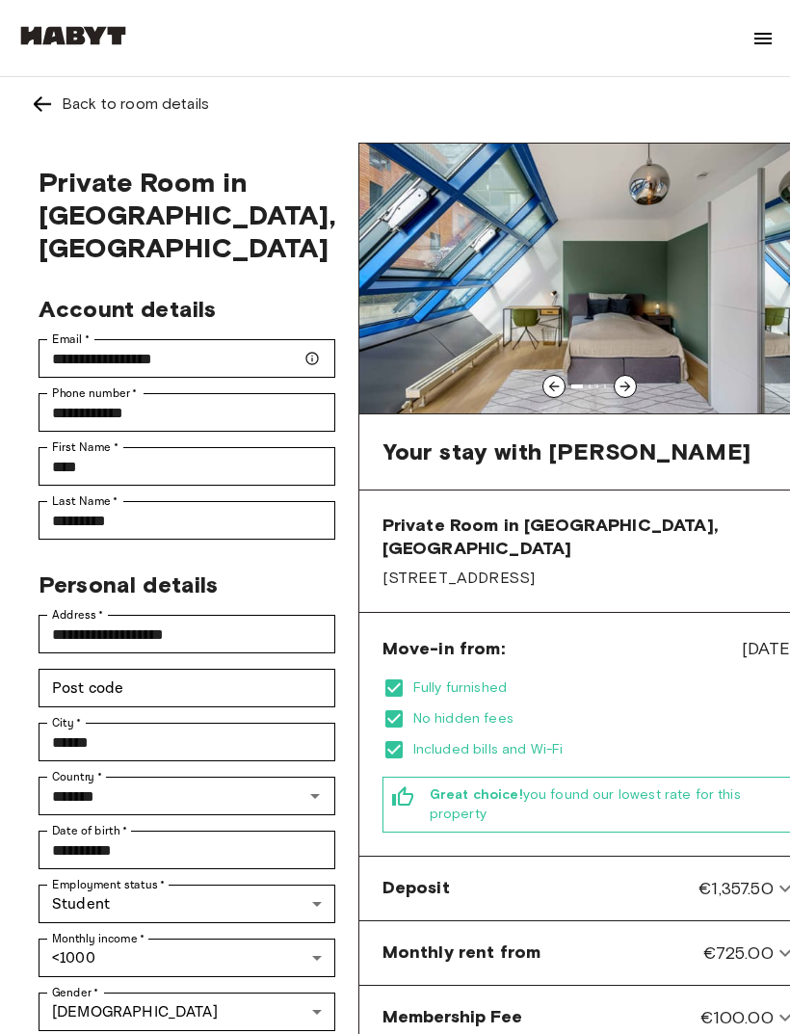
click at [618, 387] on icon at bounding box center [625, 386] width 15 height 15
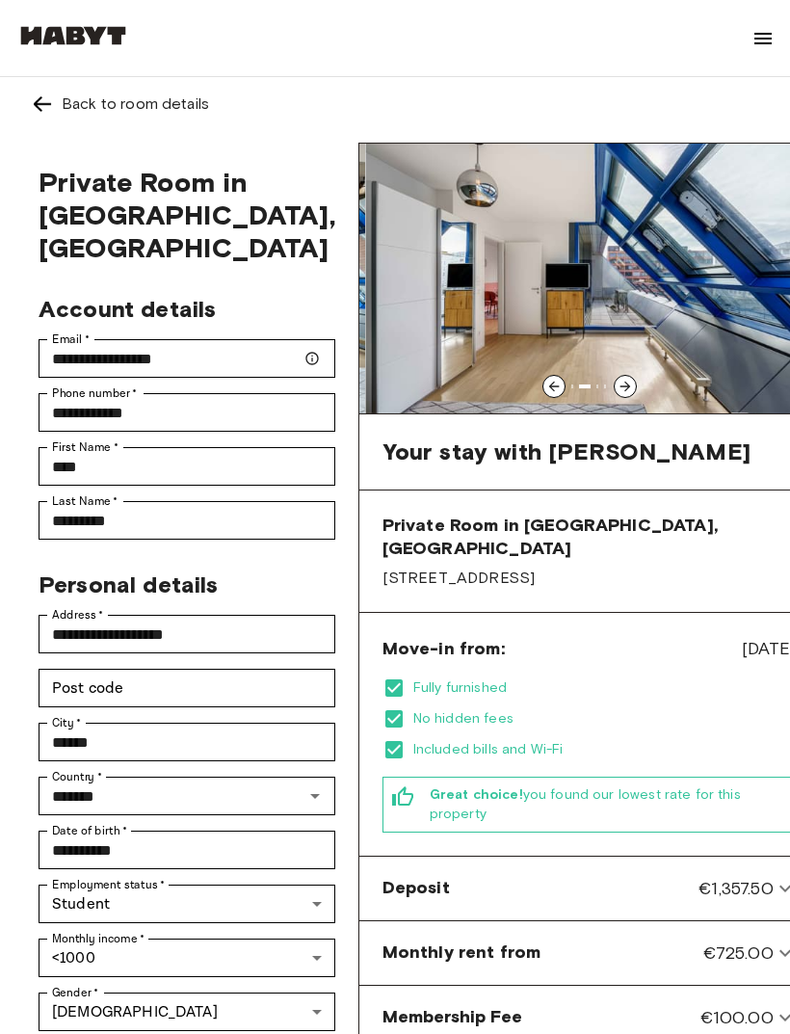
click at [614, 379] on div at bounding box center [625, 386] width 23 height 23
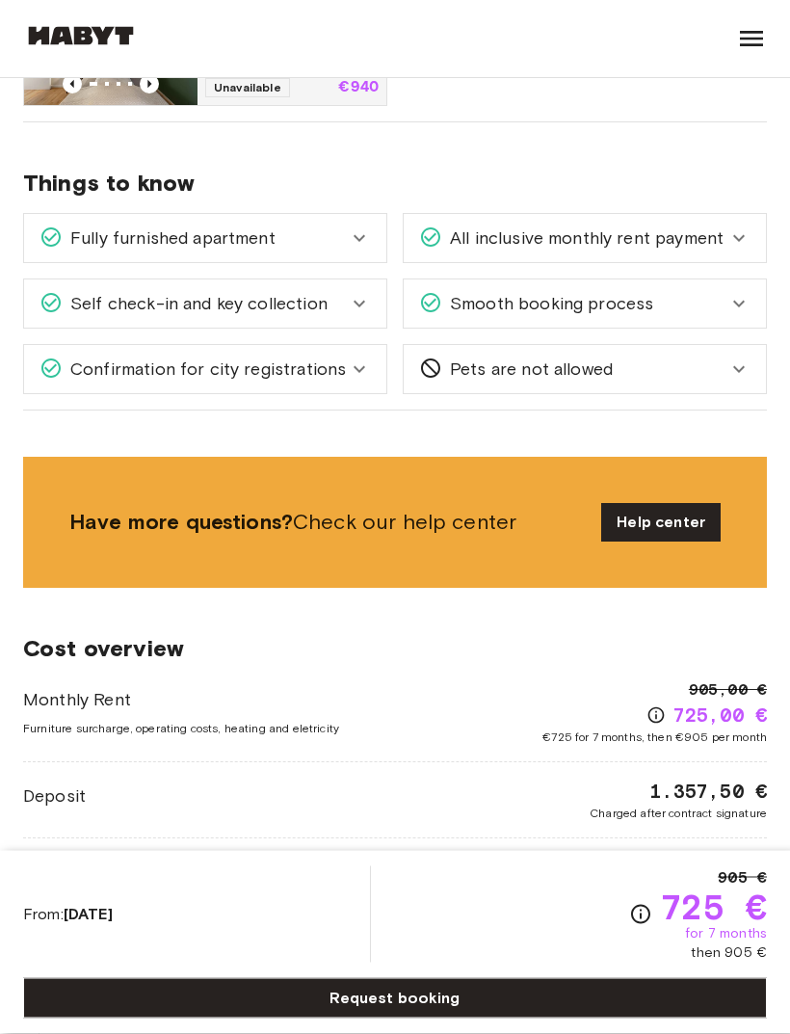
scroll to position [1292, 0]
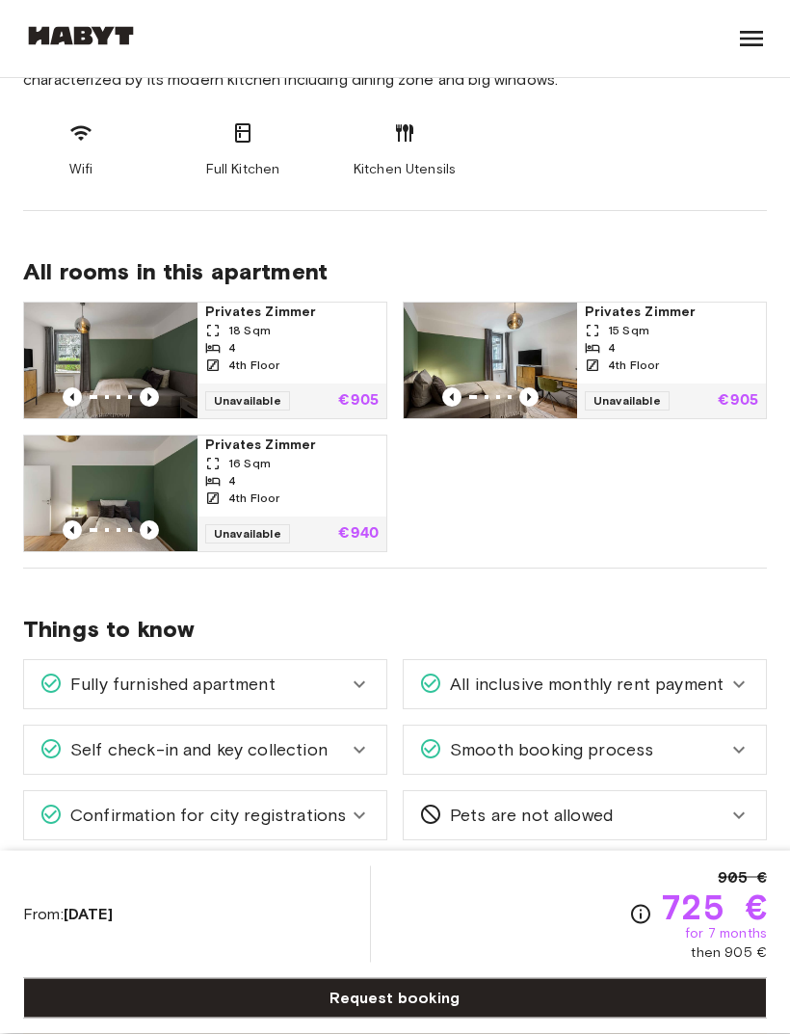
click at [340, 706] on div "Fully furnished apartment" at bounding box center [205, 685] width 362 height 48
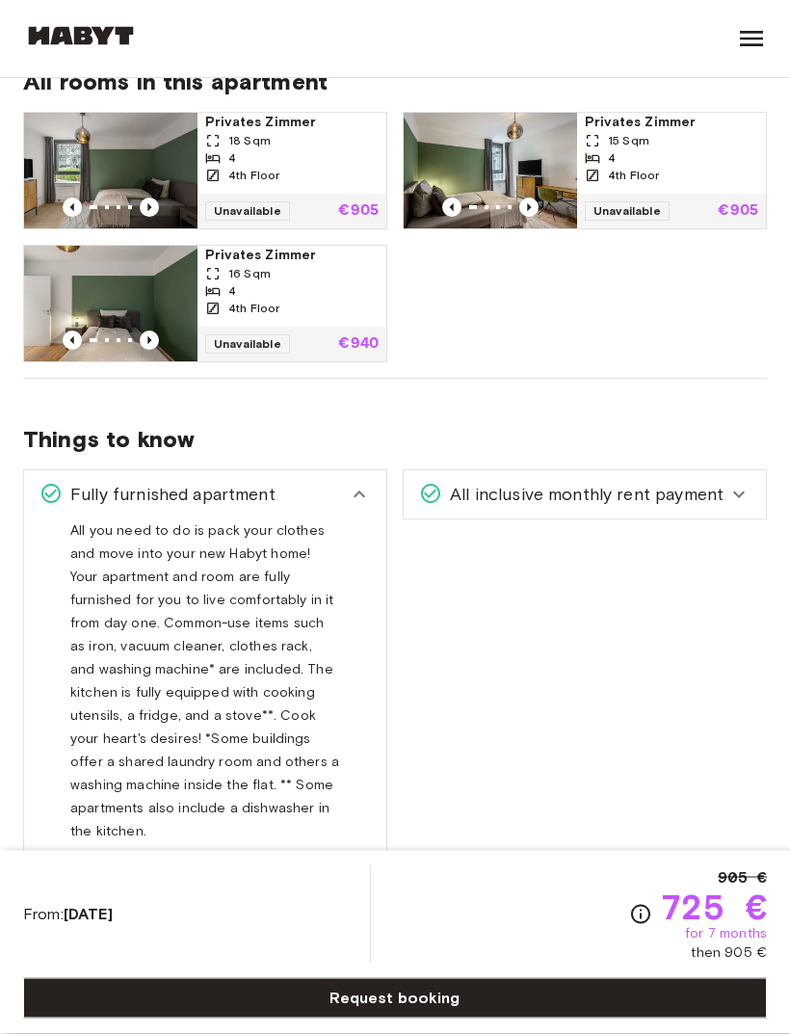
scroll to position [1035, 0]
click at [353, 887] on icon at bounding box center [359, 898] width 23 height 23
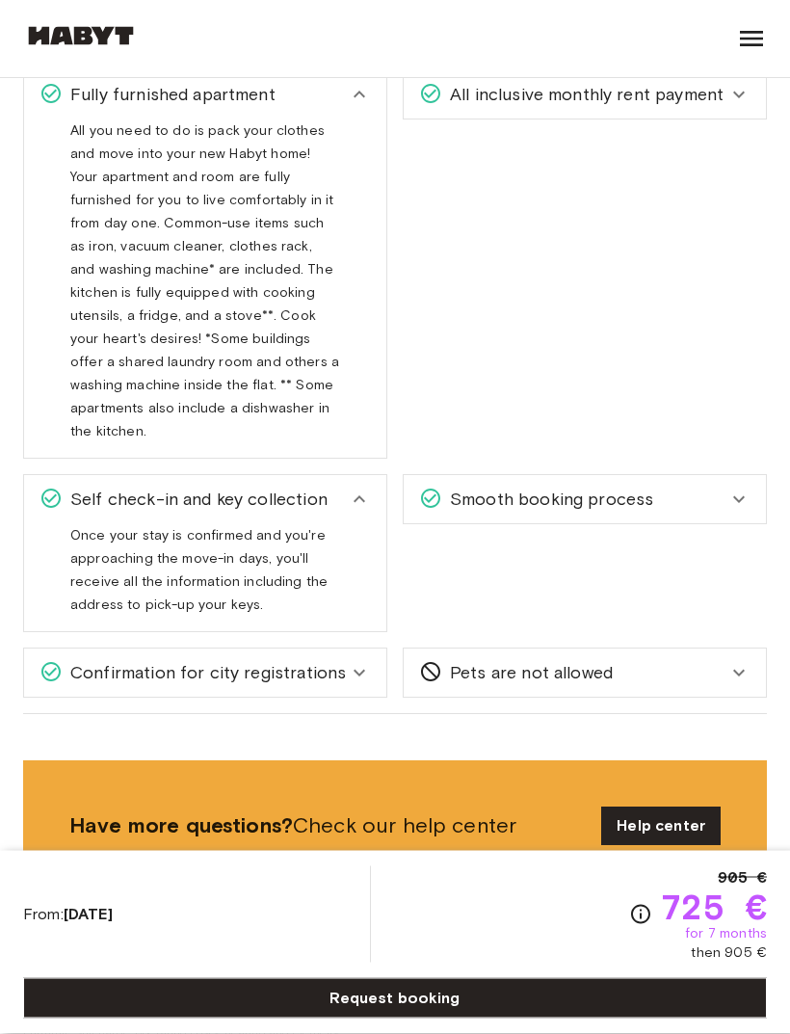
scroll to position [1446, 0]
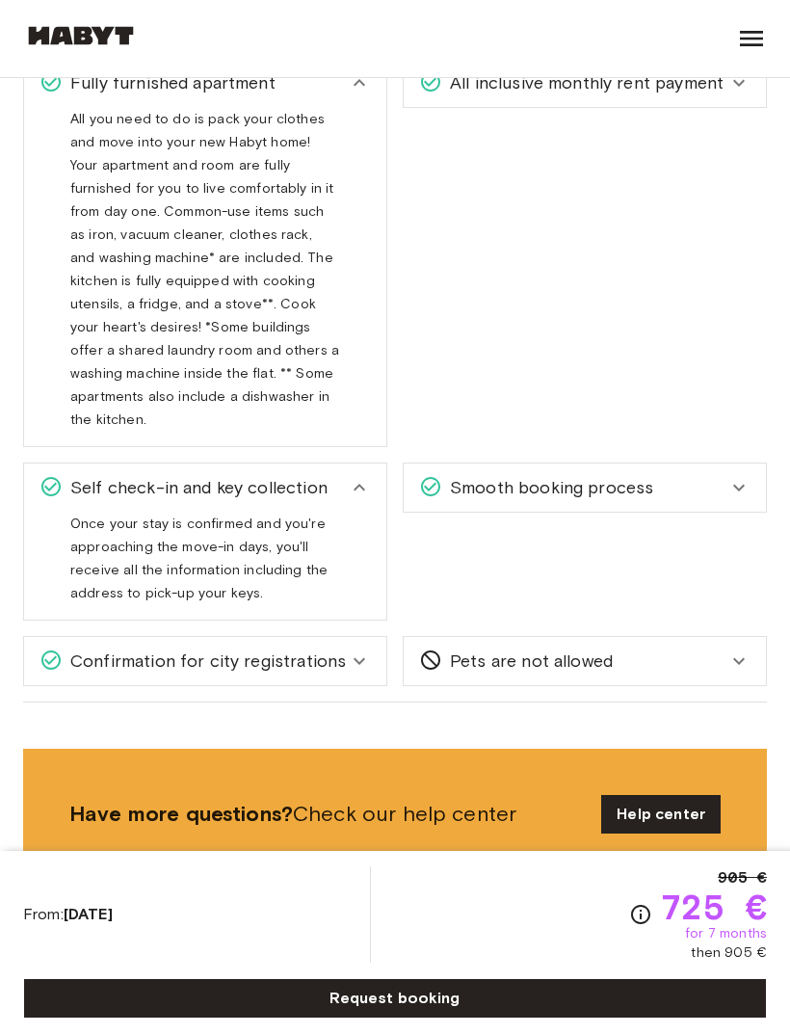
click at [366, 649] on icon at bounding box center [359, 660] width 23 height 23
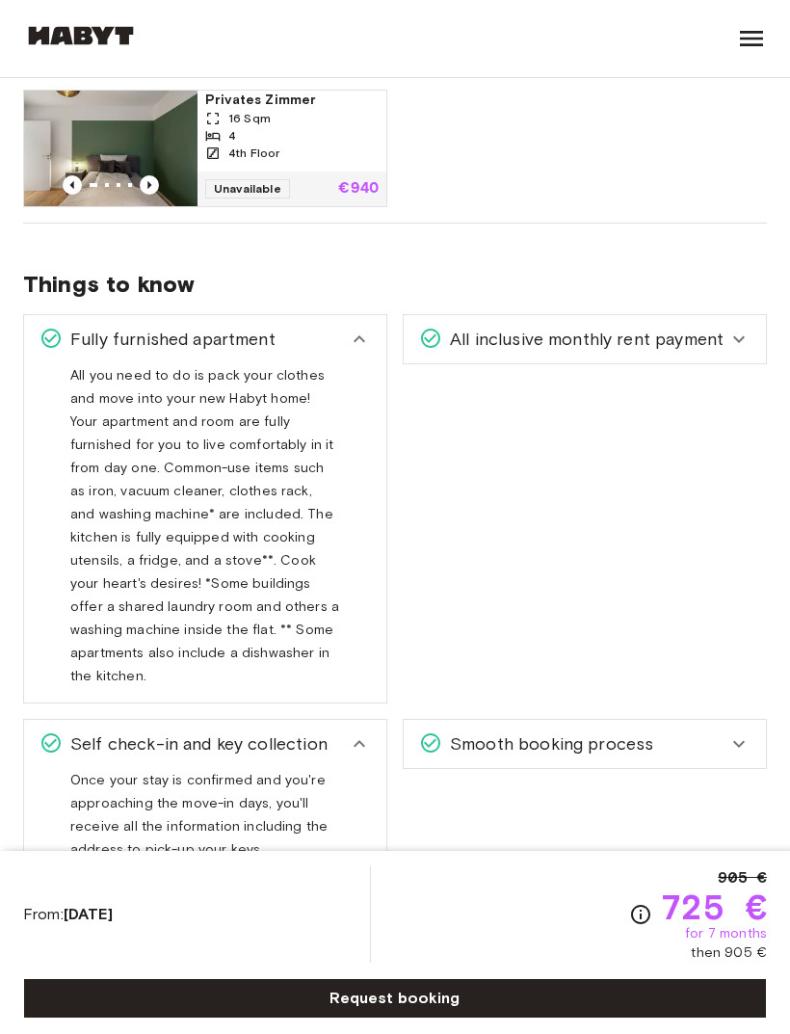
scroll to position [1191, 0]
click at [709, 352] on div "All inclusive monthly rent payment" at bounding box center [585, 338] width 362 height 48
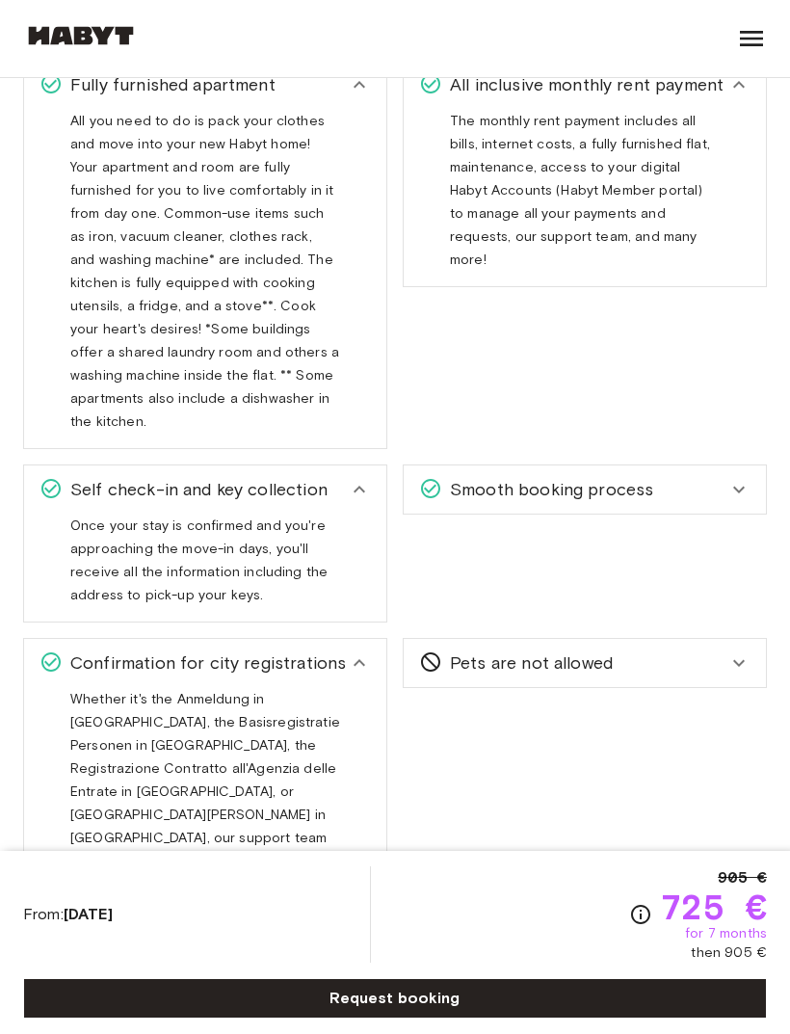
scroll to position [1450, 0]
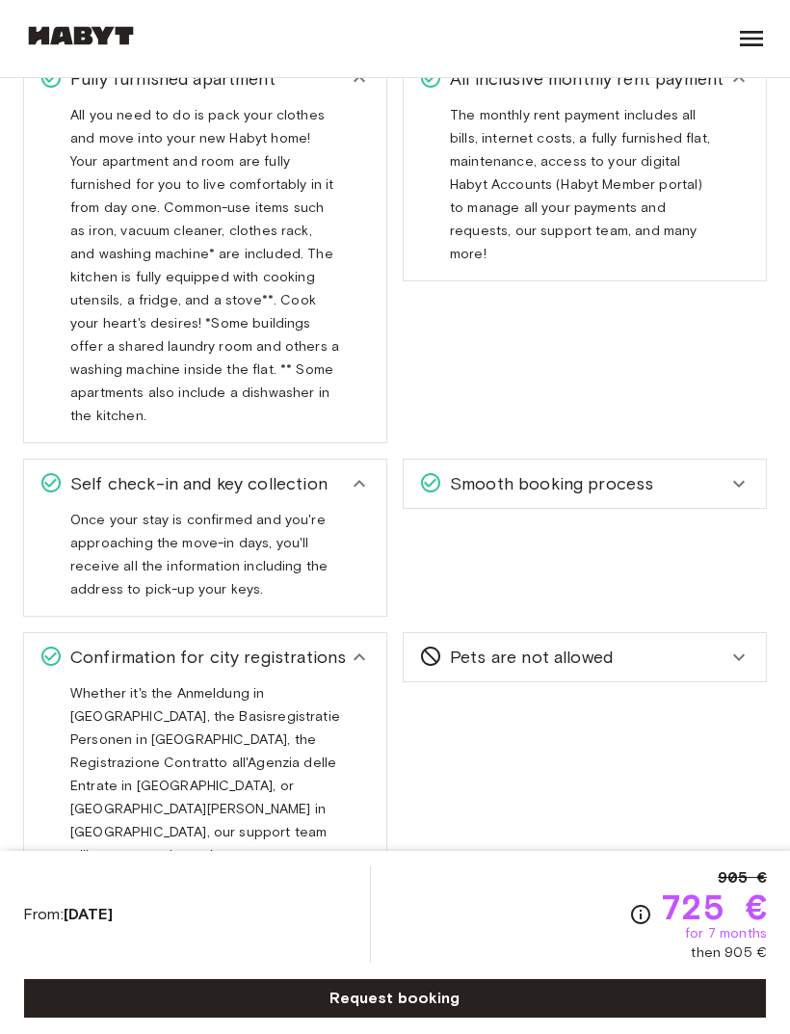
click at [742, 472] on icon at bounding box center [738, 483] width 23 height 23
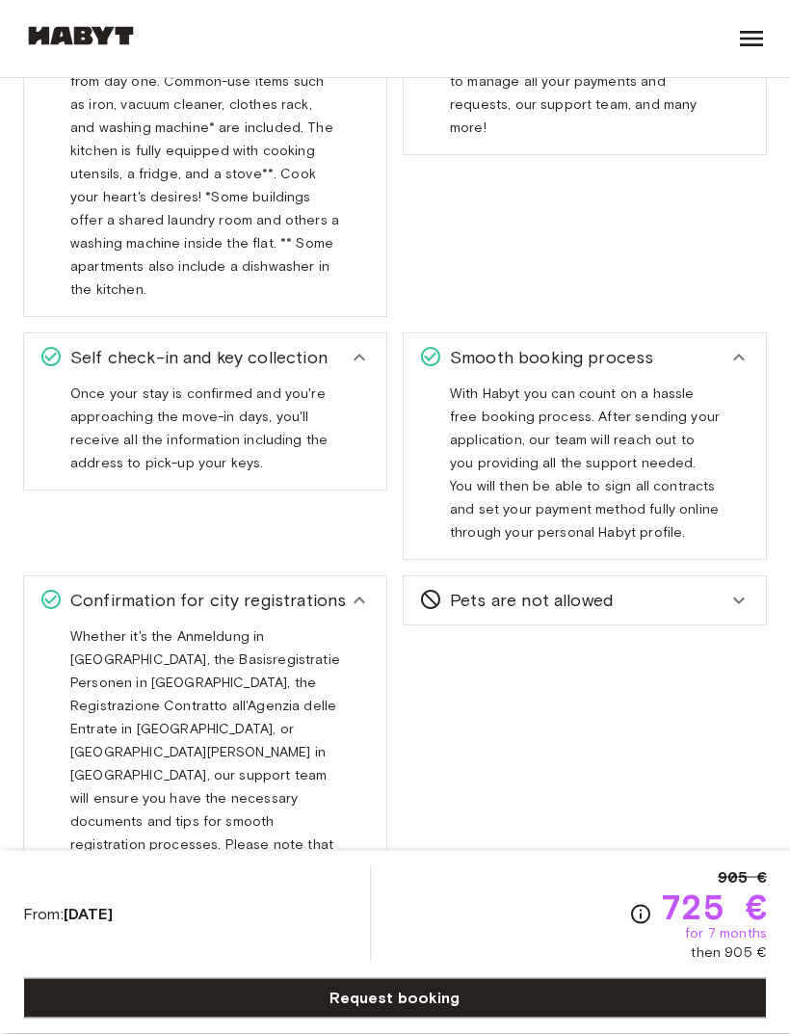
scroll to position [1572, 0]
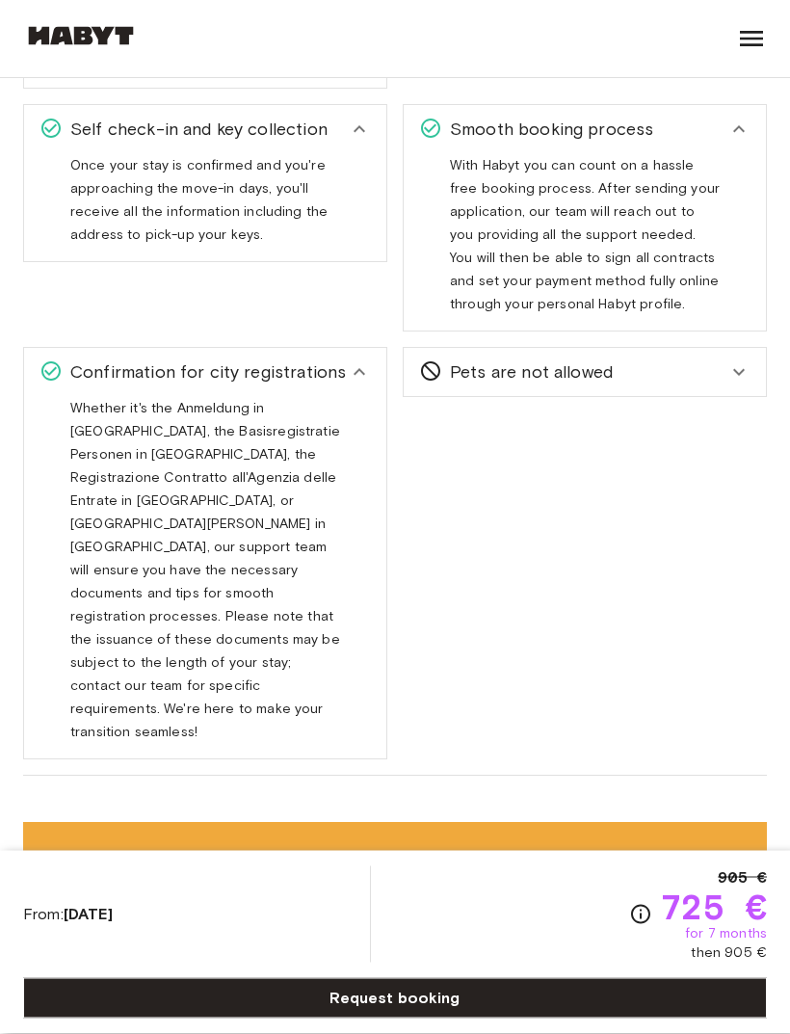
click at [727, 367] on div "Pets are not allowed" at bounding box center [585, 373] width 362 height 48
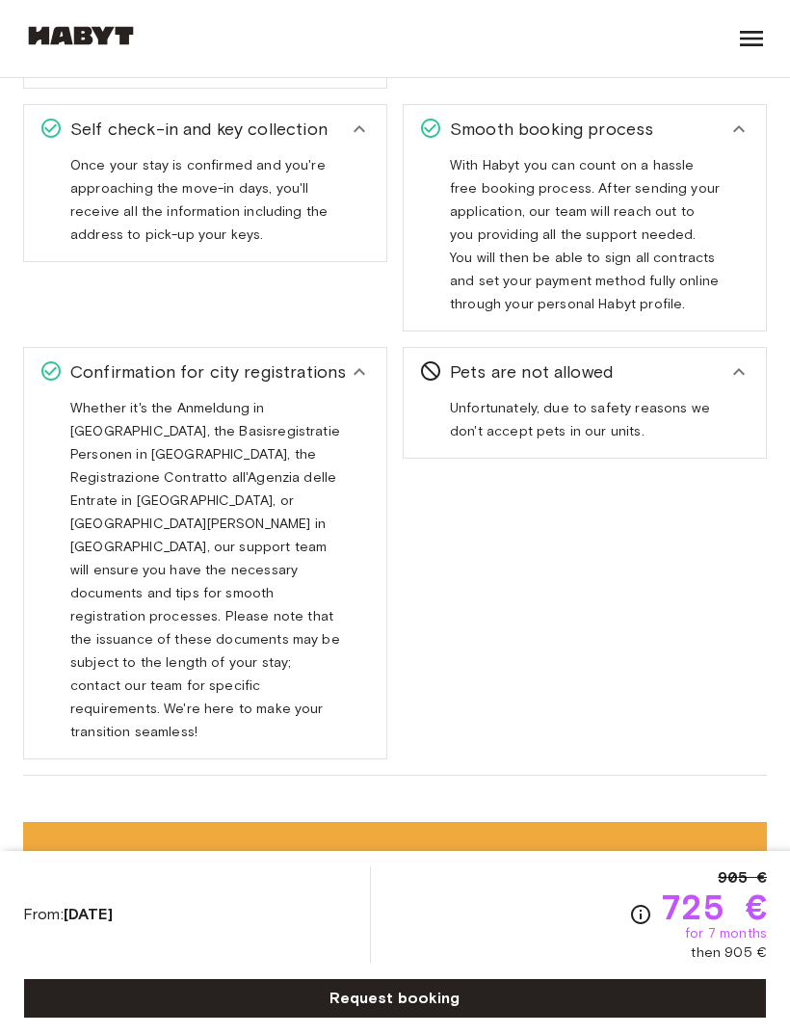
click at [719, 331] on div "Pets are not allowed Unfortunately, due to safety reasons we don't accept pets …" at bounding box center [577, 545] width 380 height 428
click at [700, 359] on div "Pets are not allowed" at bounding box center [573, 371] width 308 height 25
click at [355, 368] on div "Confirmation for city registrations" at bounding box center [205, 372] width 362 height 48
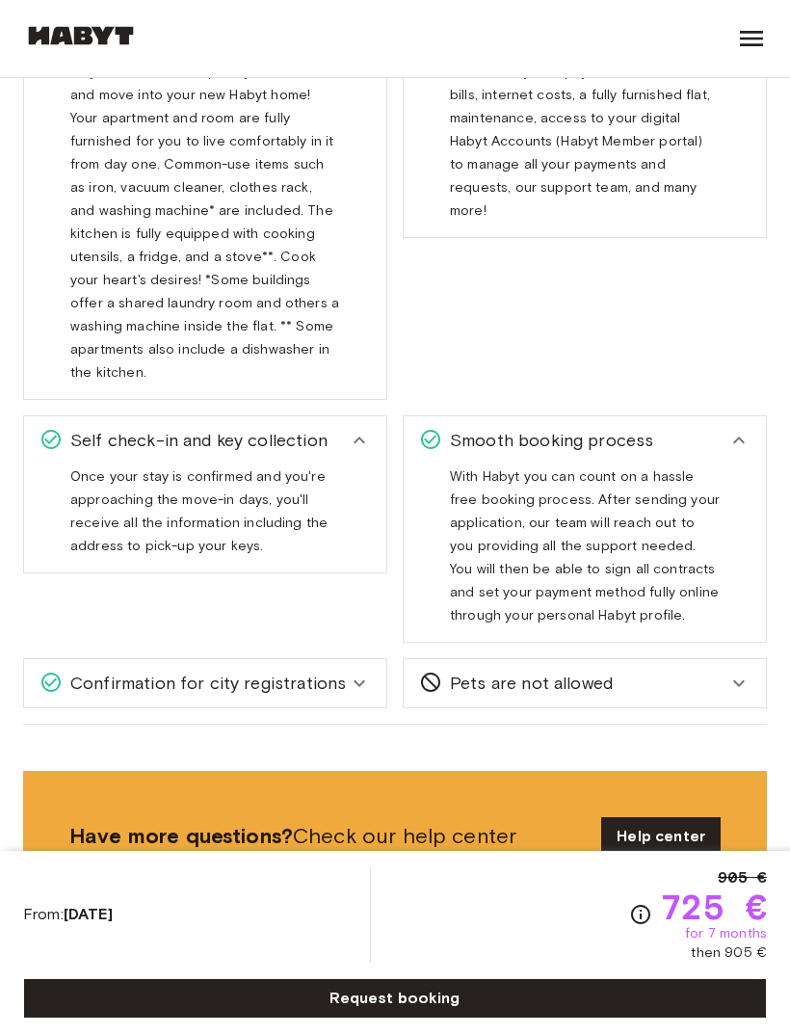
scroll to position [1495, 0]
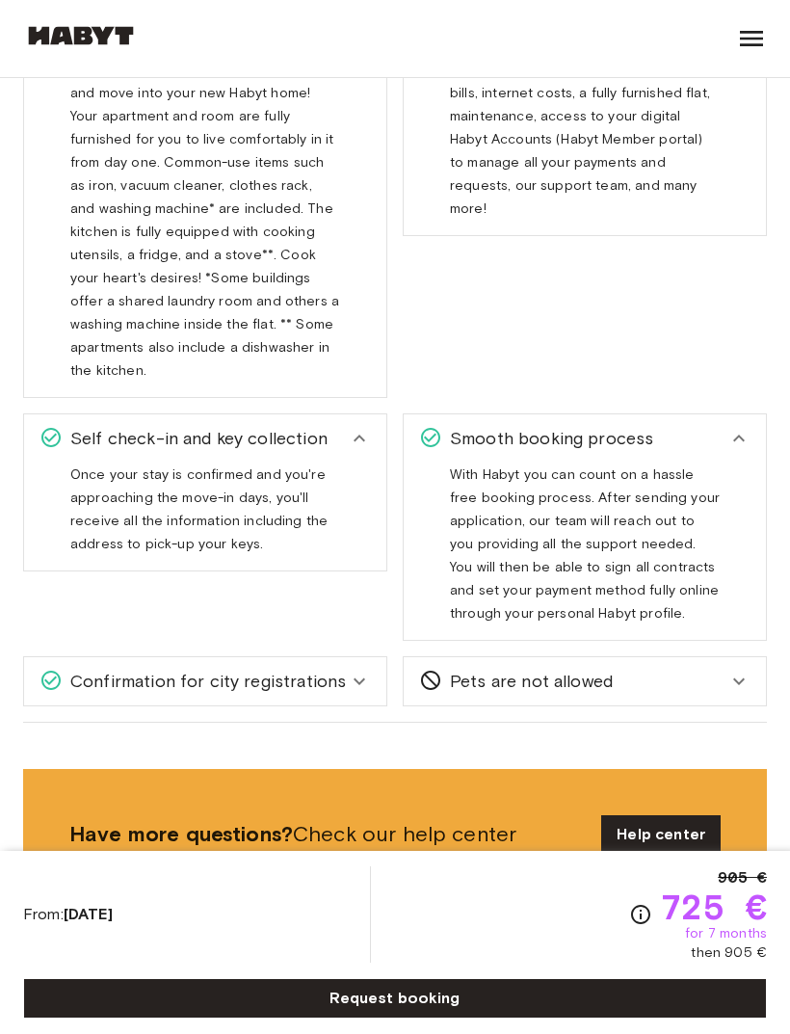
click at [361, 657] on div "Confirmation for city registrations" at bounding box center [205, 681] width 362 height 48
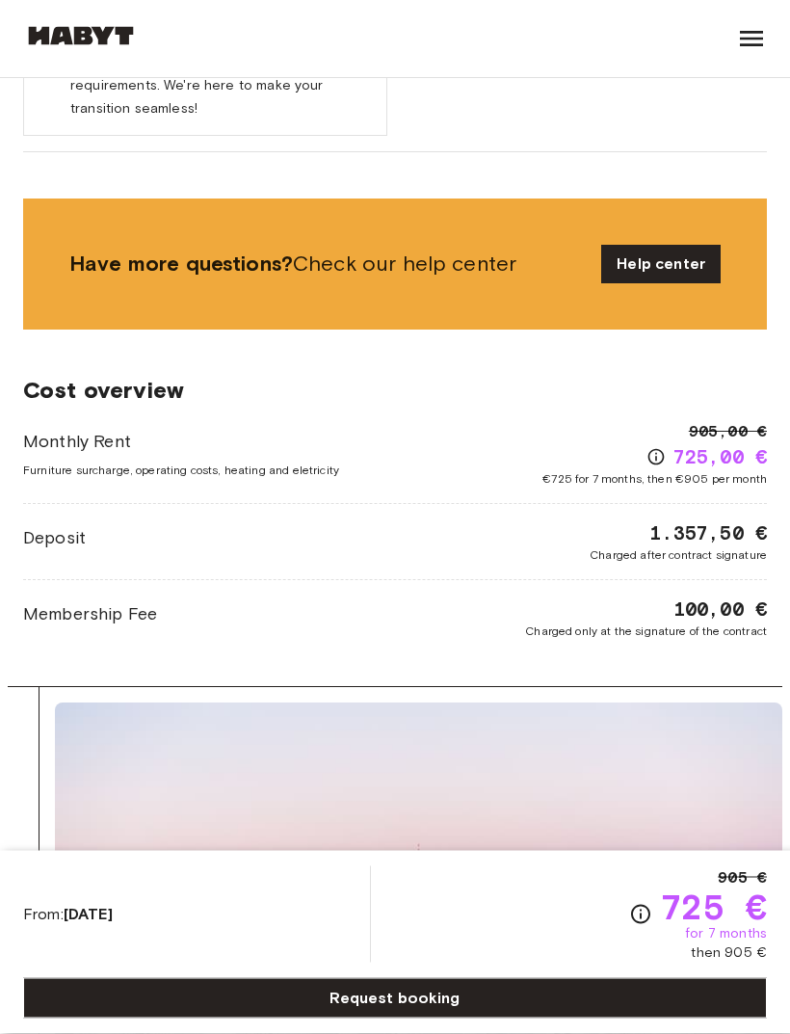
scroll to position [2467, 0]
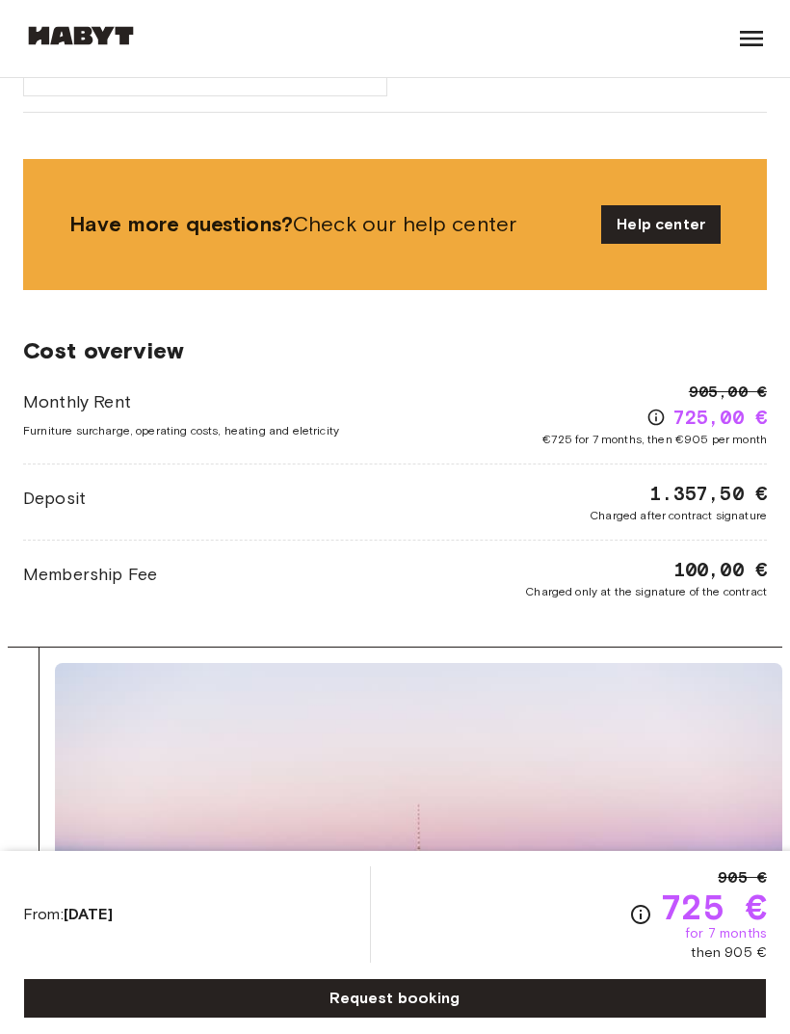
click at [526, 1018] on link "Request booking" at bounding box center [395, 998] width 744 height 40
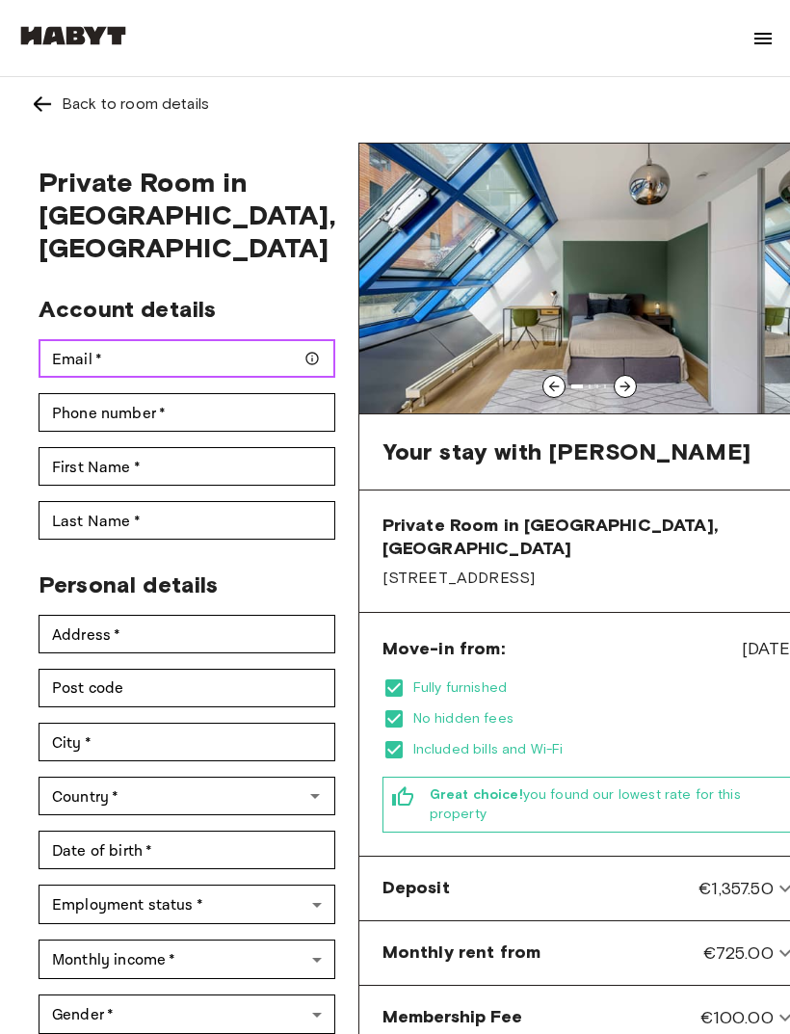
click at [212, 339] on input "Email   *" at bounding box center [187, 358] width 297 height 39
type input "**********"
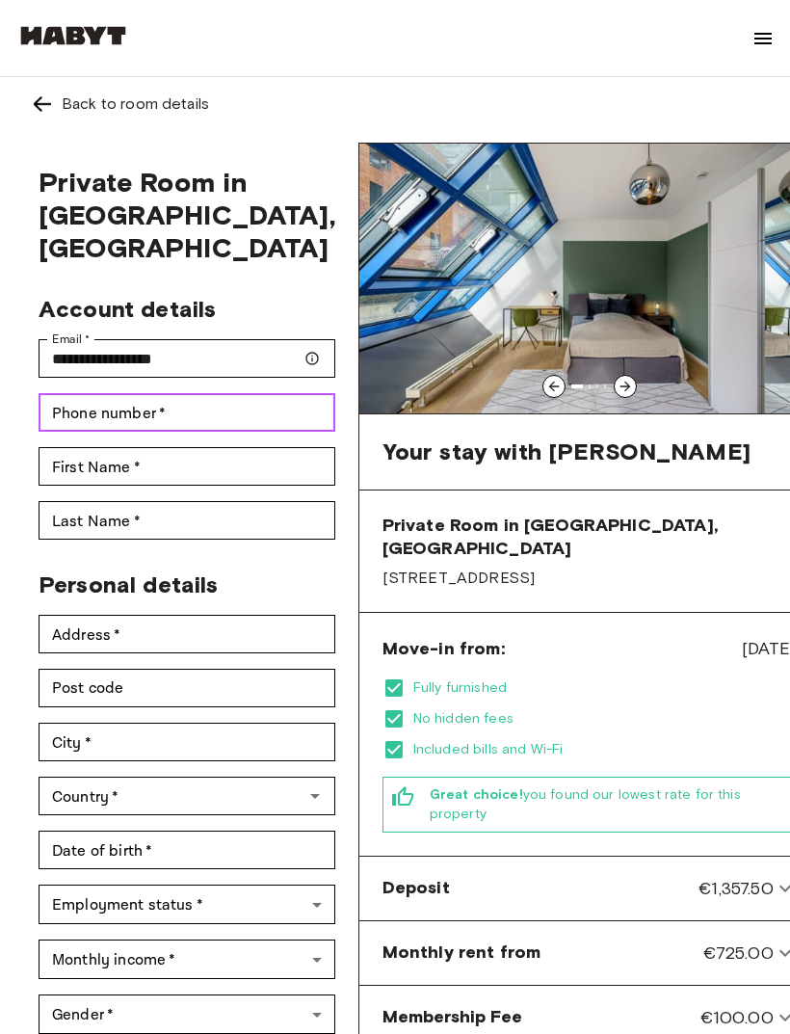
click at [238, 393] on input "Phone number   *" at bounding box center [187, 412] width 297 height 39
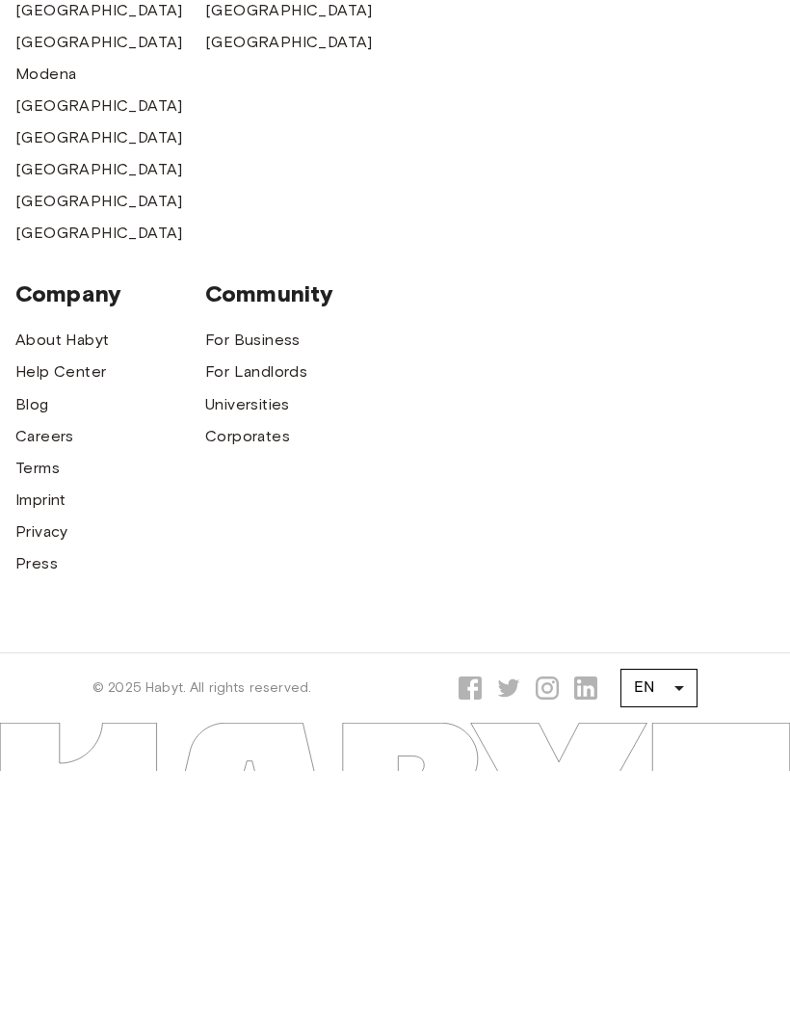
scroll to position [1486, 0]
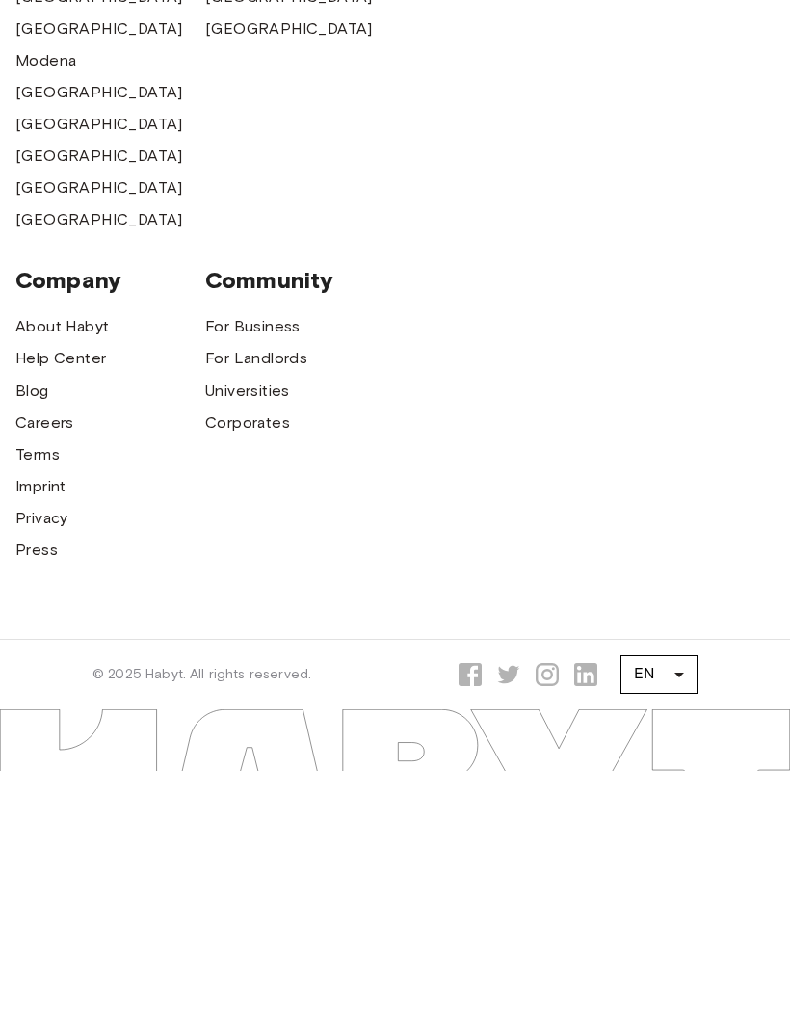
type input "*****"
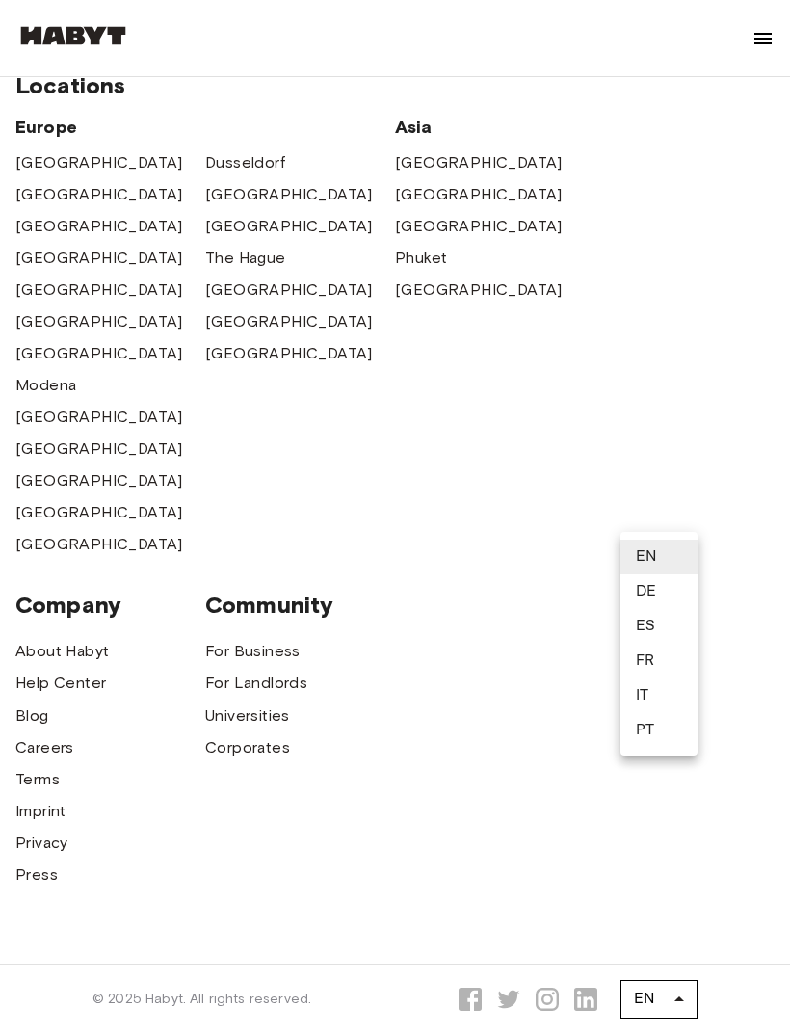
click at [676, 597] on li "DE" at bounding box center [658, 591] width 77 height 35
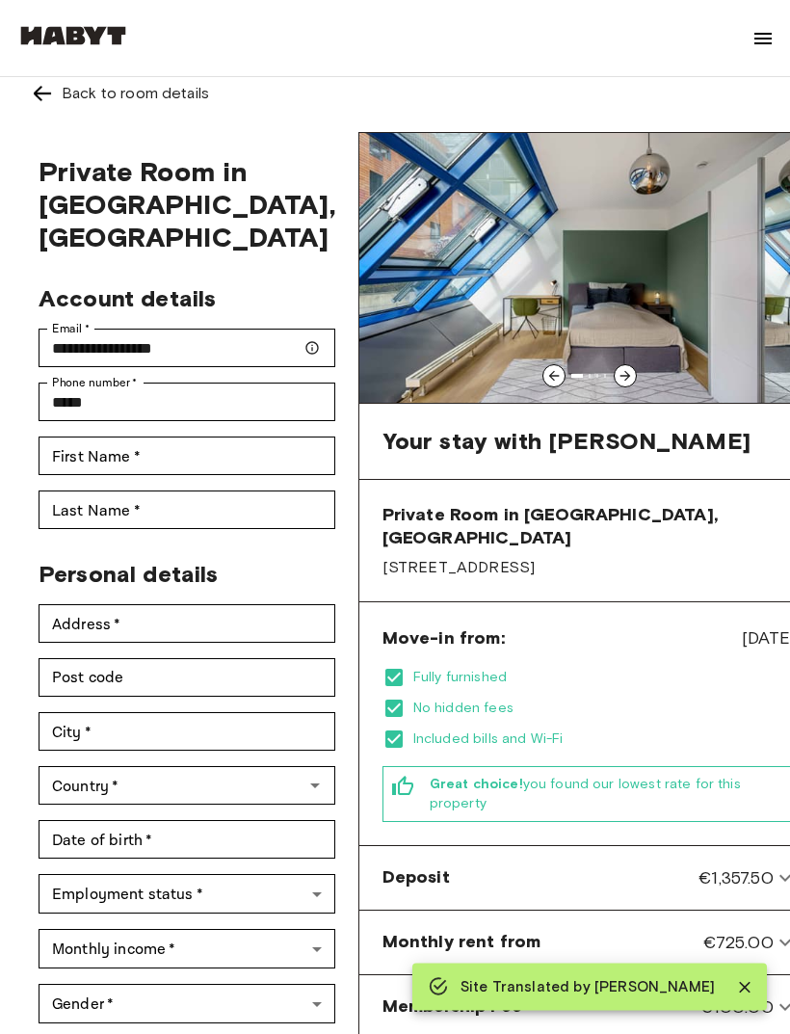
scroll to position [0, 0]
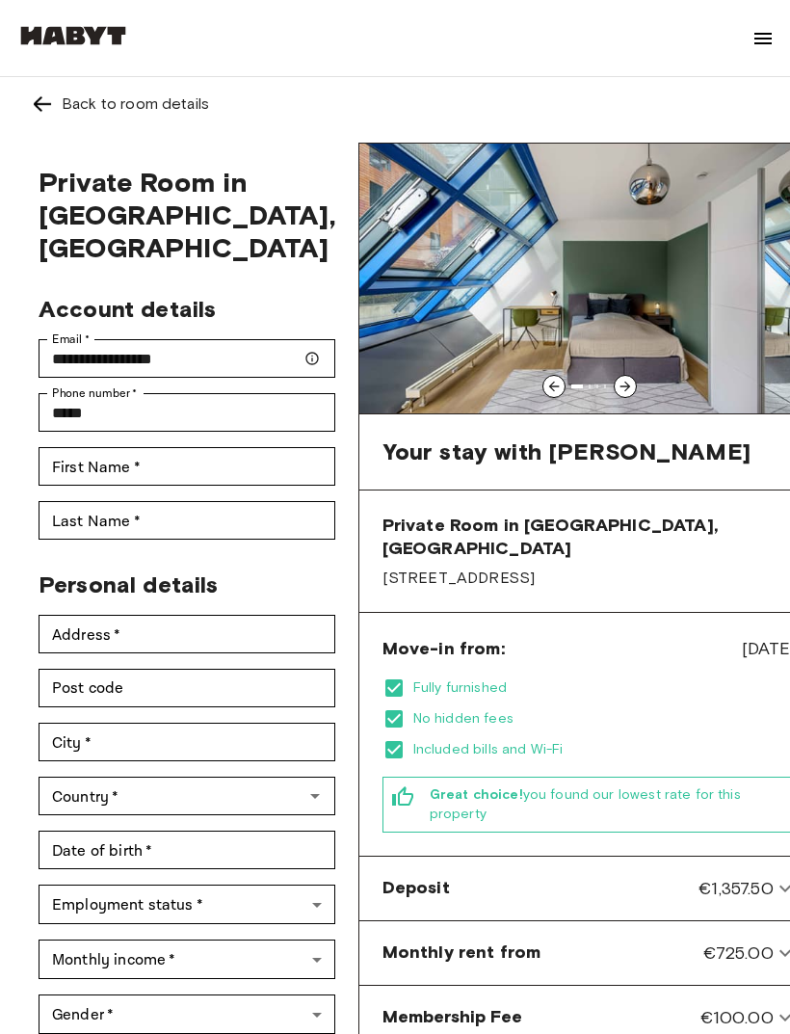
click at [36, 112] on img at bounding box center [42, 103] width 23 height 23
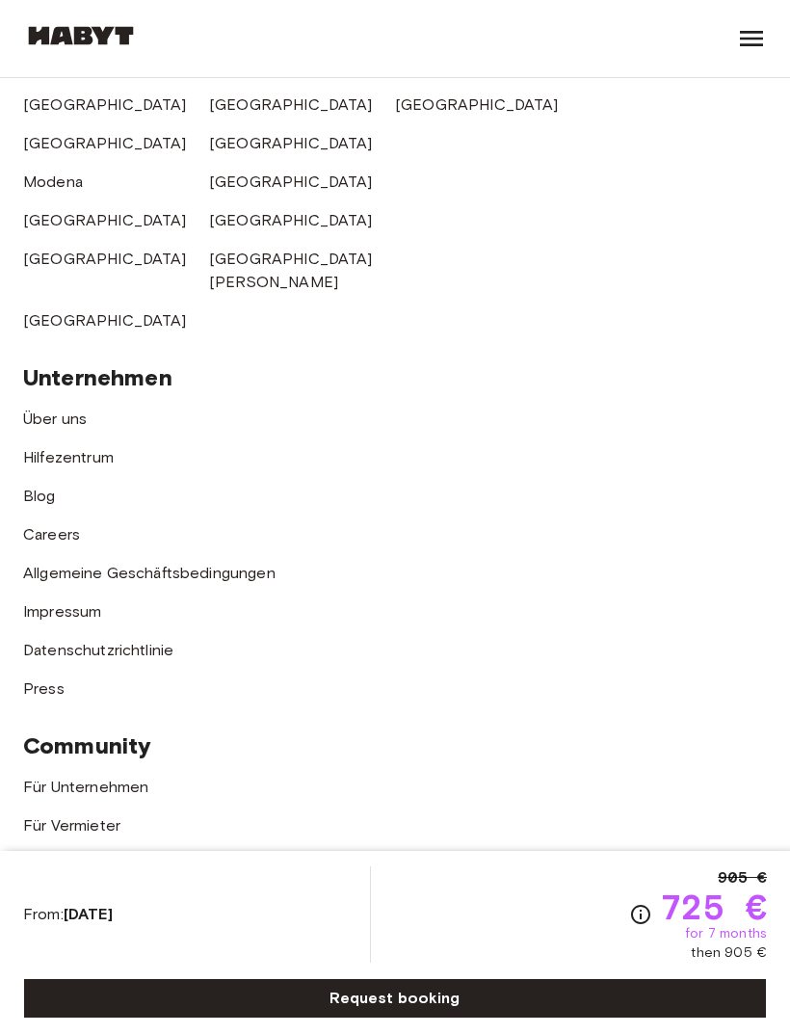
scroll to position [4367, 0]
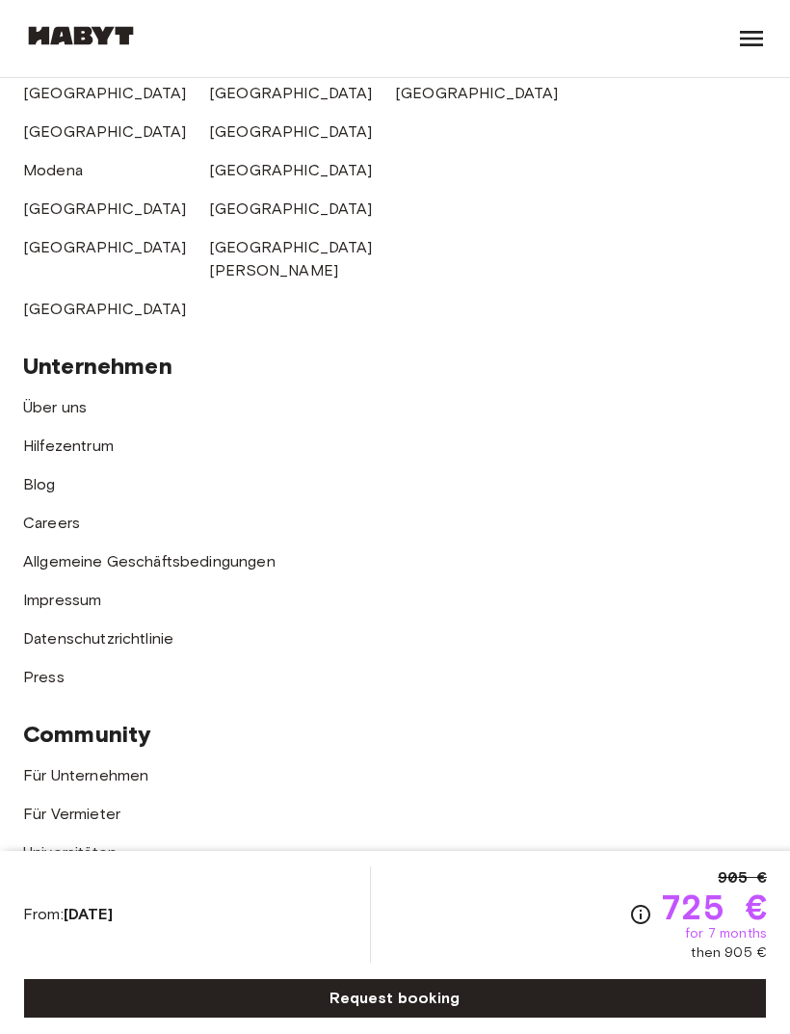
click at [660, 1018] on link "Request booking" at bounding box center [395, 998] width 744 height 40
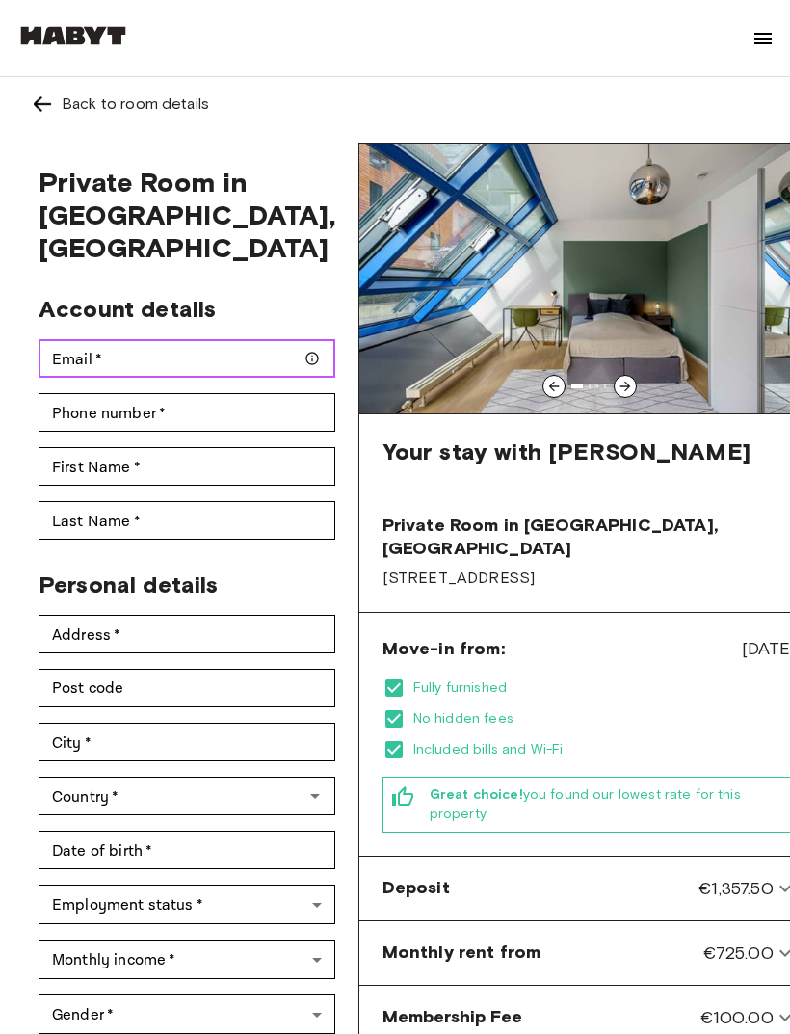
click at [220, 339] on input "Email   *" at bounding box center [187, 358] width 297 height 39
type input "**********"
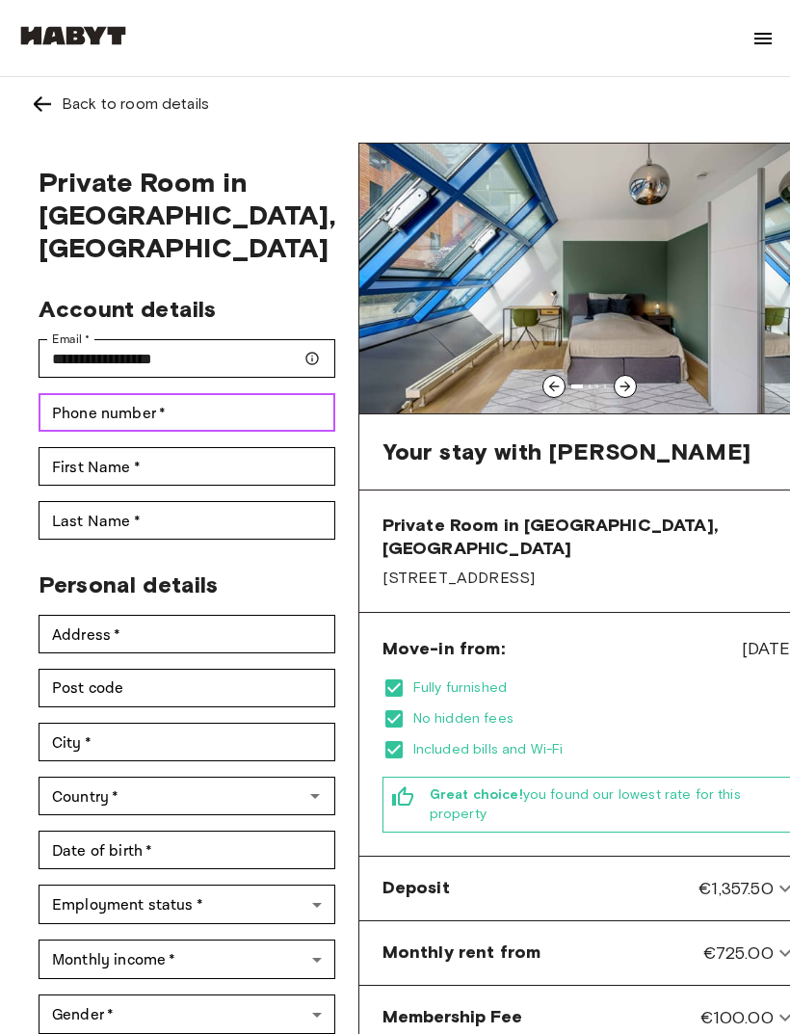
click at [244, 393] on input "Phone number   *" at bounding box center [187, 412] width 297 height 39
type input "**********"
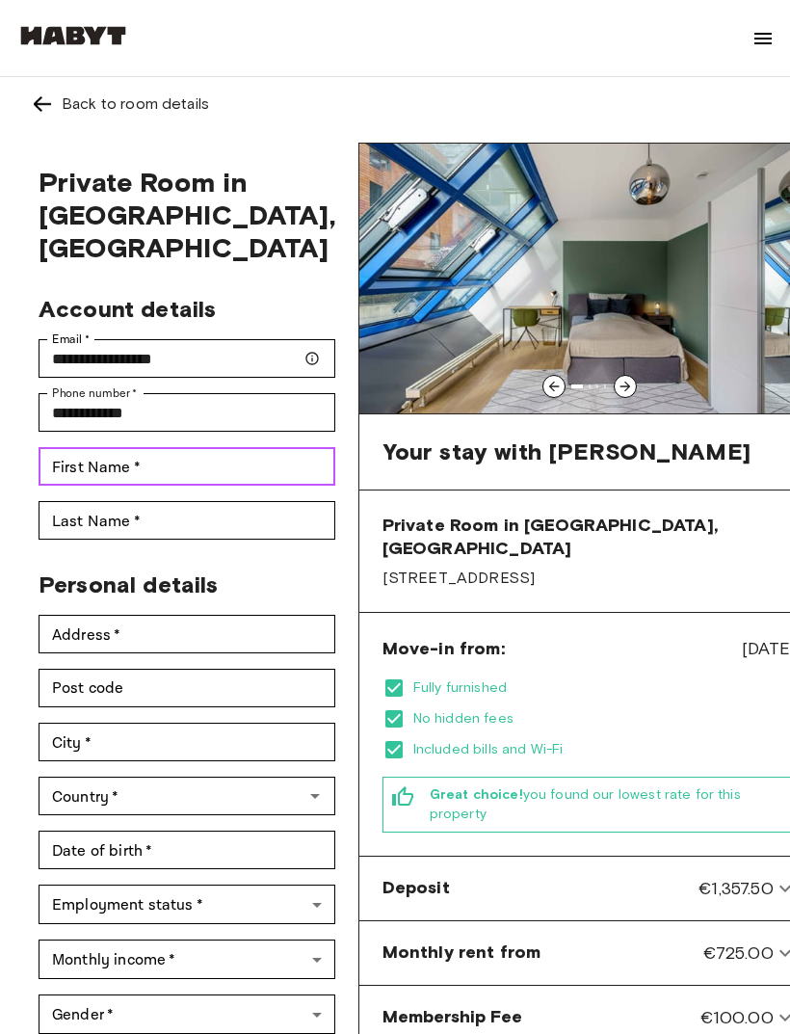
click at [219, 447] on input "First Name   *" at bounding box center [187, 466] width 297 height 39
type input "****"
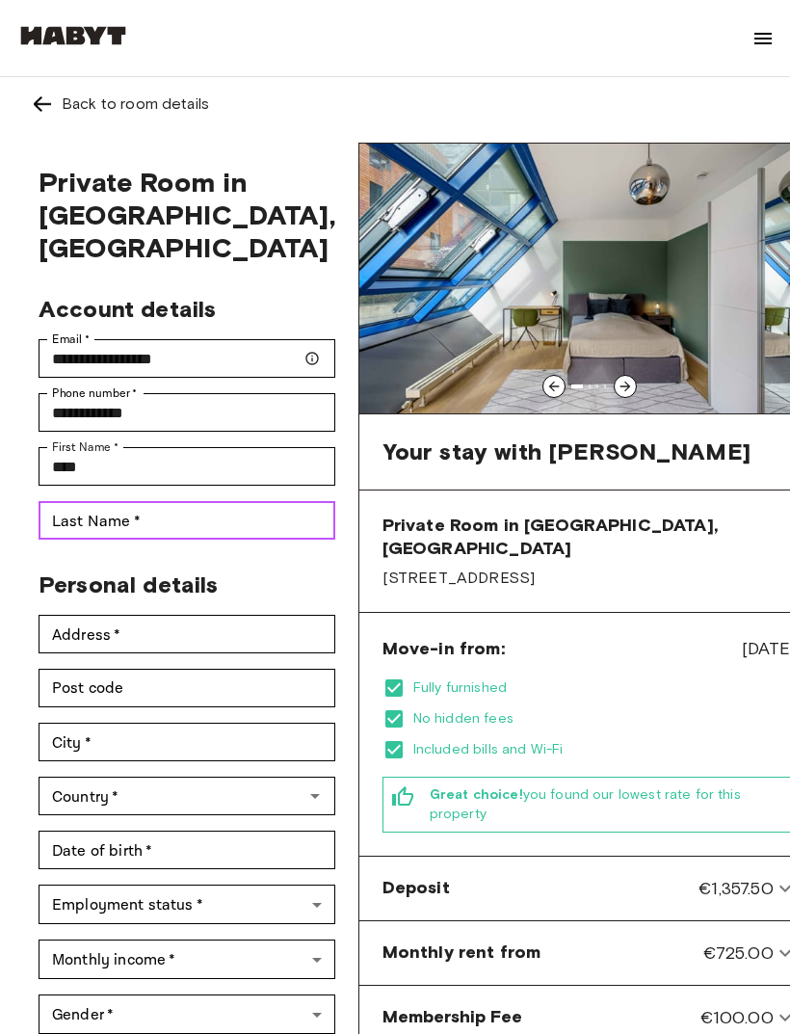
click at [251, 501] on input "Last Name   *" at bounding box center [187, 520] width 297 height 39
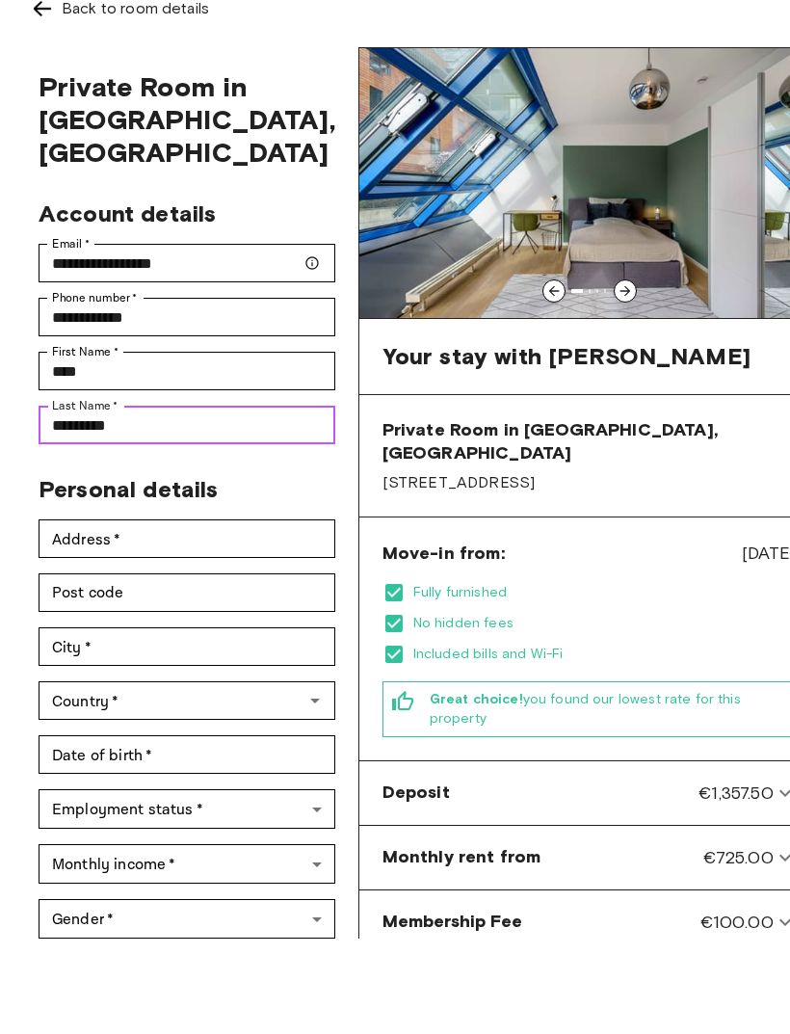
type input "*********"
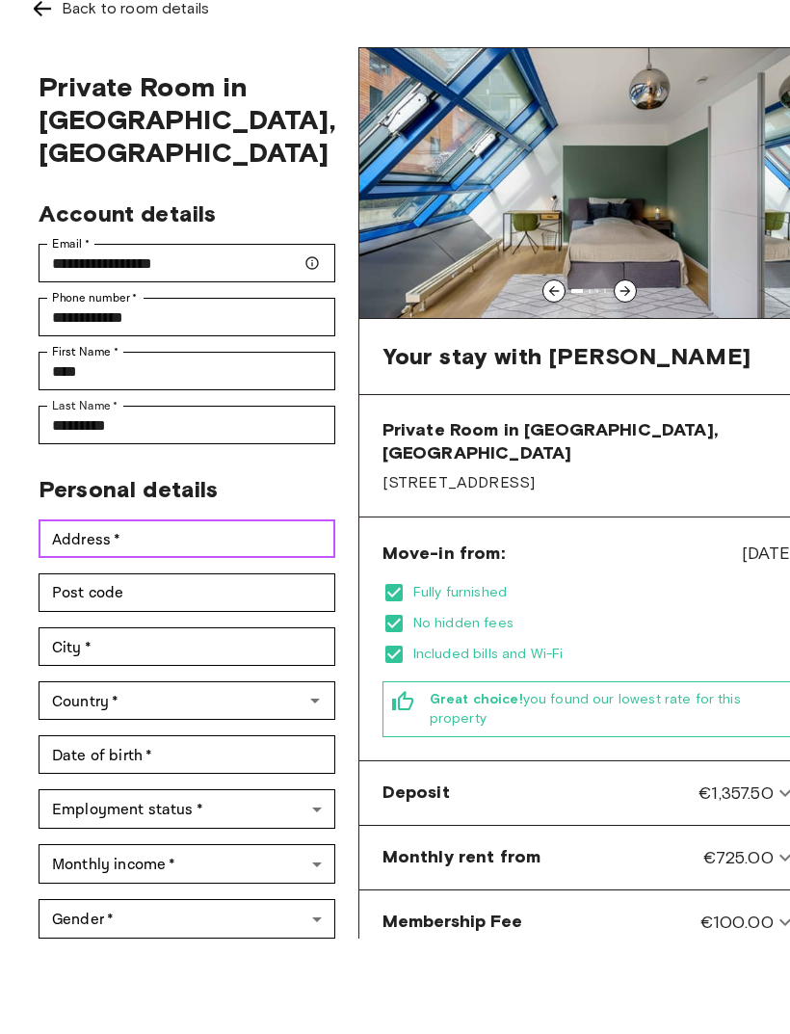
click at [197, 615] on input "Address   *" at bounding box center [187, 634] width 297 height 39
type input "**********"
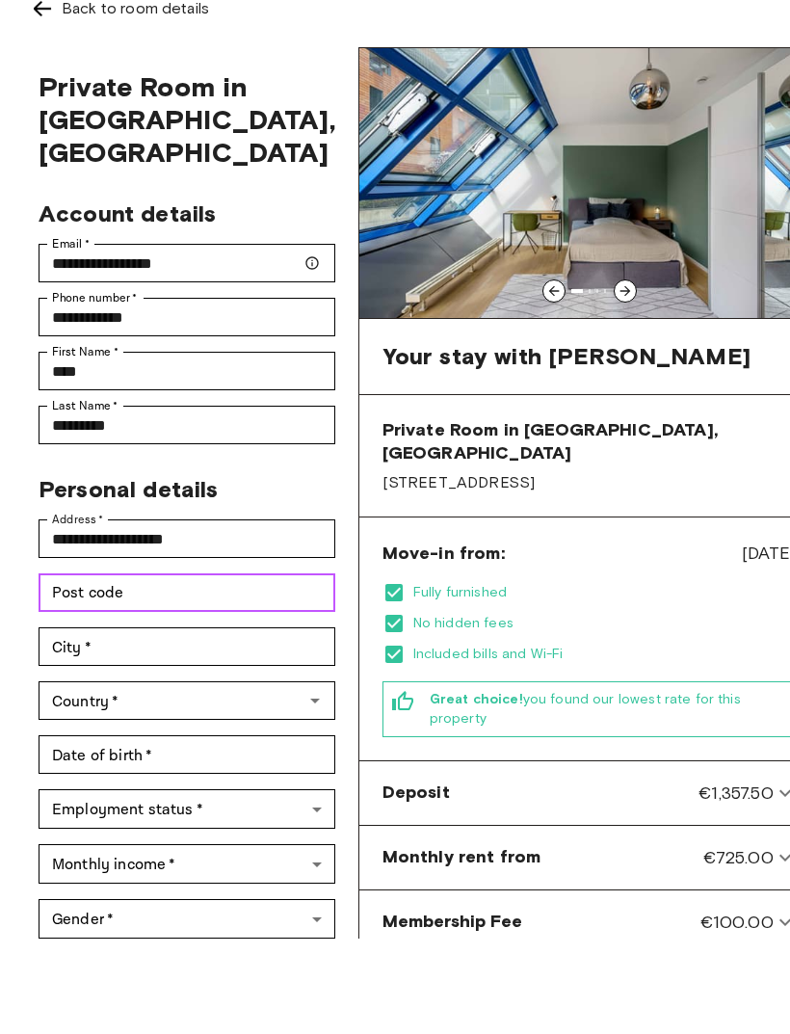
click at [147, 669] on input "Post code" at bounding box center [187, 688] width 297 height 39
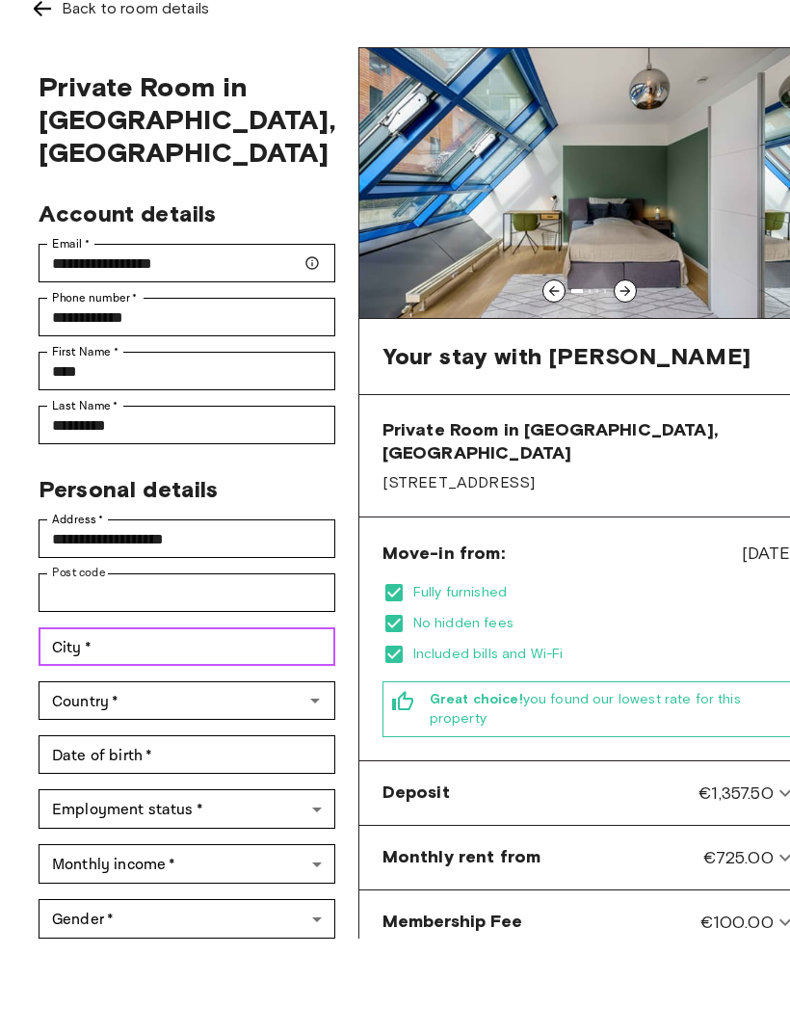
click at [214, 723] on input "City   *" at bounding box center [187, 742] width 297 height 39
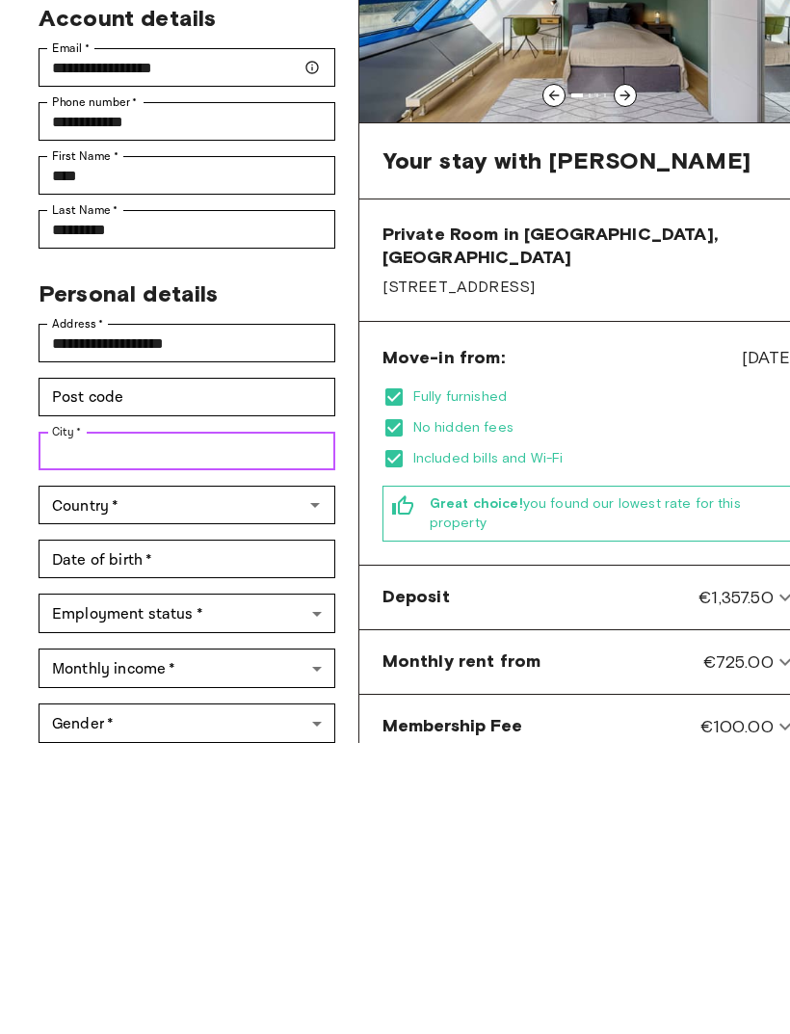
scroll to position [11, 0]
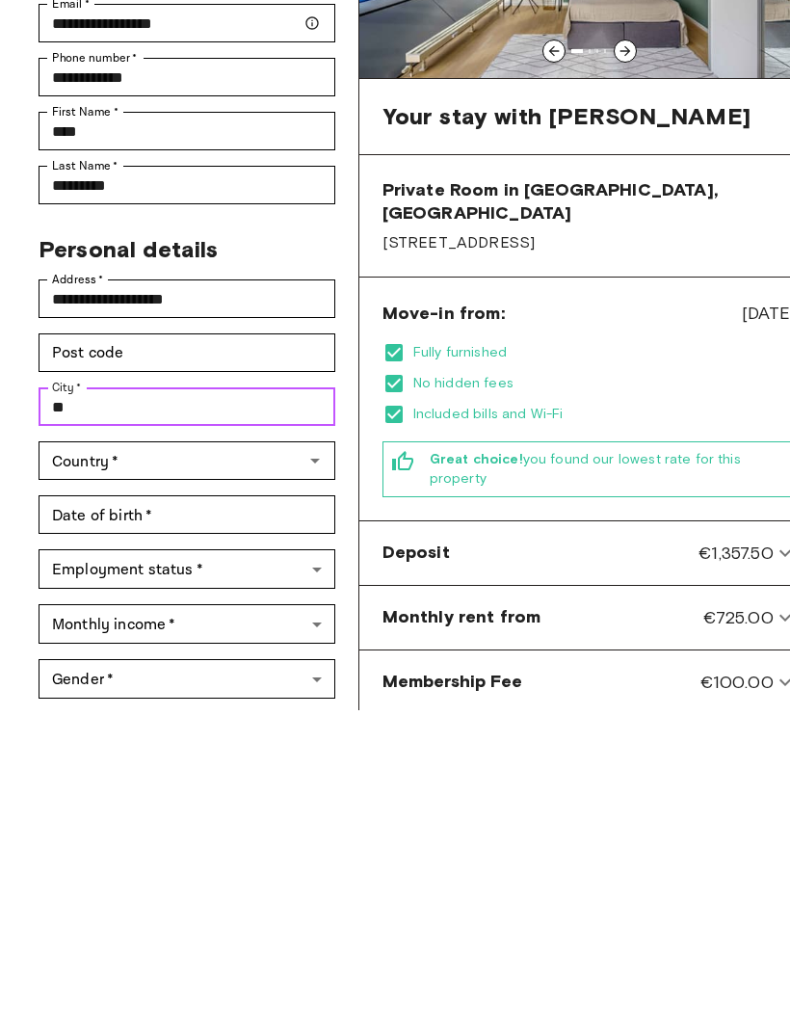
type input "*"
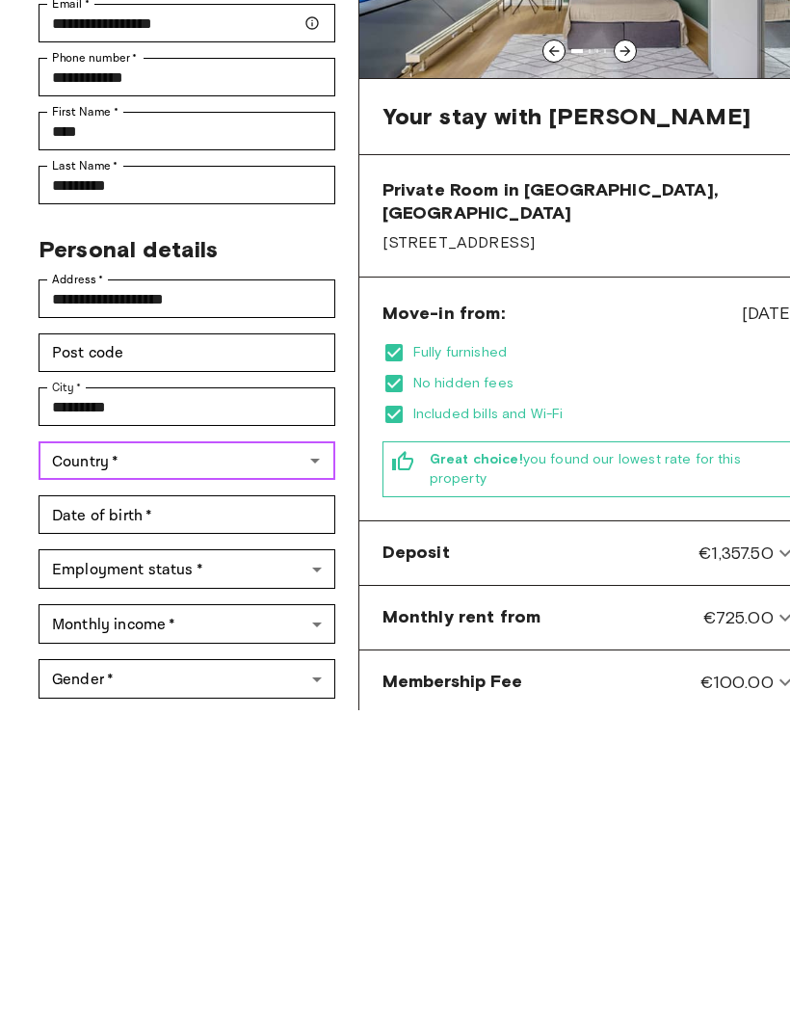
click at [203, 772] on input "Country   *" at bounding box center [170, 785] width 253 height 27
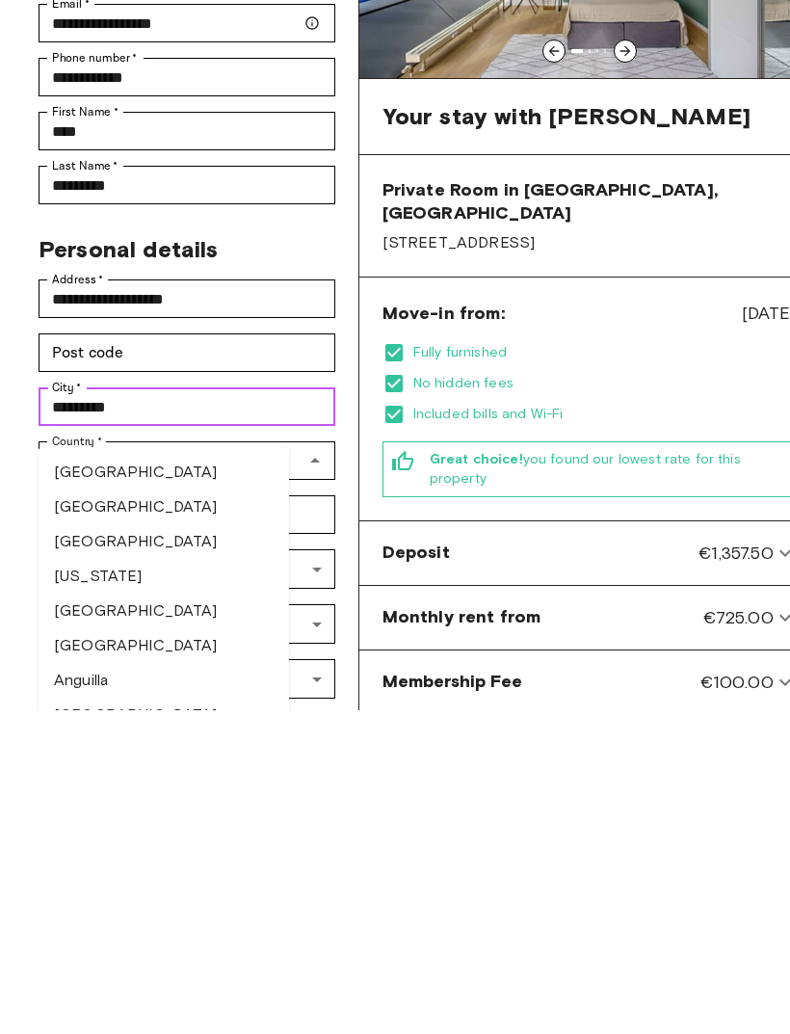
click at [183, 712] on input "*********" at bounding box center [187, 731] width 297 height 39
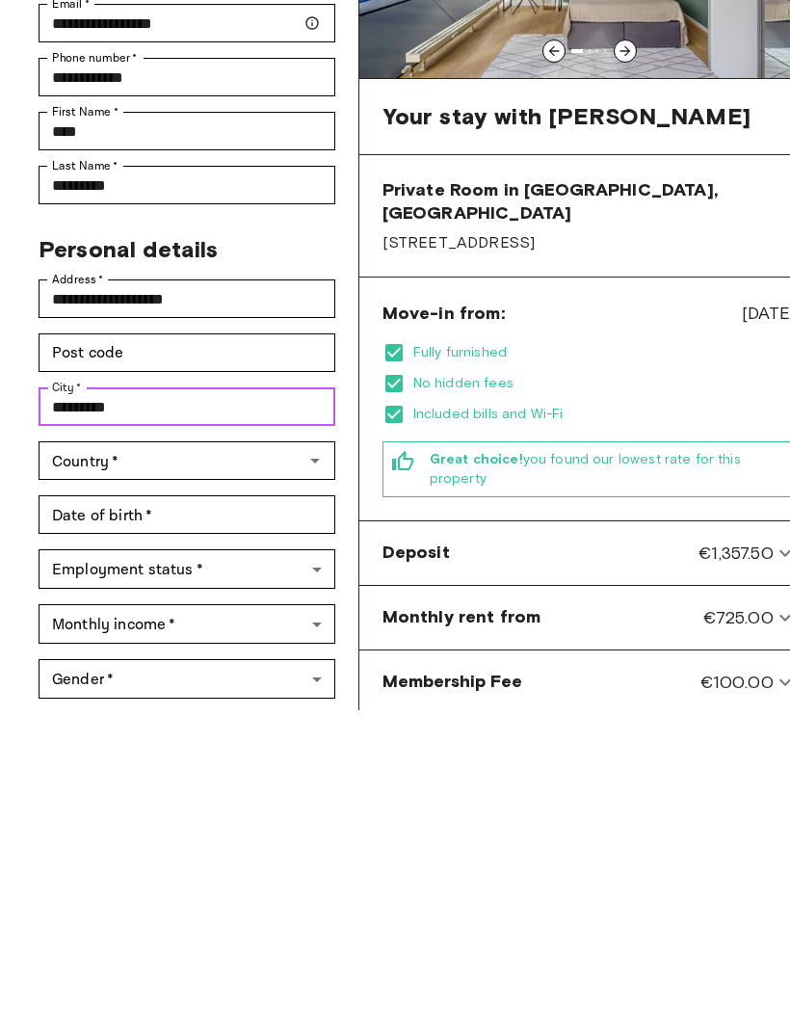
type input "*********"
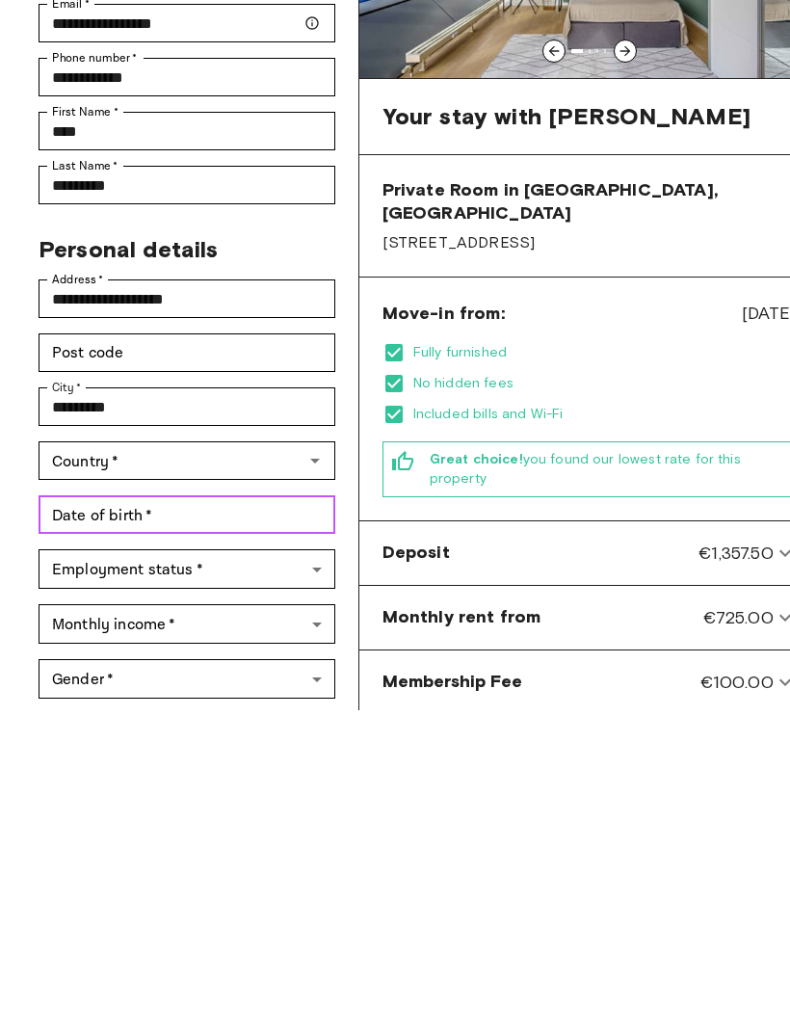
click at [226, 820] on input "Date of birth   *" at bounding box center [187, 839] width 297 height 39
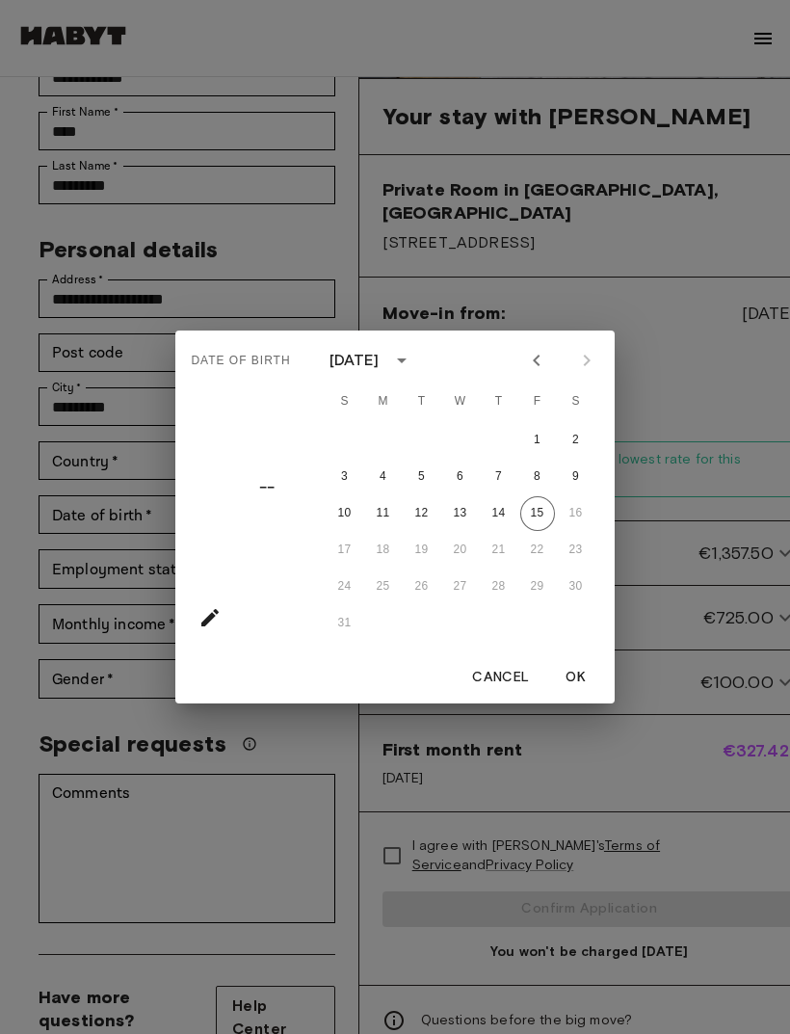
click at [410, 375] on div "August 2025" at bounding box center [373, 360] width 89 height 29
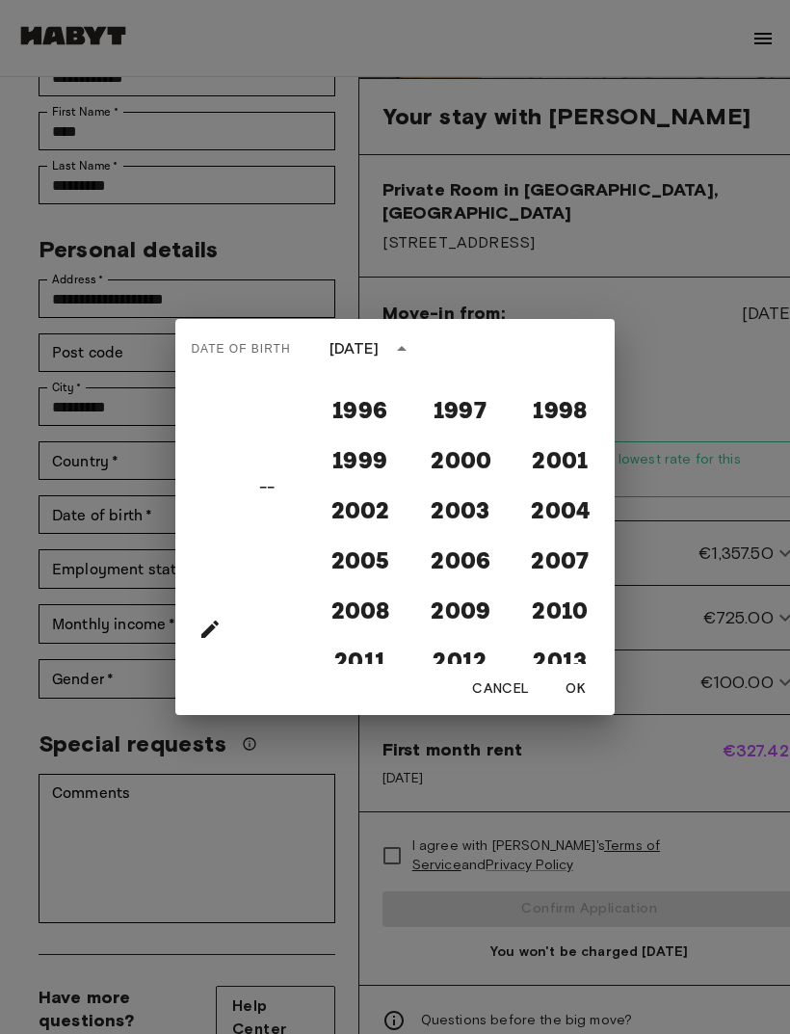
scroll to position [1589, 0]
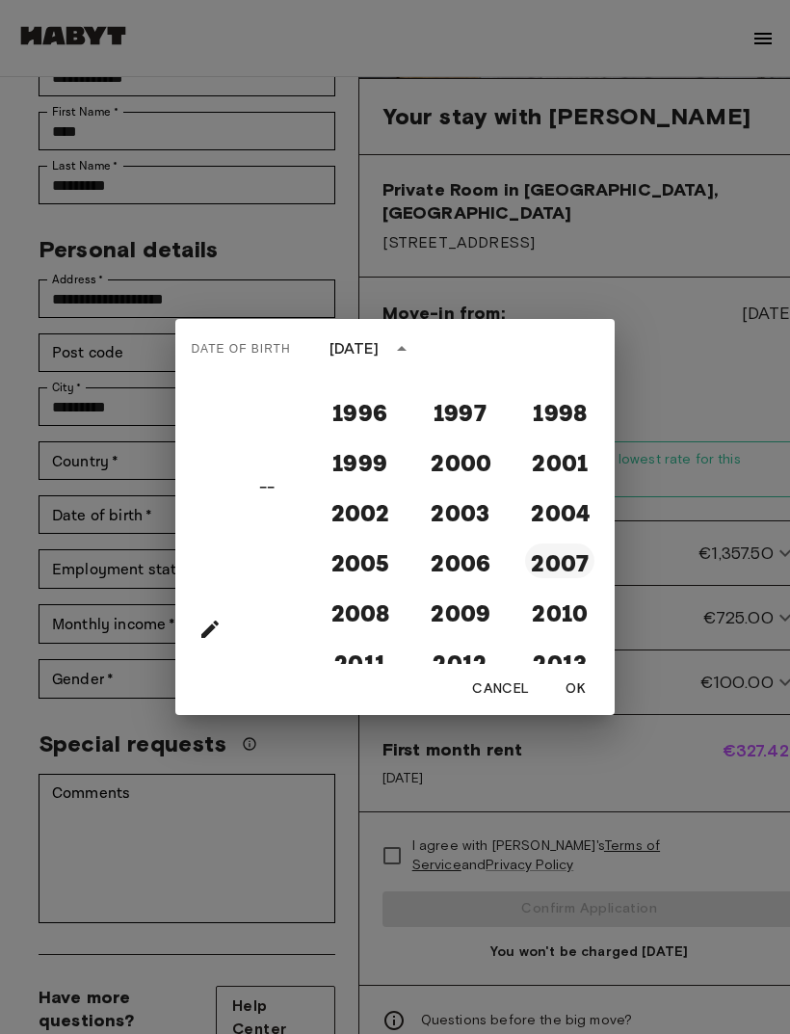
click at [565, 578] on button "2007" at bounding box center [559, 560] width 69 height 35
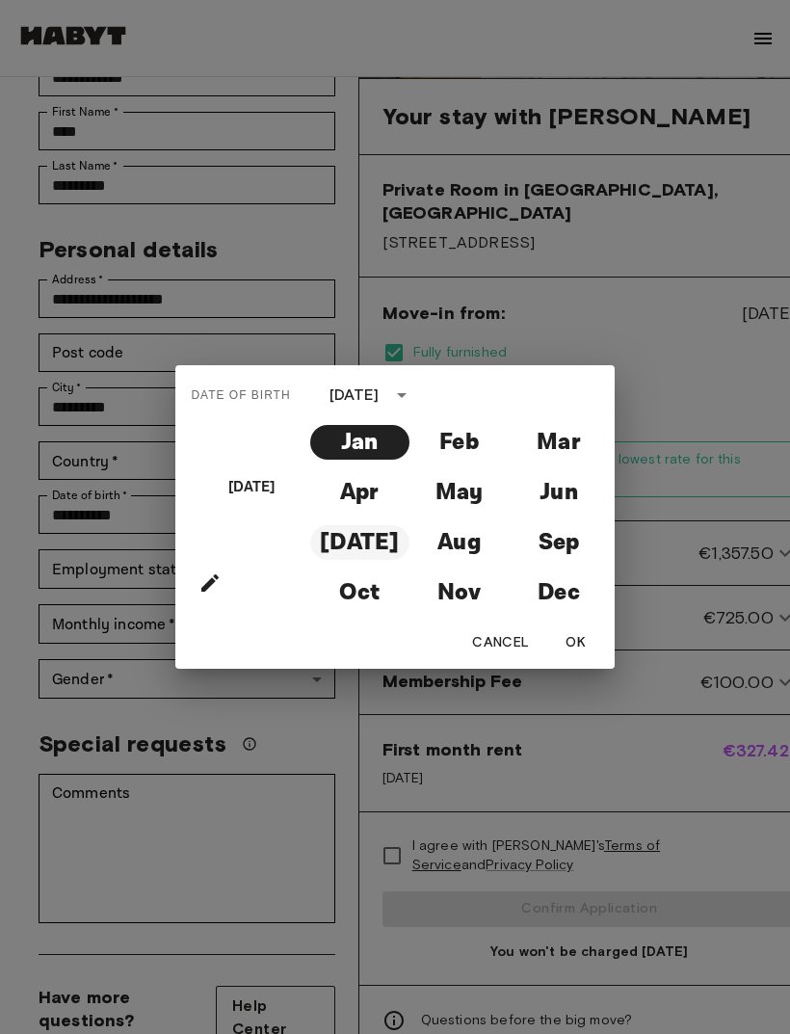
click at [378, 560] on button "Jul" at bounding box center [359, 542] width 99 height 35
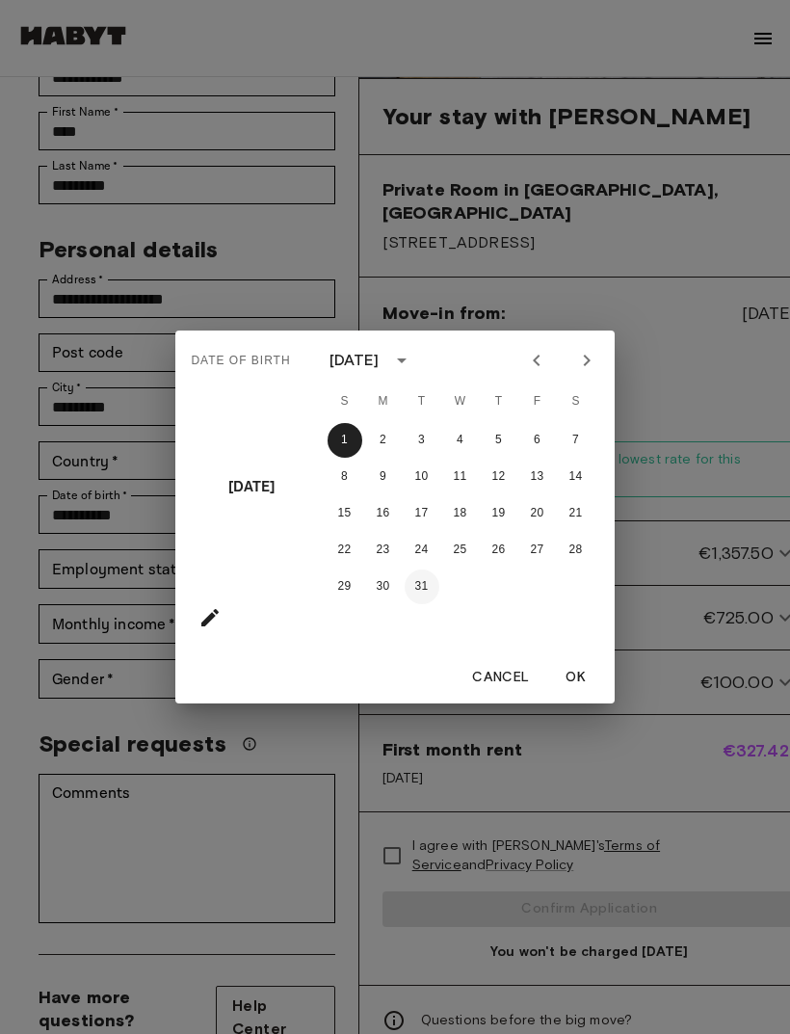
click at [419, 604] on button "31" at bounding box center [422, 586] width 35 height 35
type input "**********"
click at [577, 696] on button "OK" at bounding box center [576, 678] width 62 height 36
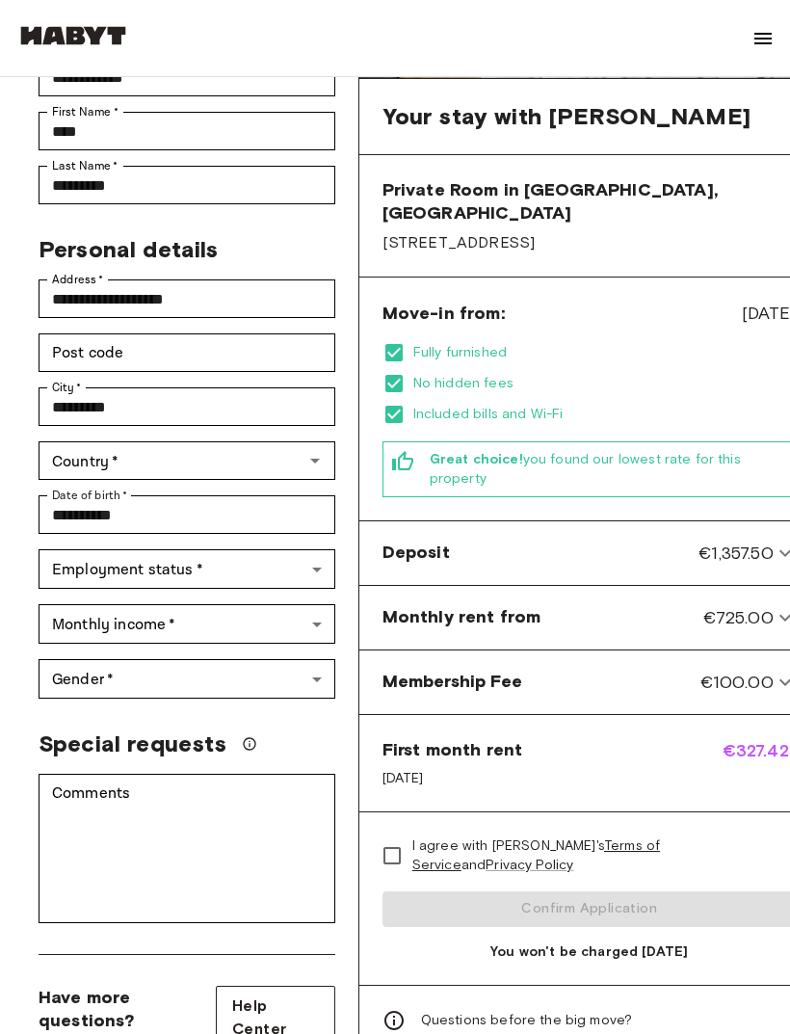
click at [233, 540] on body "**********" at bounding box center [395, 941] width 790 height 2553
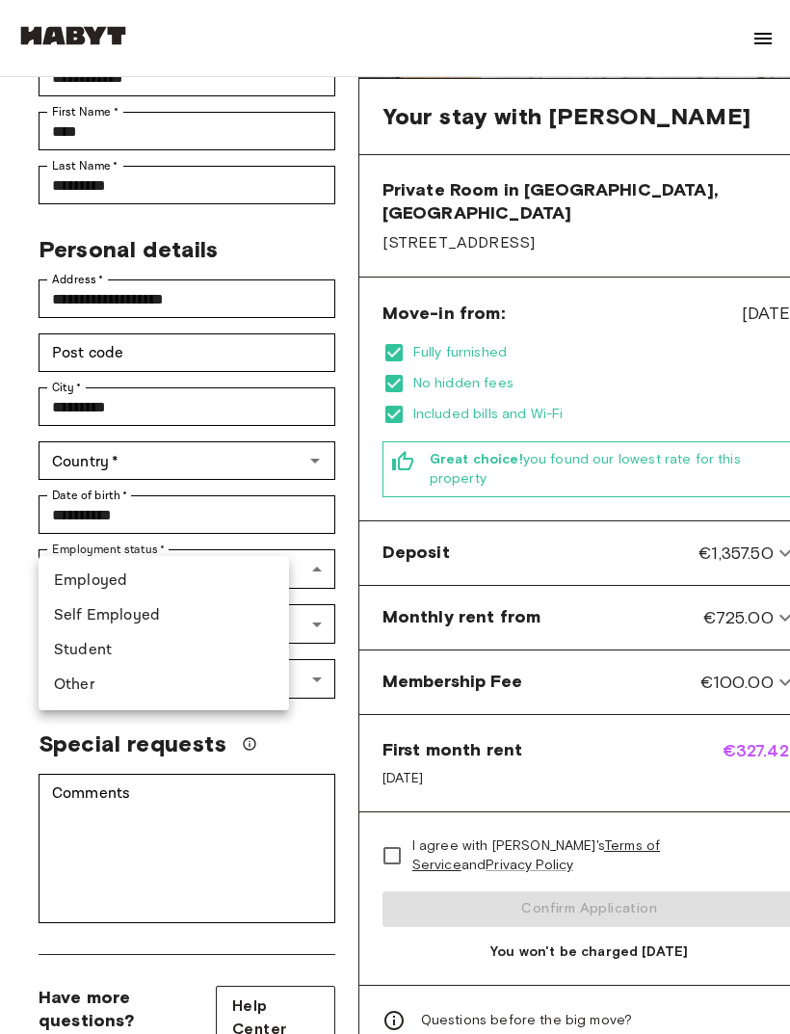
click at [168, 654] on li "Student" at bounding box center [164, 650] width 250 height 35
type input "*******"
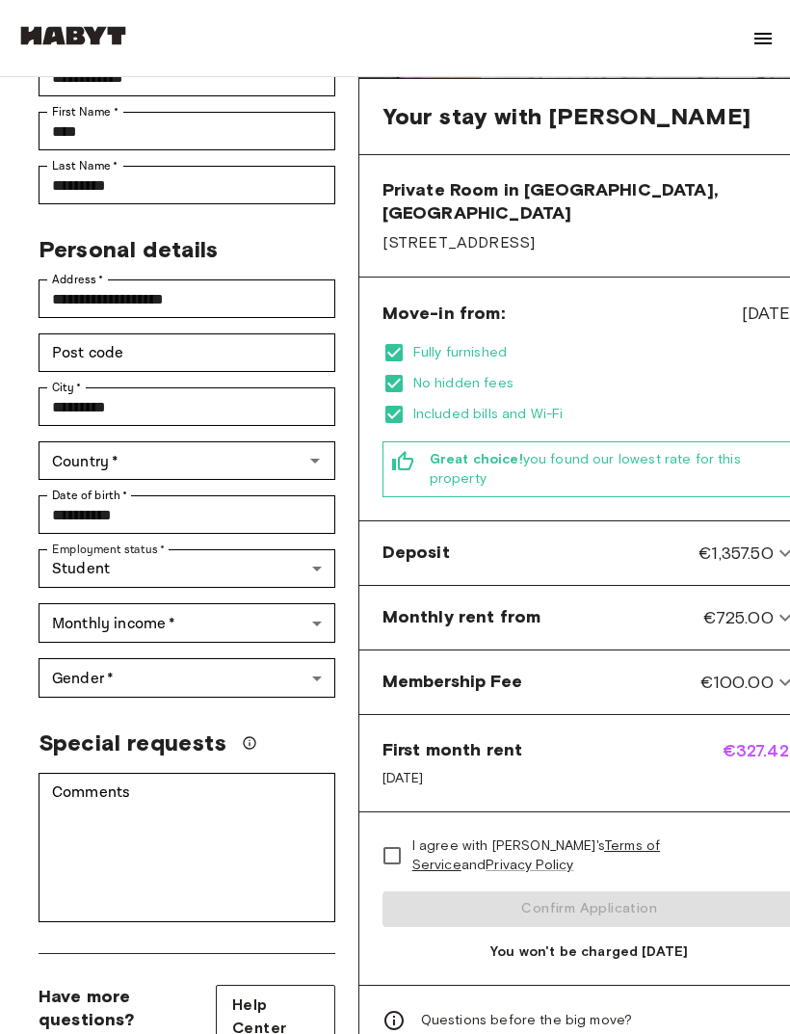
click at [250, 591] on body "**********" at bounding box center [395, 941] width 790 height 2552
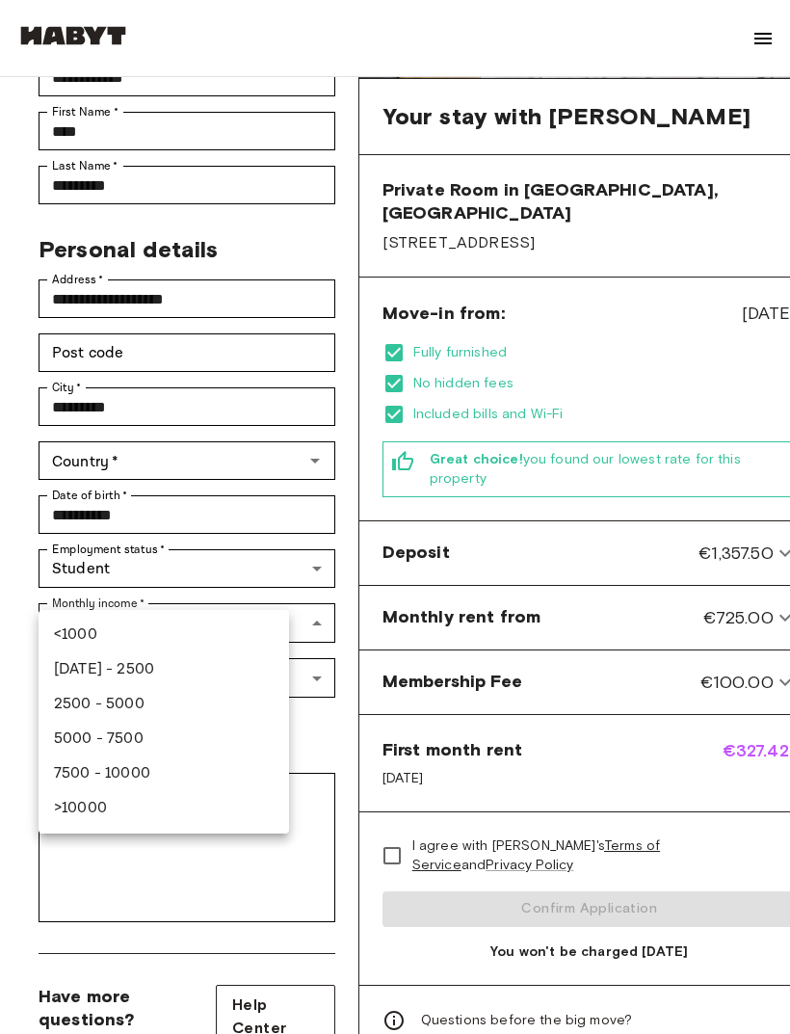
click at [208, 640] on li "<1000" at bounding box center [164, 635] width 250 height 35
type input "******"
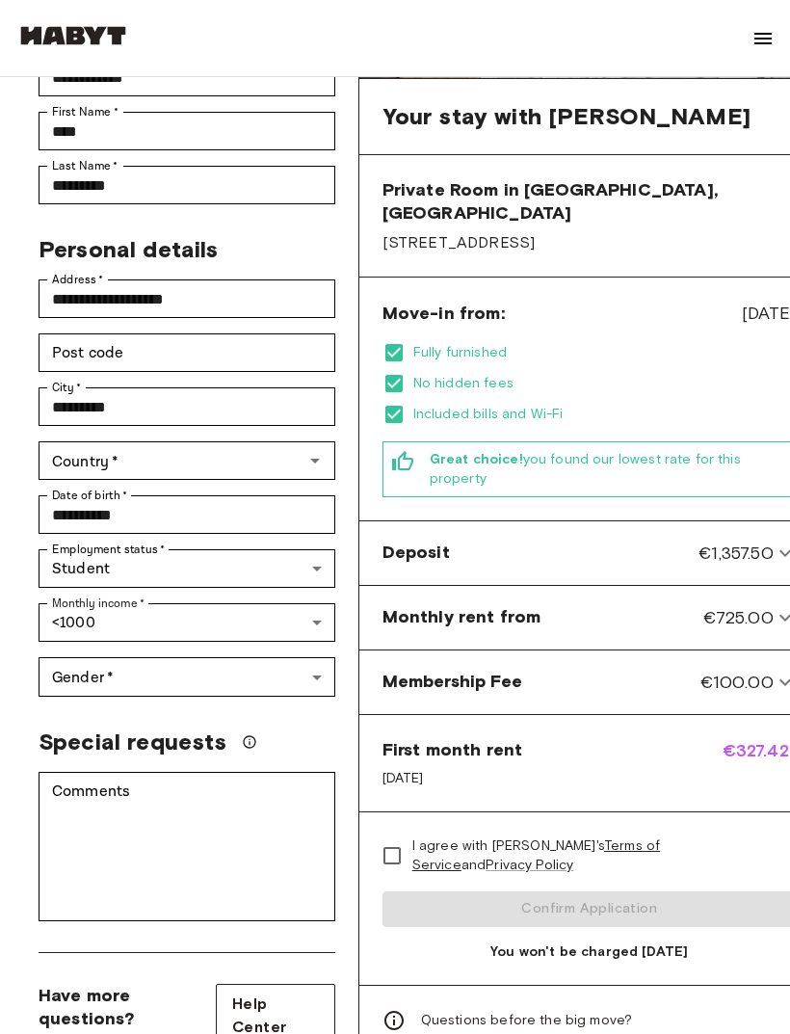
click at [240, 642] on body "**********" at bounding box center [395, 940] width 790 height 2551
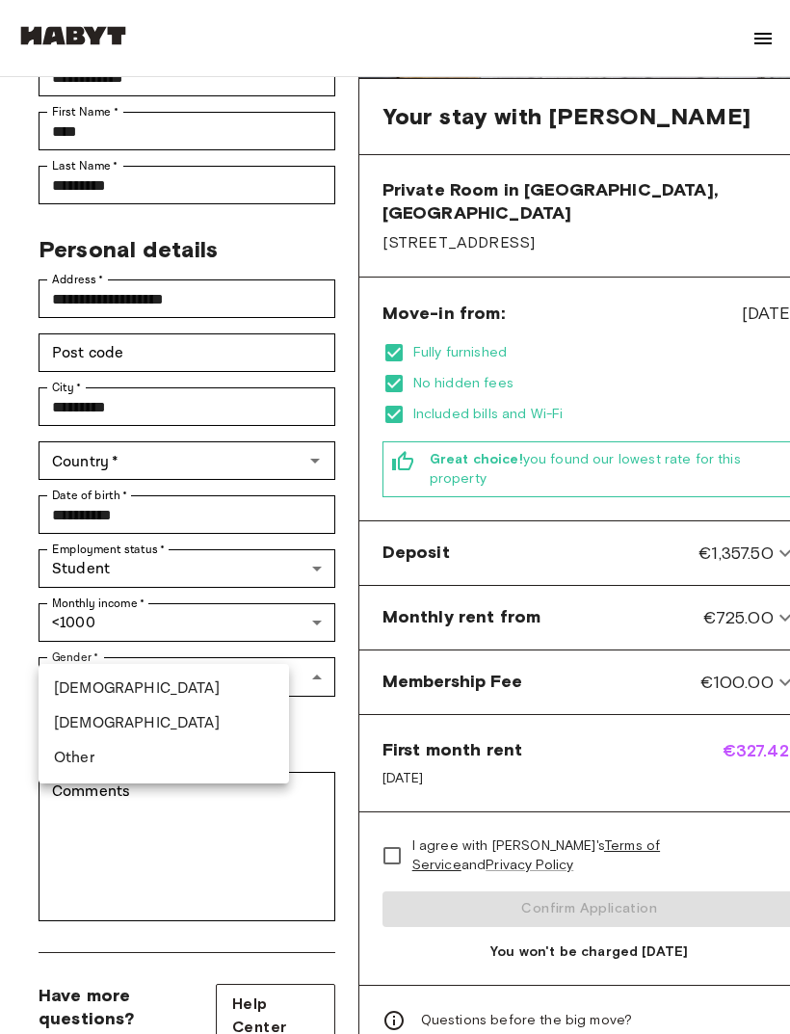
click at [196, 725] on li "Female" at bounding box center [164, 723] width 250 height 35
type input "******"
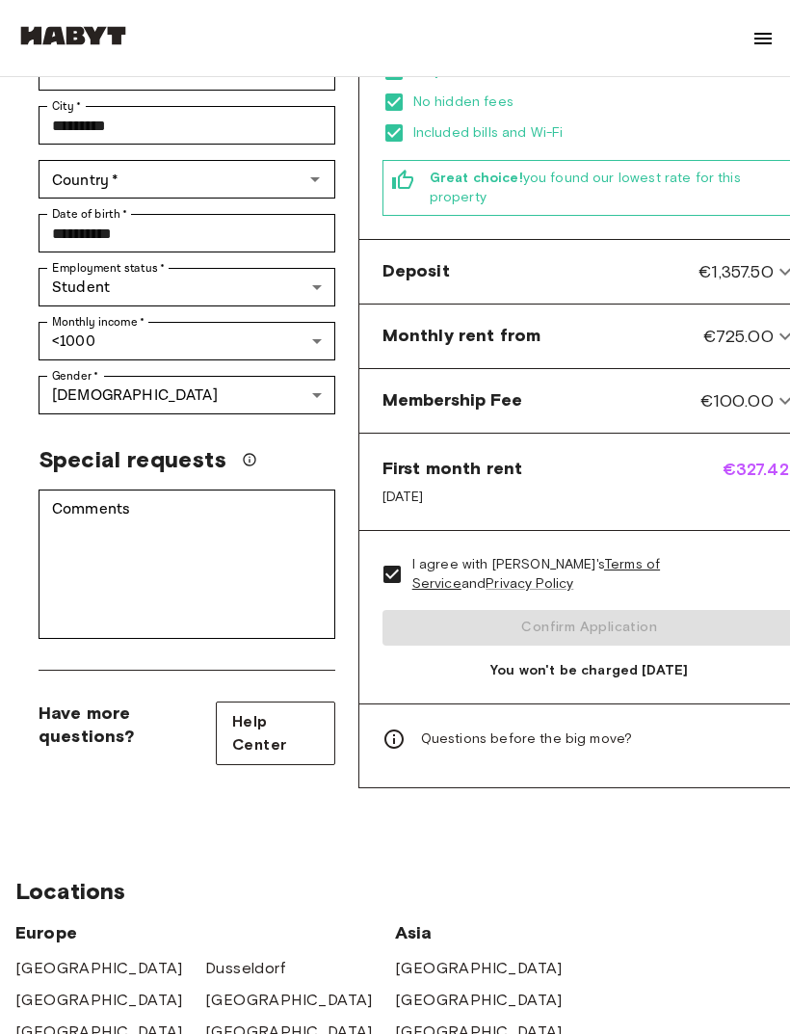
scroll to position [618, 0]
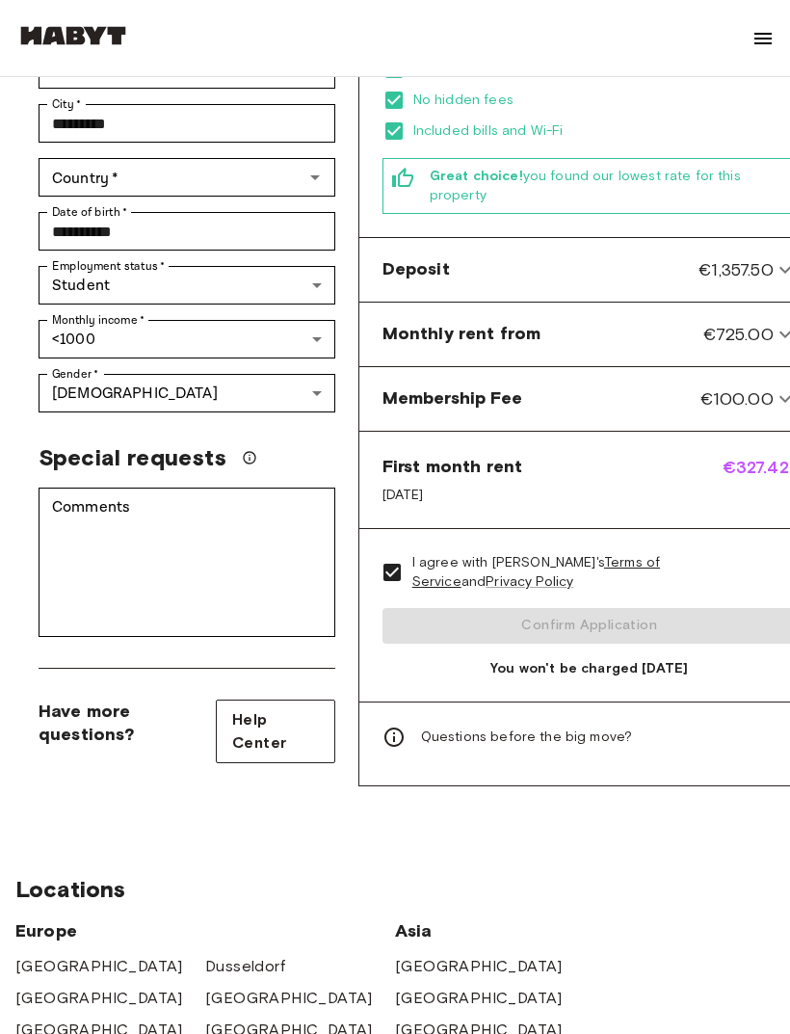
click at [607, 600] on div "I agree with Habyt's Terms of Service and Privacy Policy Confirm Application Yo…" at bounding box center [589, 616] width 460 height 172
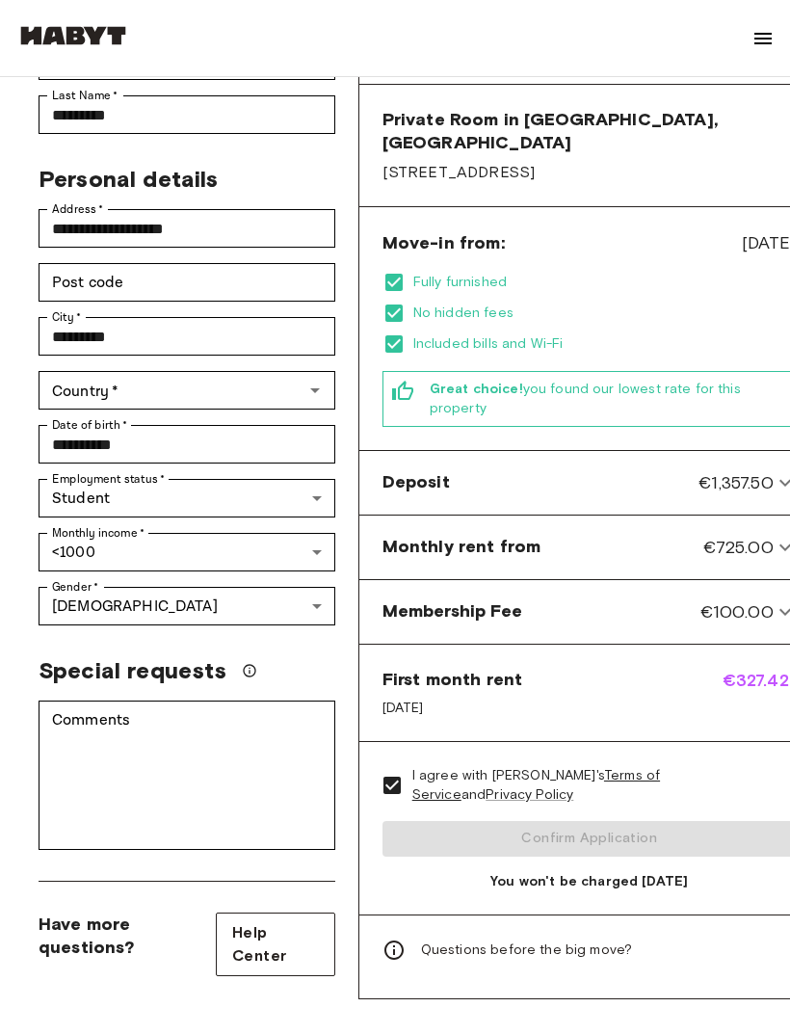
scroll to position [405, 0]
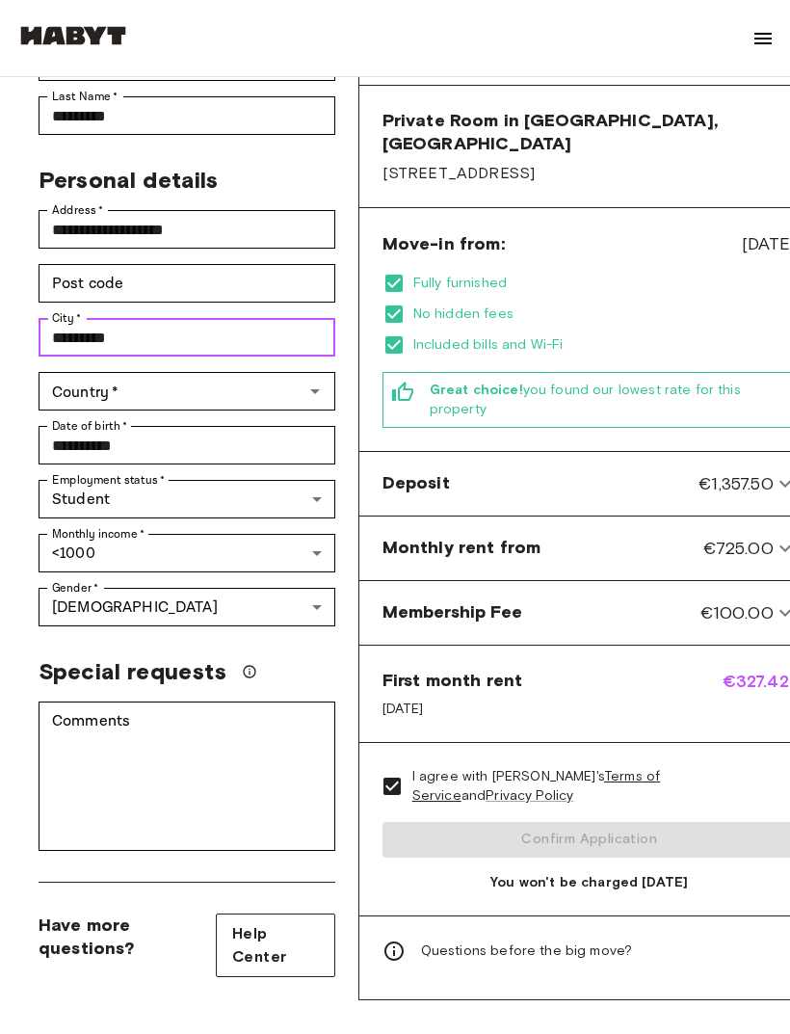
click at [98, 318] on input "*********" at bounding box center [187, 337] width 297 height 39
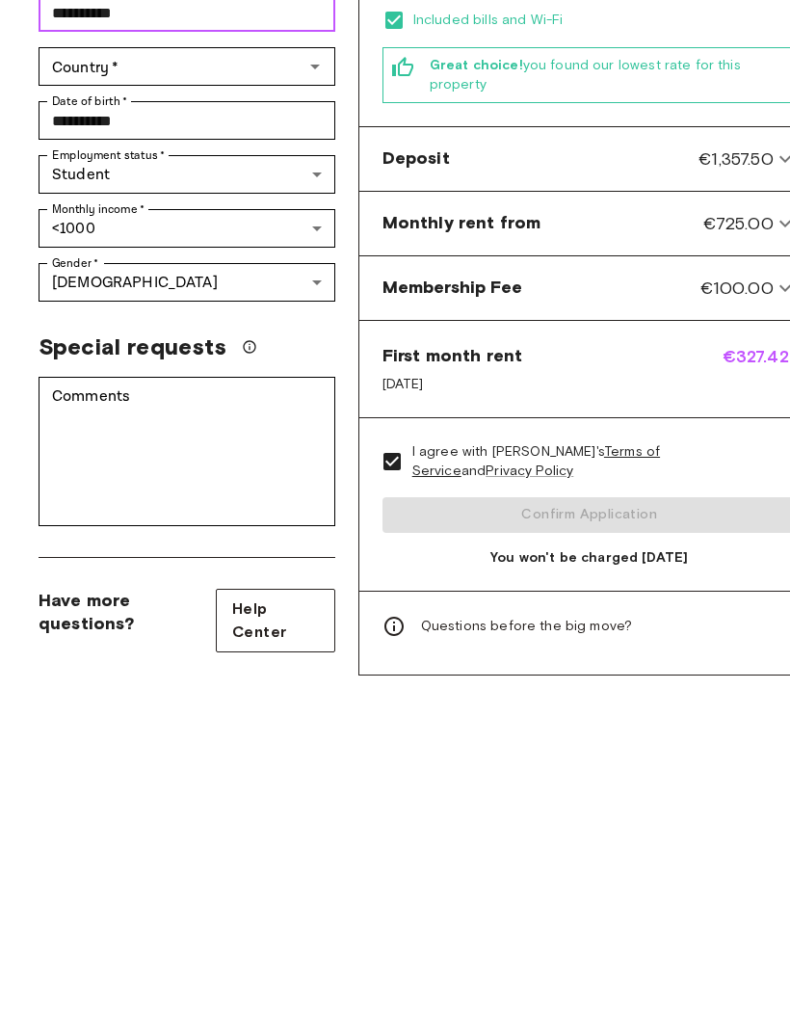
scroll to position [407, 0]
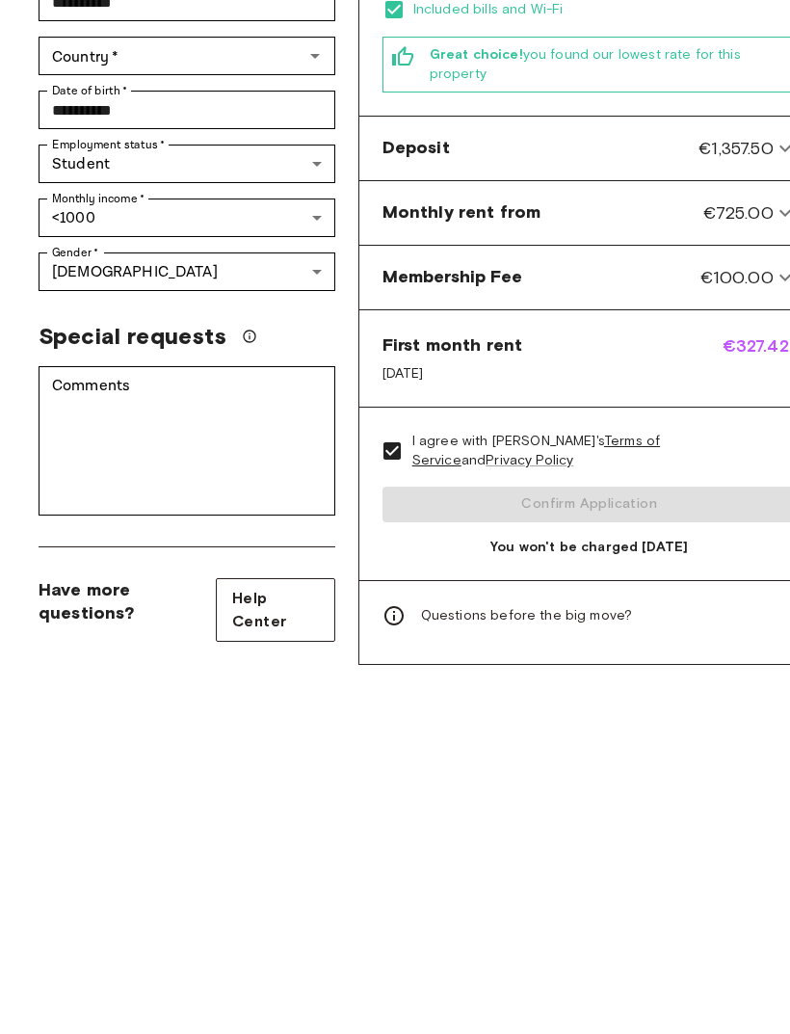
click at [590, 732] on div "I agree with Habyt's Terms of Service and Privacy Policy Confirm Application Yo…" at bounding box center [589, 818] width 460 height 172
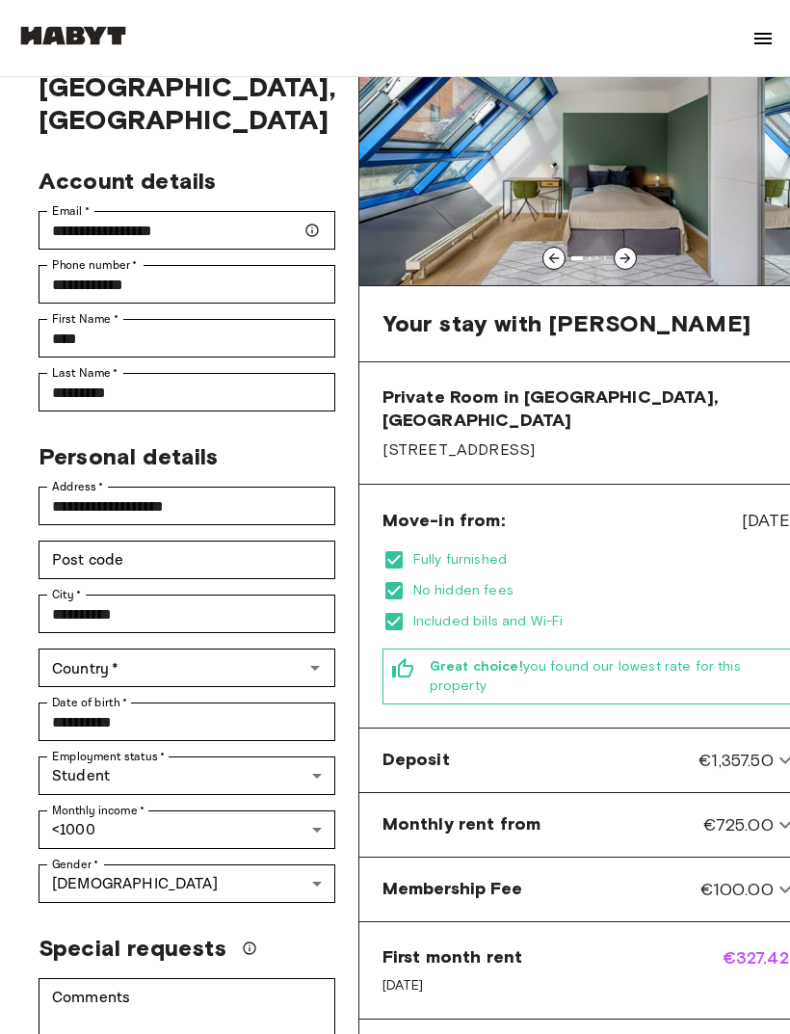
scroll to position [122, 0]
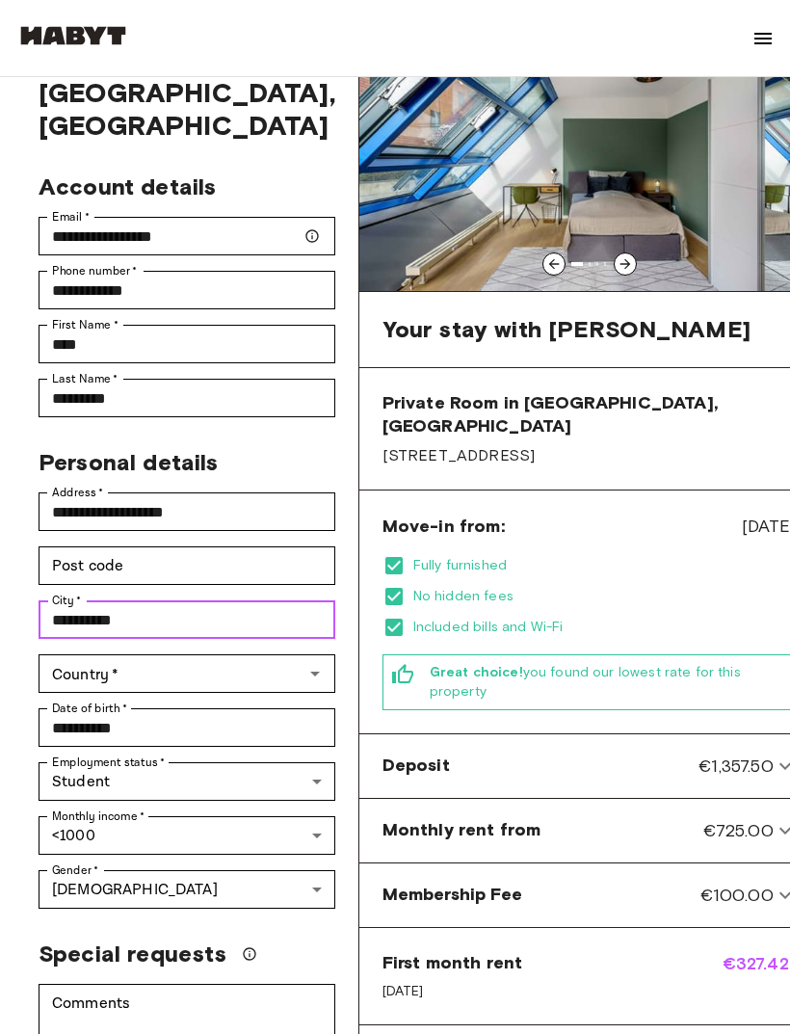
click at [204, 600] on input "**********" at bounding box center [187, 619] width 297 height 39
type input "*"
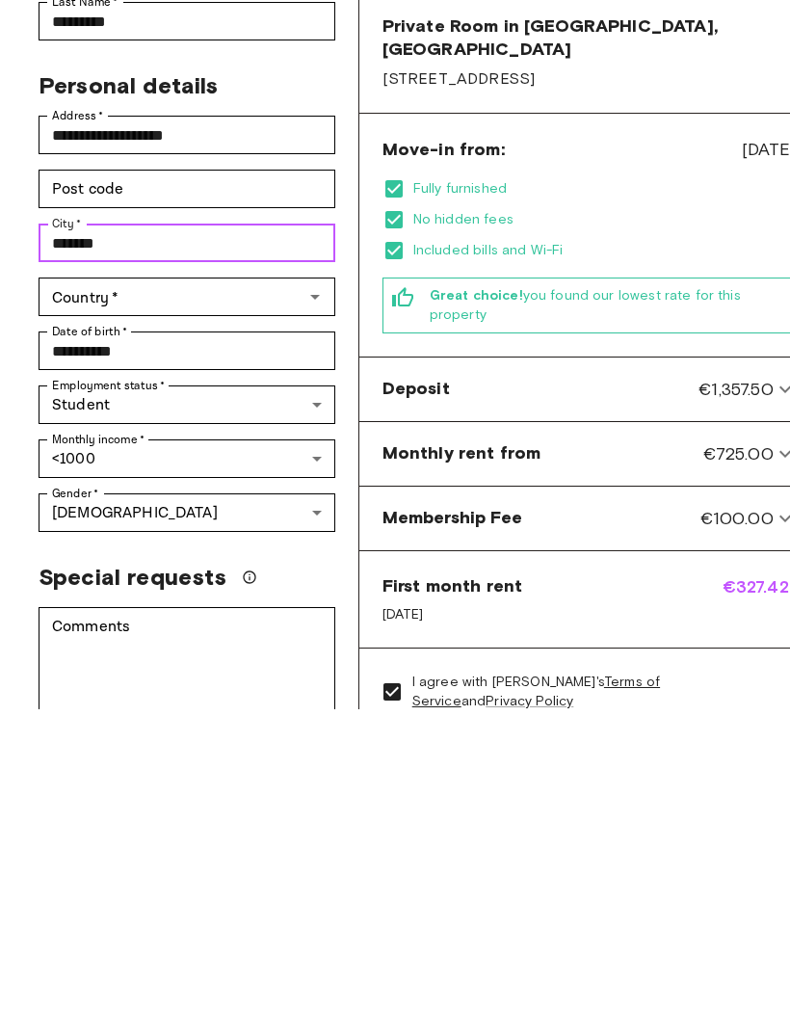
scroll to position [192, 0]
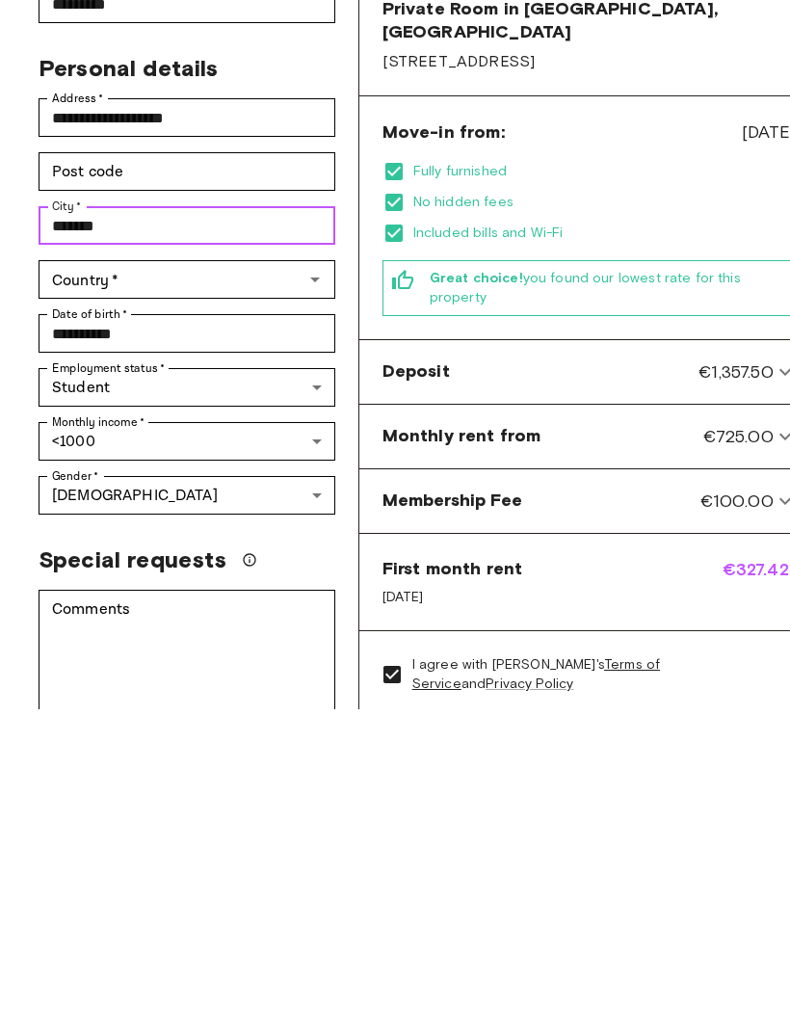
type input "******"
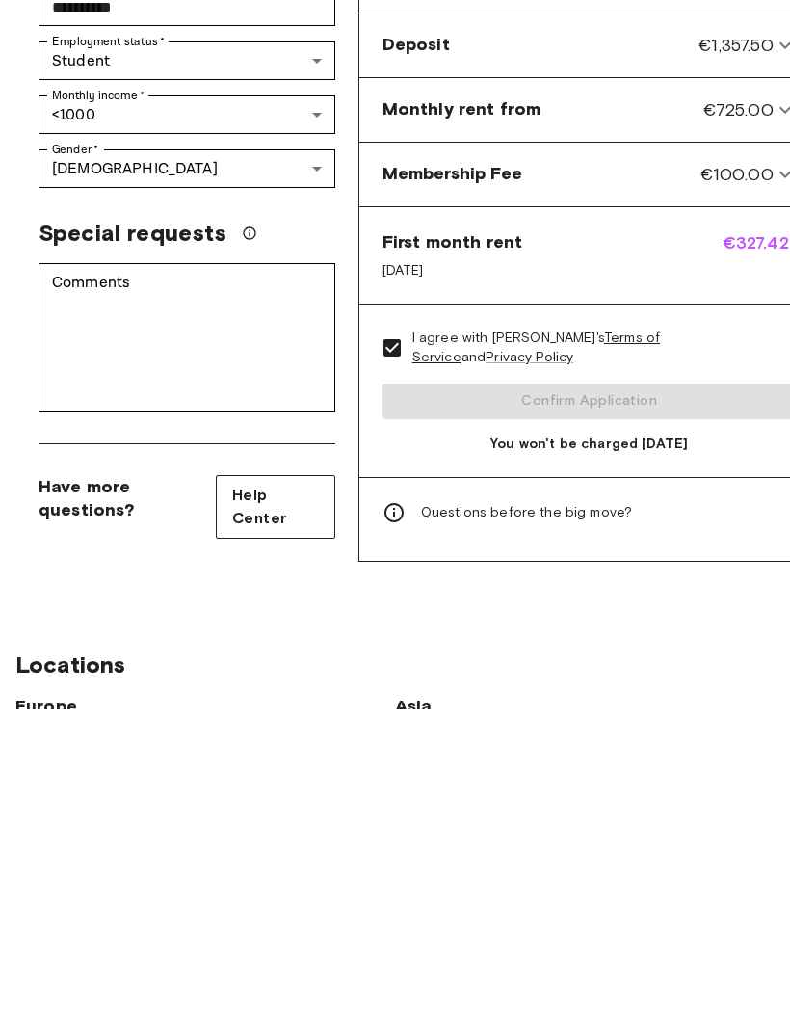
click at [703, 629] on div "I agree with Habyt's Terms of Service and Privacy Policy Confirm Application Yo…" at bounding box center [589, 715] width 460 height 172
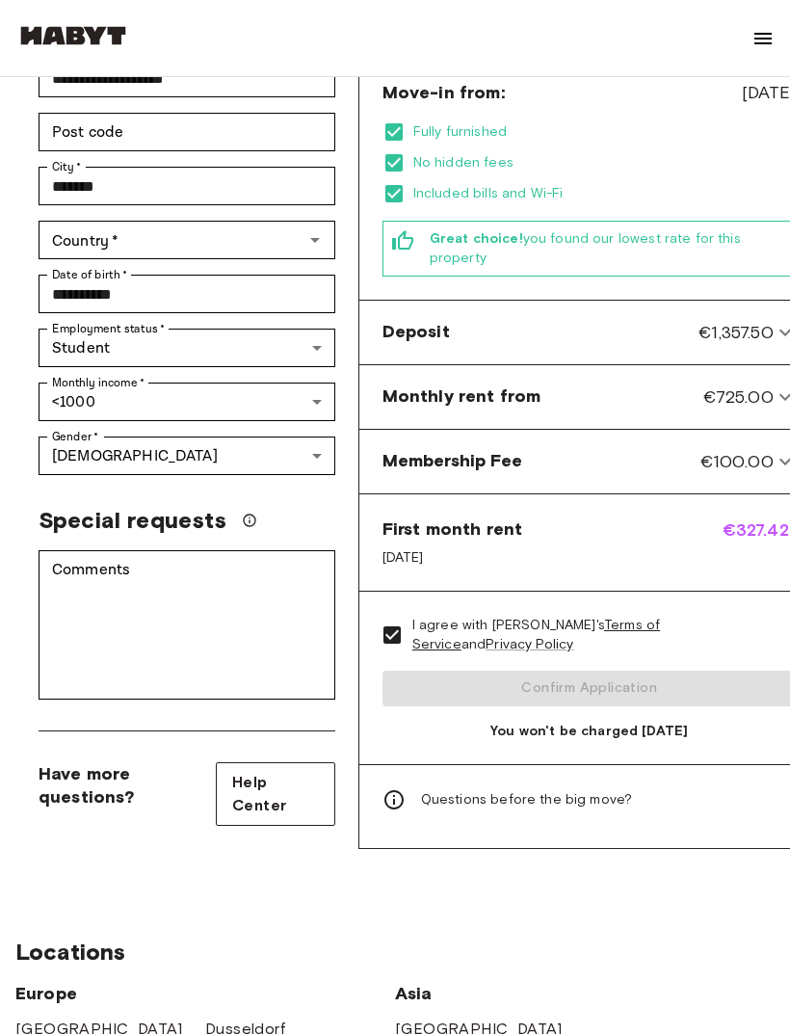
scroll to position [554, 0]
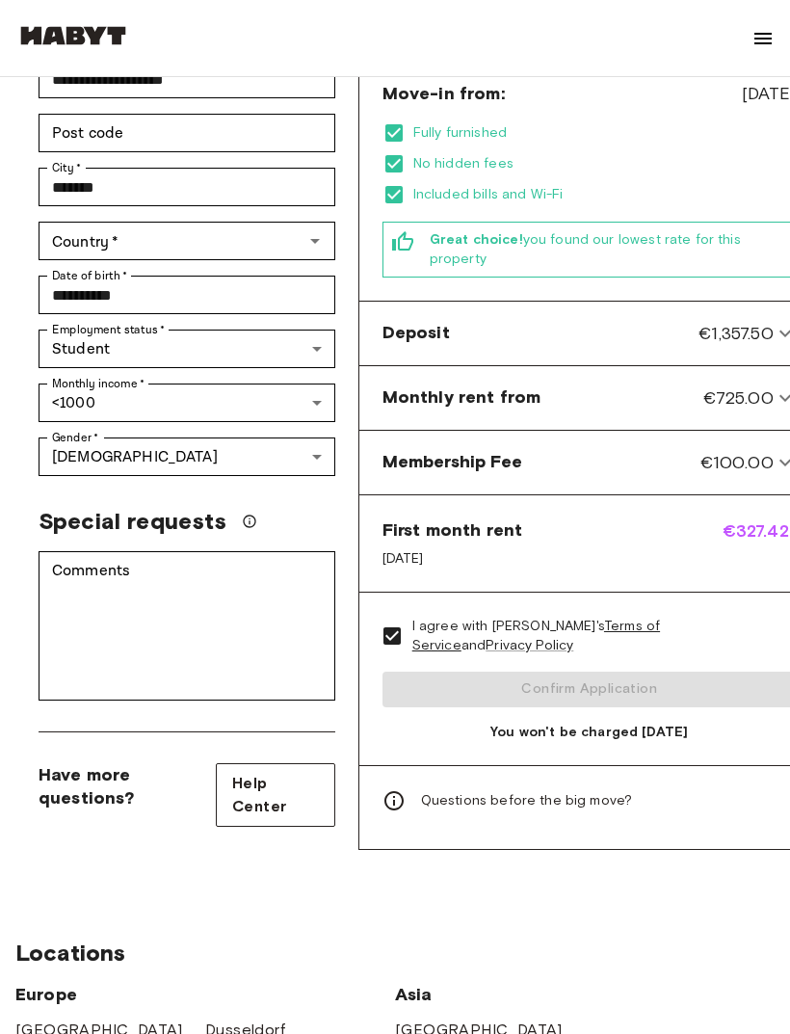
click at [641, 652] on div "I agree with Habyt's Terms of Service and Privacy Policy Confirm Application Yo…" at bounding box center [589, 679] width 460 height 172
click at [641, 651] on div "I agree with Habyt's Terms of Service and Privacy Policy Confirm Application Yo…" at bounding box center [589, 679] width 460 height 172
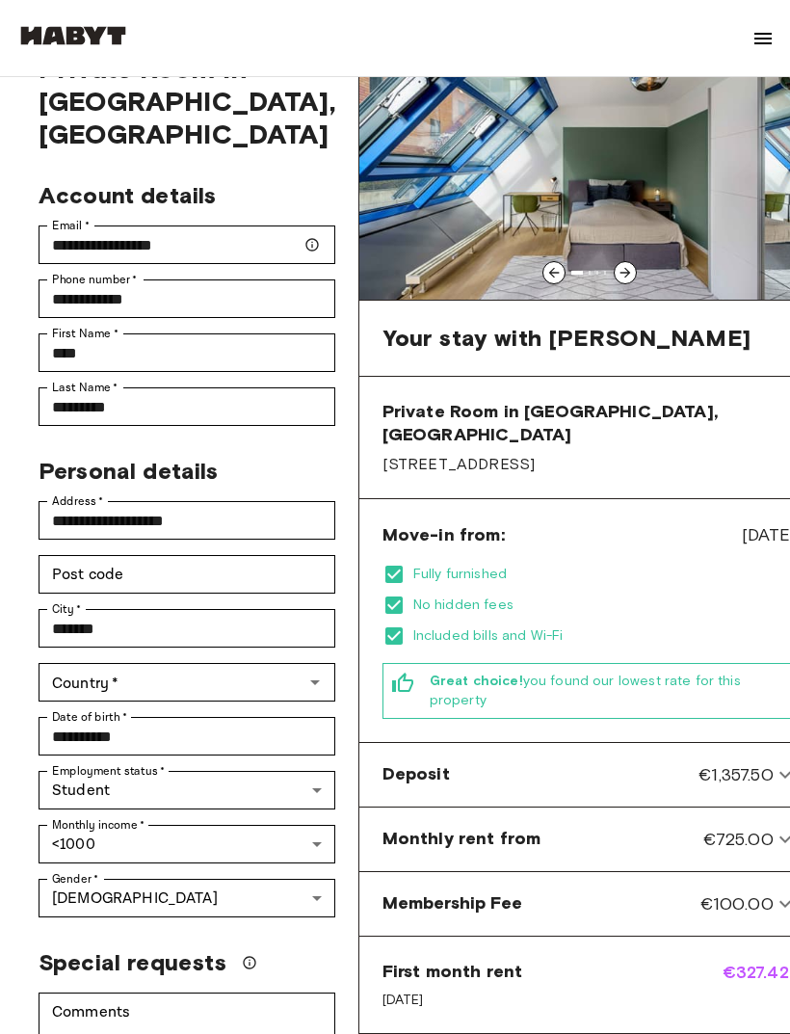
scroll to position [0, 0]
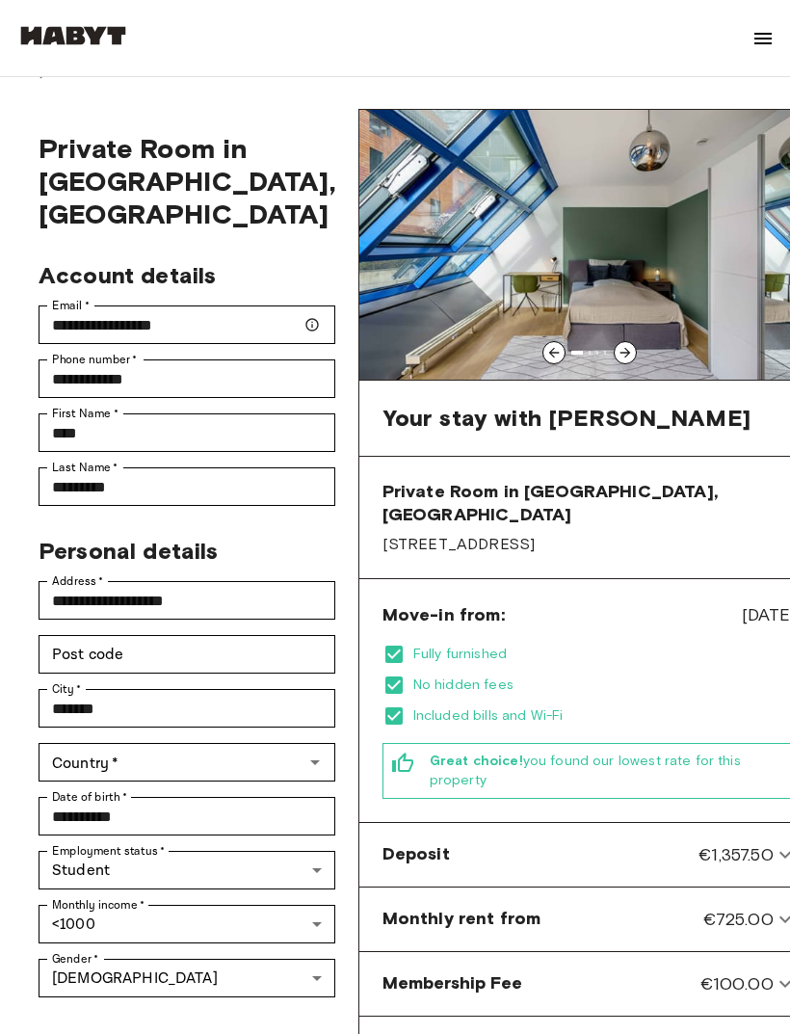
click at [302, 749] on button "Open" at bounding box center [315, 762] width 27 height 27
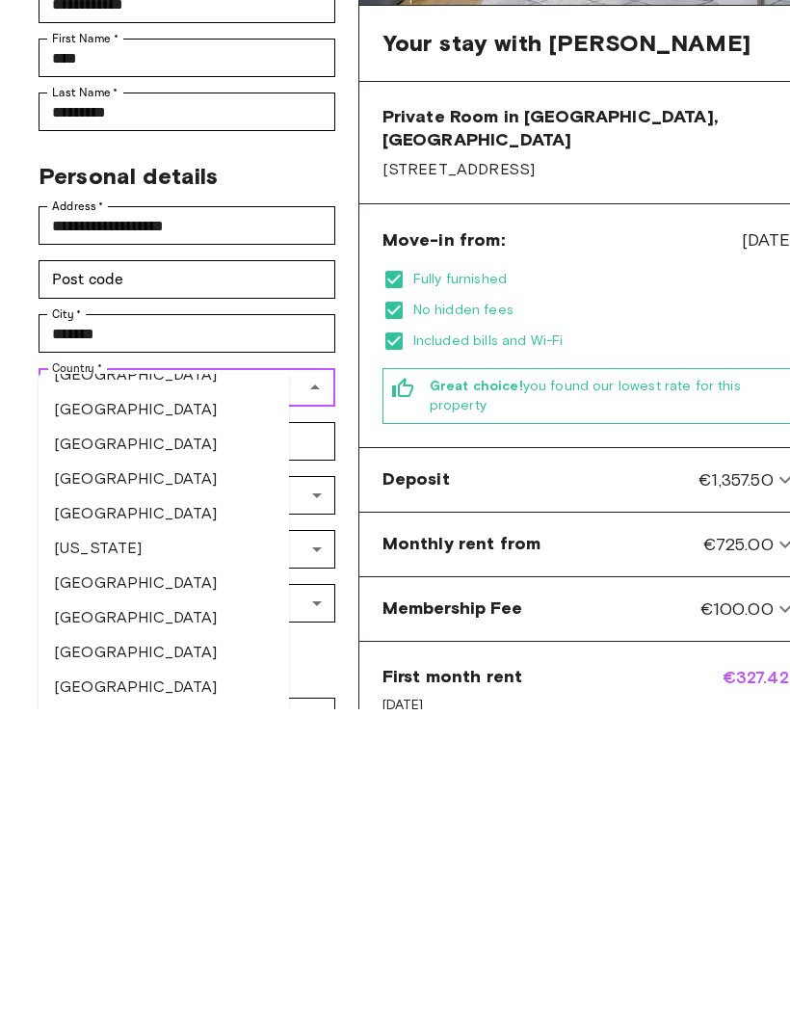
scroll to position [2687, 0]
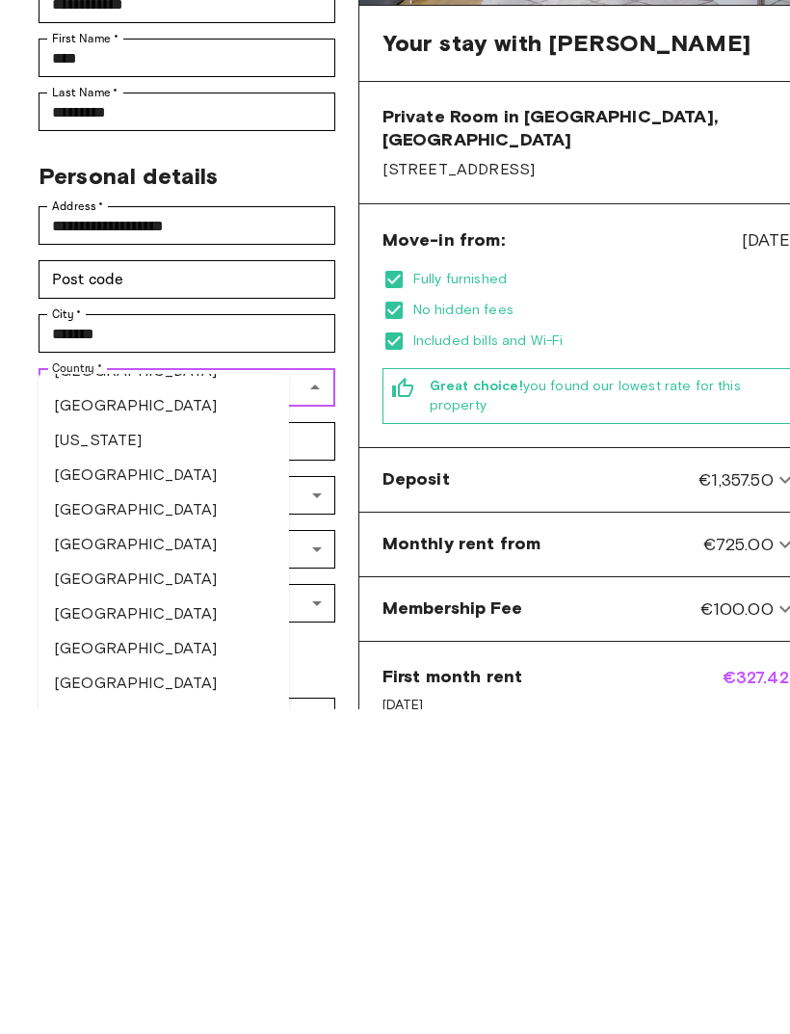
click at [171, 782] on li "Germany" at bounding box center [164, 799] width 250 height 35
type input "*******"
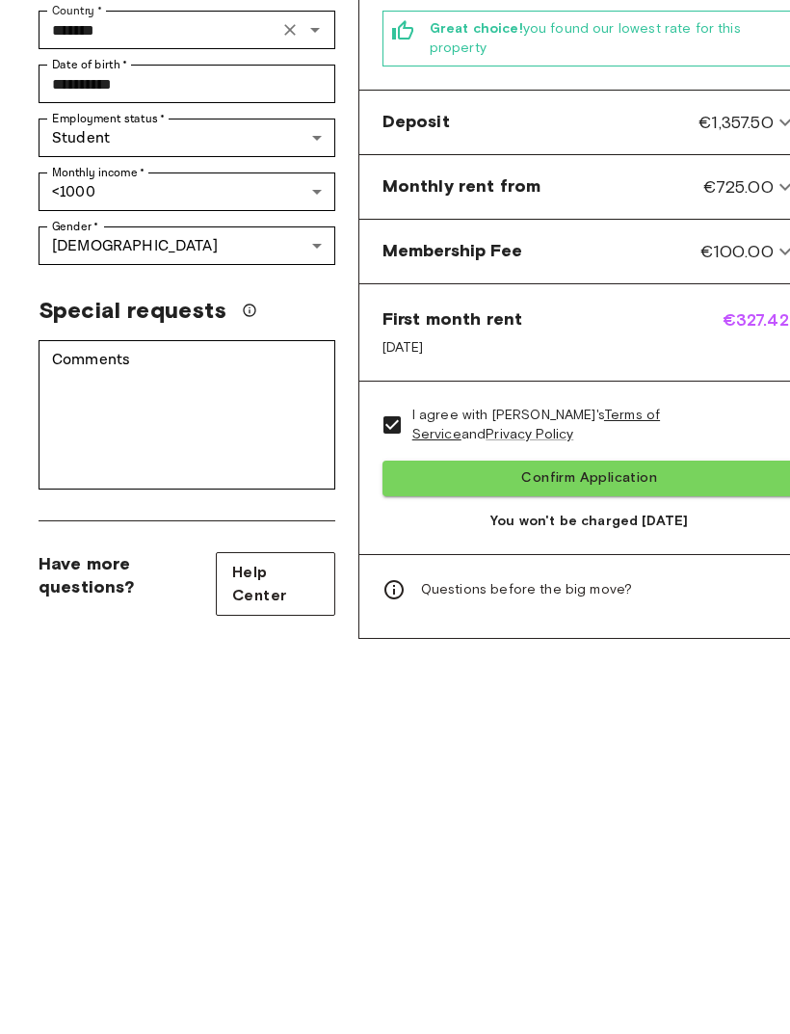
click at [600, 785] on button "Confirm Application" at bounding box center [589, 803] width 414 height 36
